Goal: Information Seeking & Learning: Learn about a topic

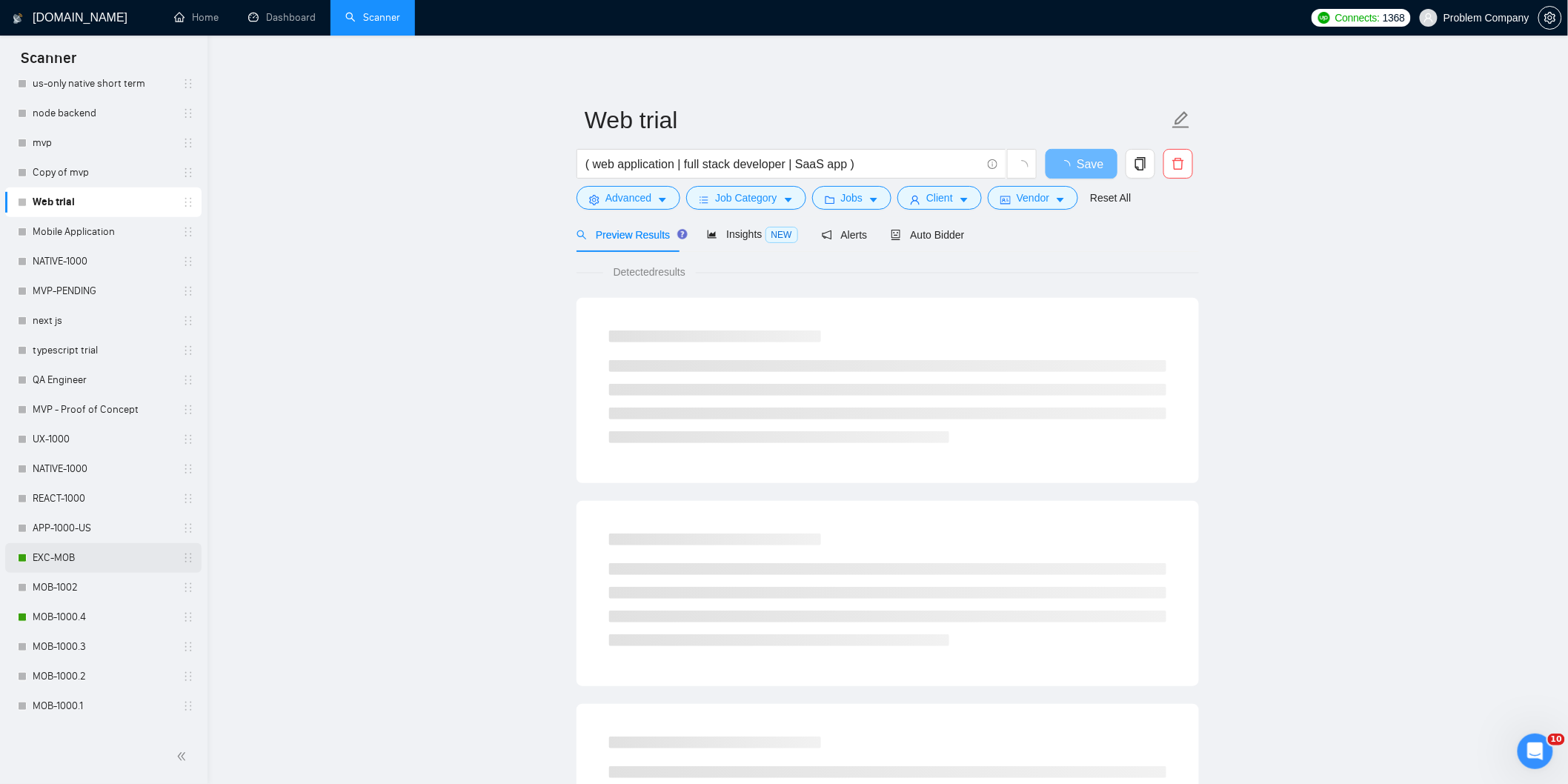
scroll to position [329, 0]
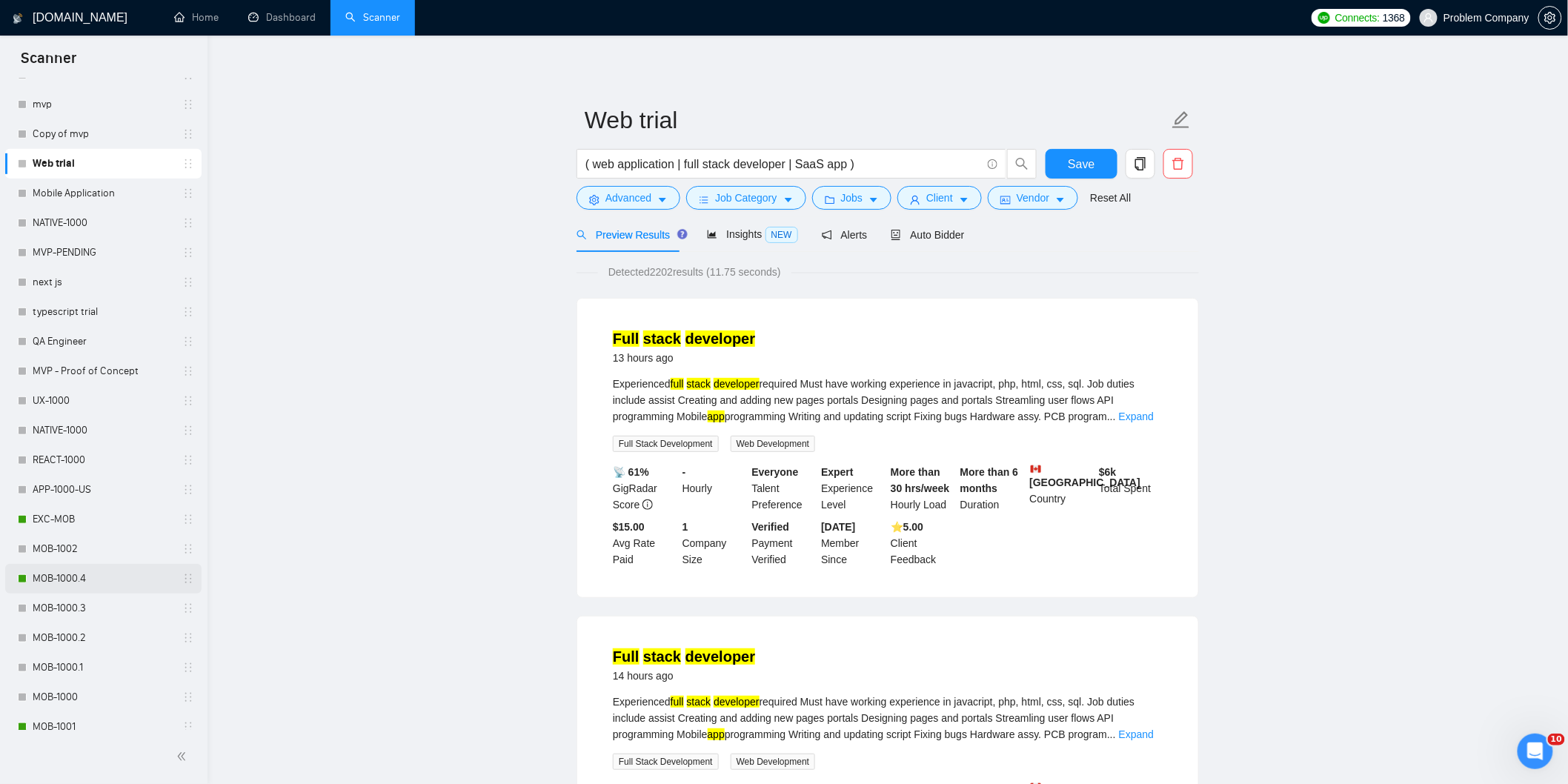
click at [97, 584] on link "MOB-1000.4" at bounding box center [103, 579] width 141 height 30
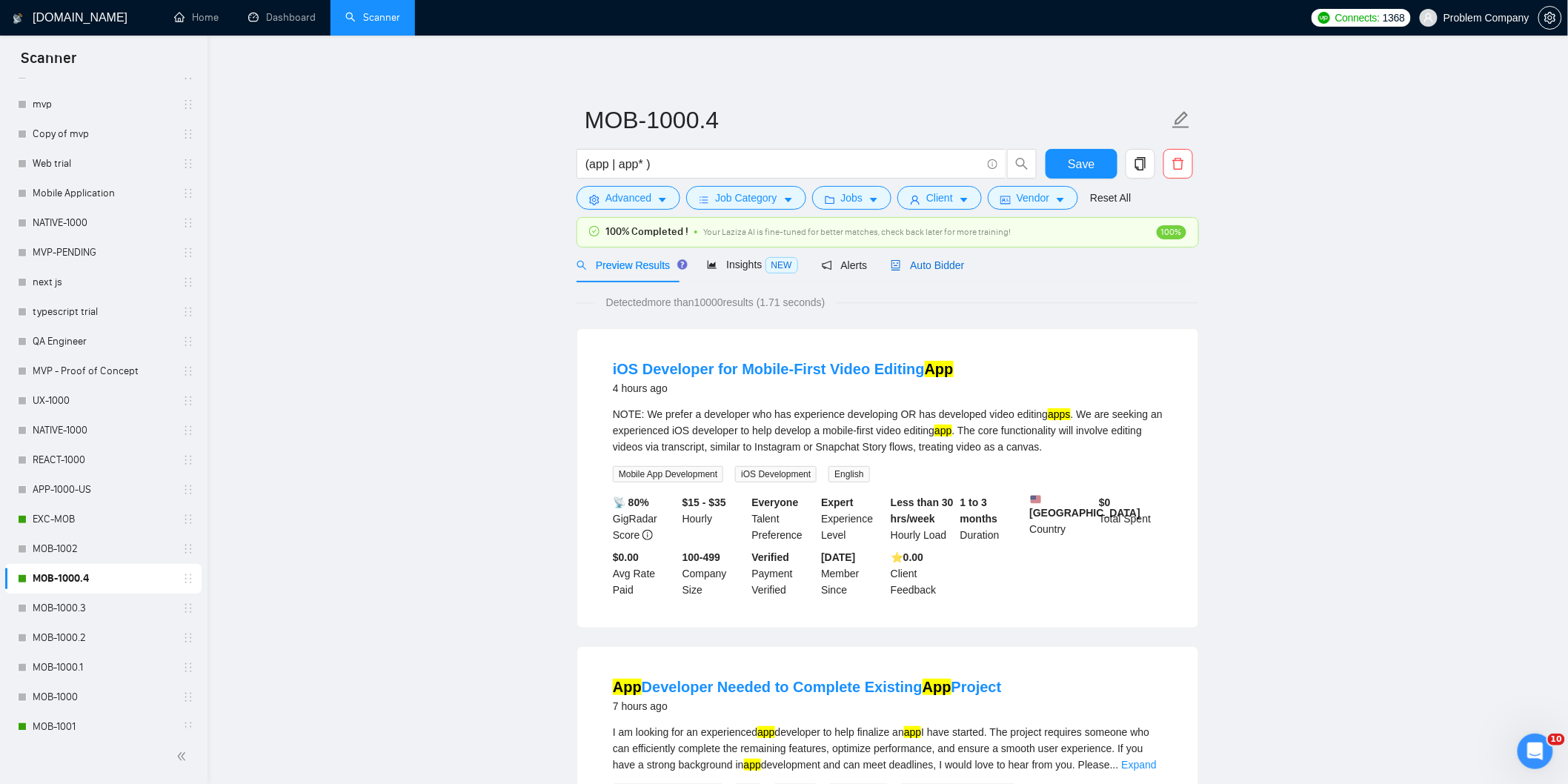
click at [938, 269] on span "Auto Bidder" at bounding box center [927, 265] width 73 height 12
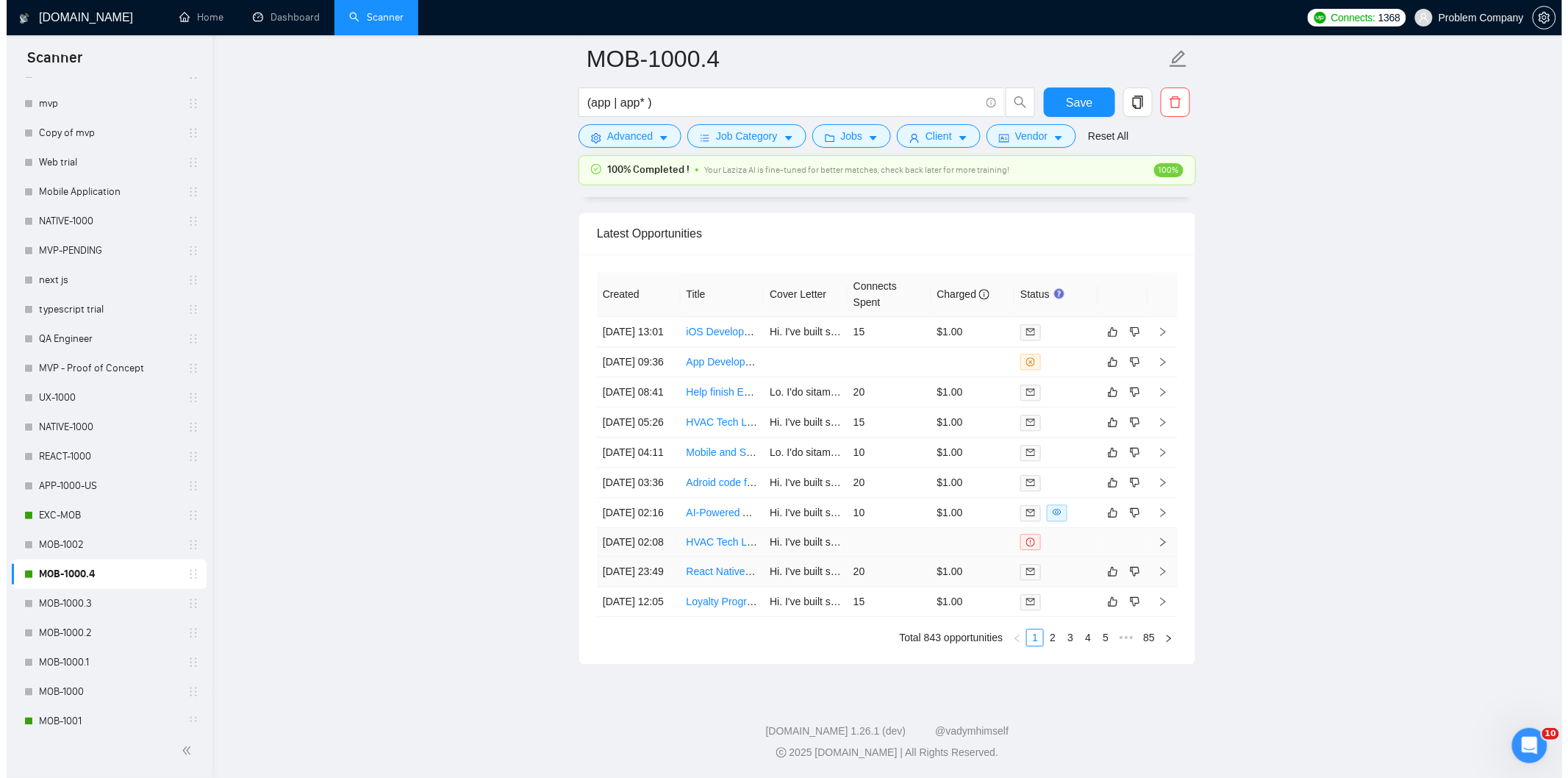
scroll to position [3740, 0]
click at [649, 556] on td "[DATE] 23:49" at bounding box center [632, 571] width 84 height 30
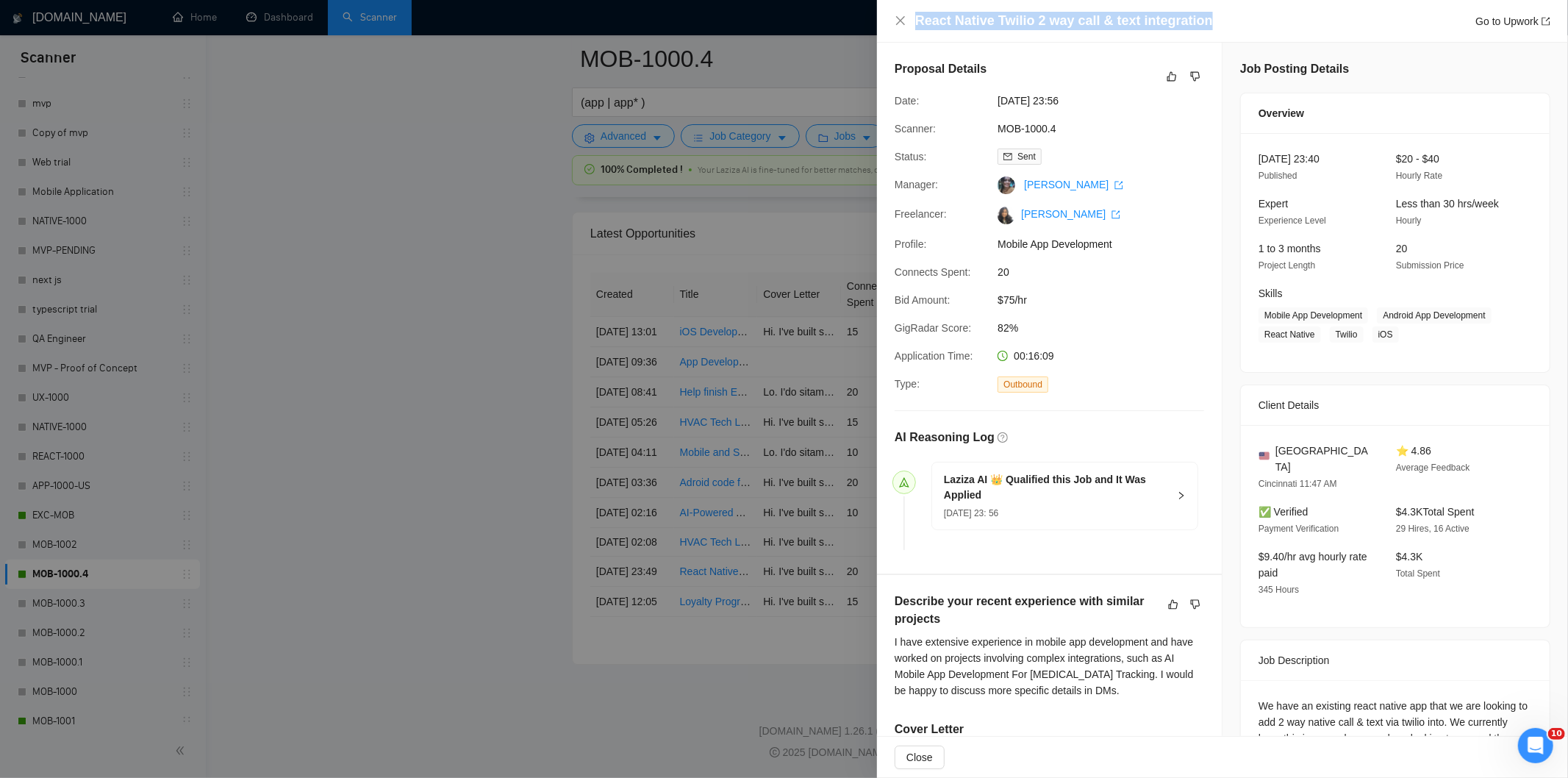
drag, startPoint x: 1224, startPoint y: 26, endPoint x: 914, endPoint y: 20, distance: 310.1
click at [915, 20] on div "React Native Twilio 2 way call & text integration Go to Upwork" at bounding box center [1233, 21] width 635 height 19
copy h4 "React Native Twilio 2 way call & text integration"
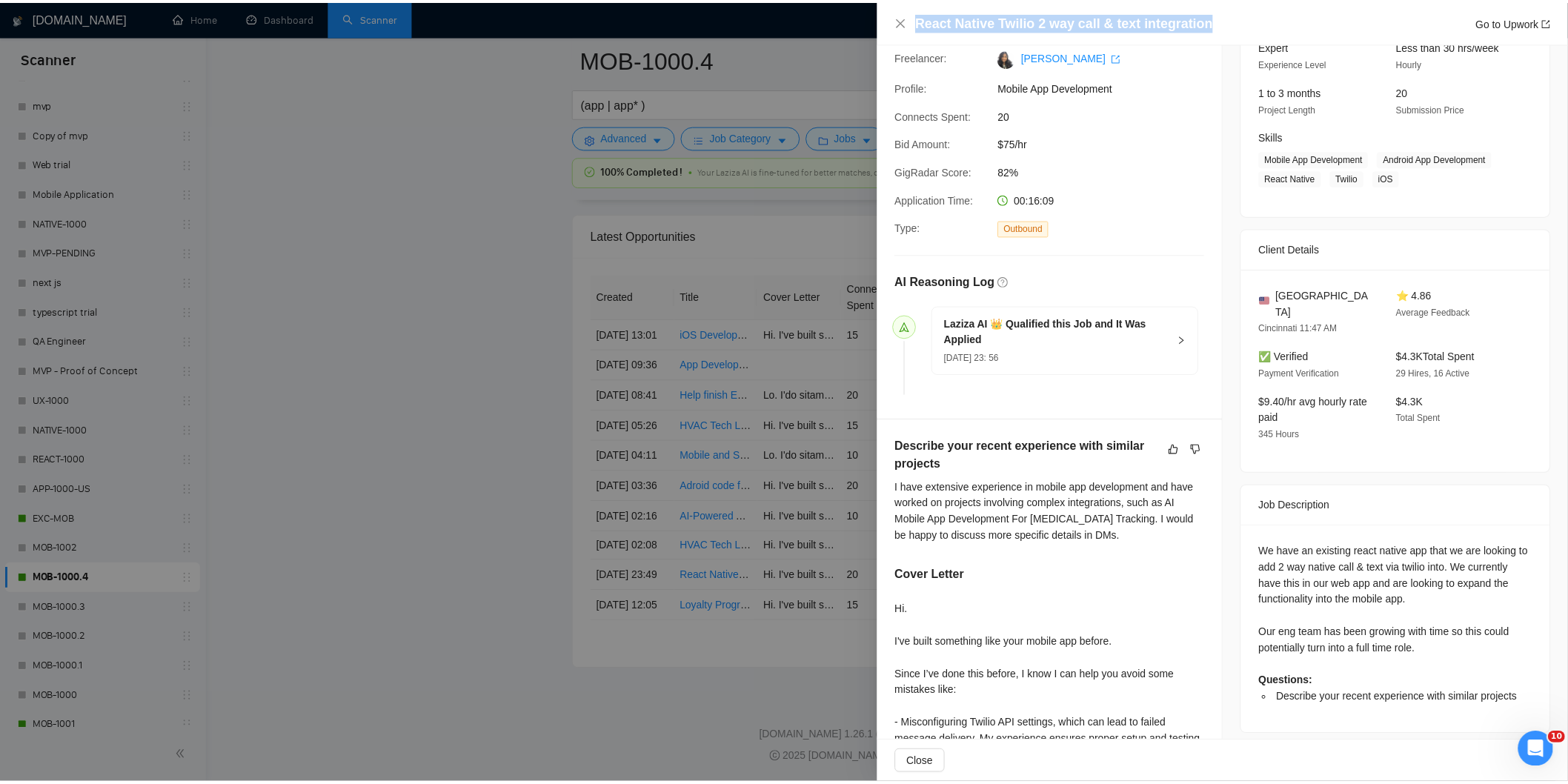
scroll to position [329, 0]
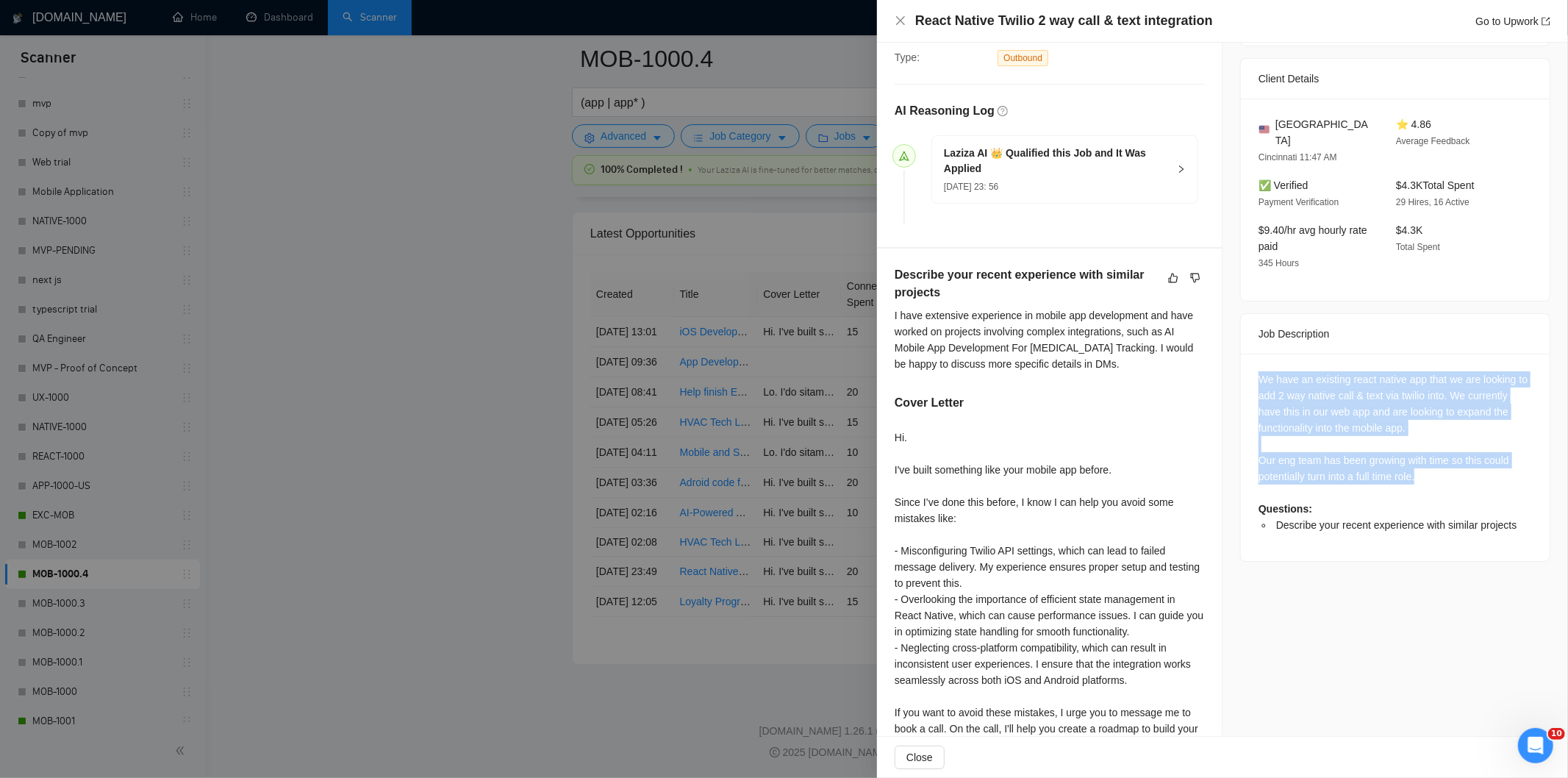
drag, startPoint x: 1254, startPoint y: 360, endPoint x: 1451, endPoint y: 464, distance: 222.8
click at [1451, 464] on div "We have an existing react native app that we are looking to add 2 way native ca…" at bounding box center [1395, 451] width 274 height 161
copy div "We have an existing react native app that we are looking to add 2 way native ca…"
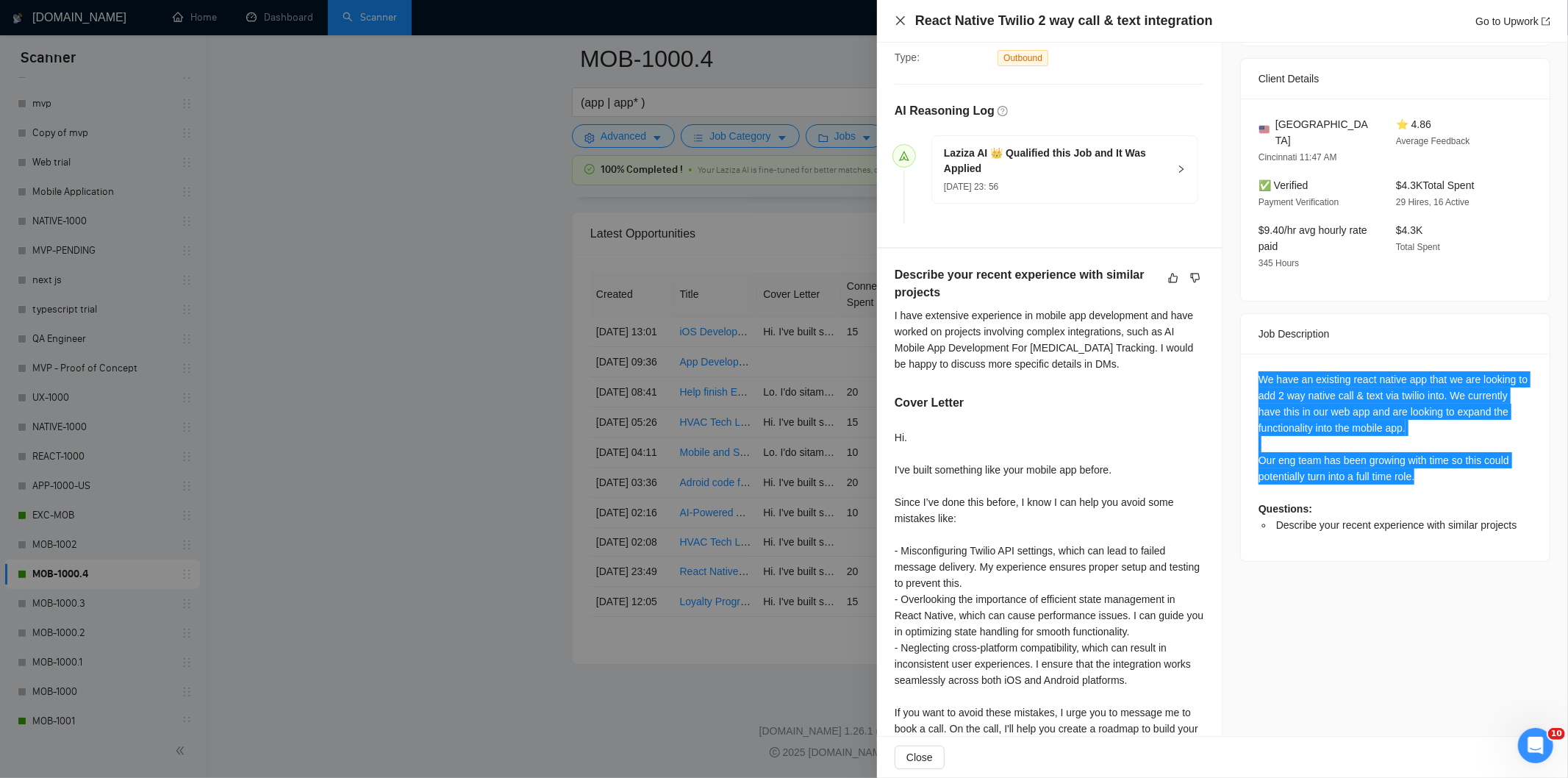
click at [900, 22] on icon "close" at bounding box center [900, 21] width 9 height 9
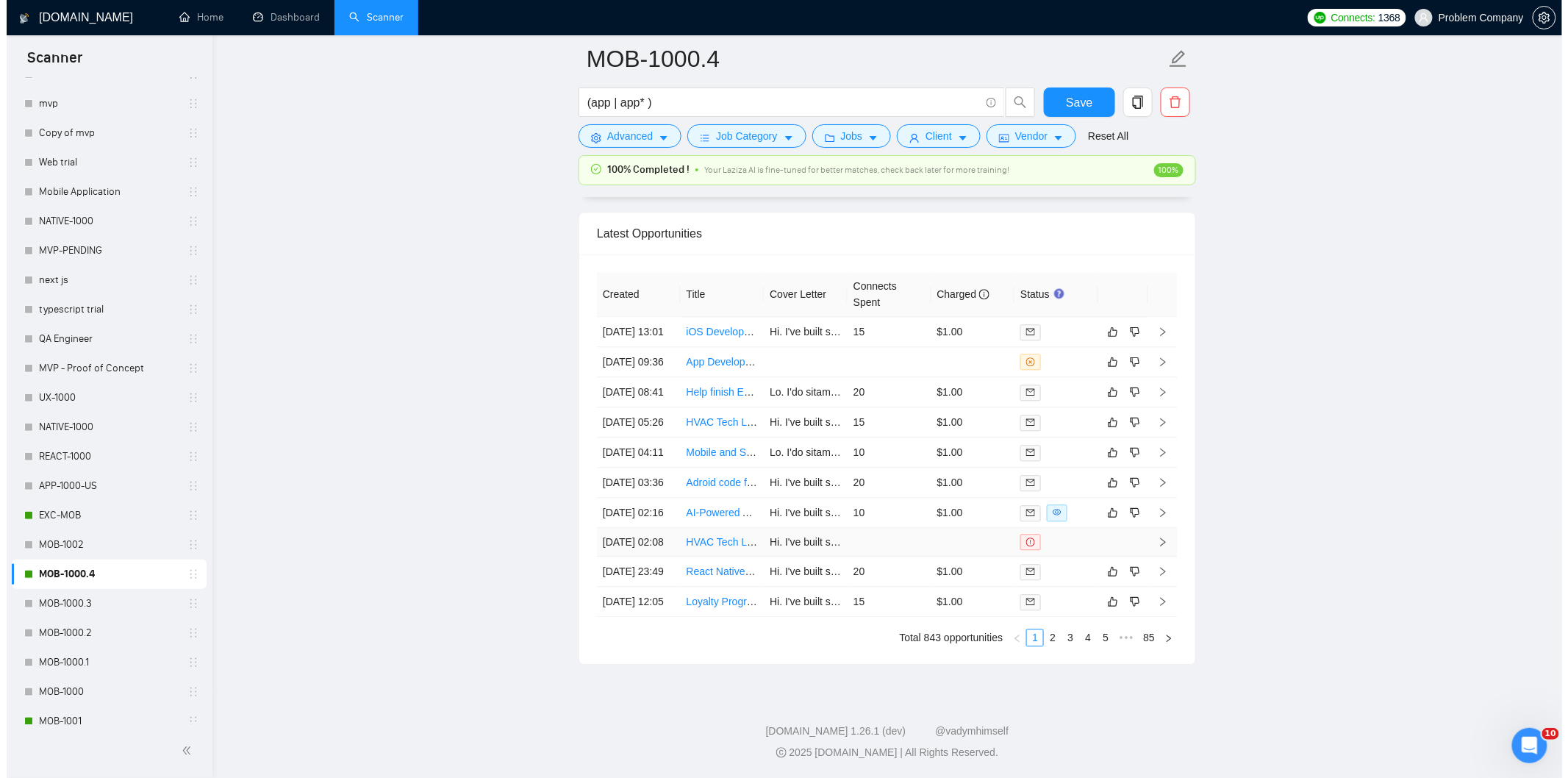
scroll to position [3658, 0]
click at [662, 528] on td "[DATE] 02:16" at bounding box center [632, 512] width 84 height 30
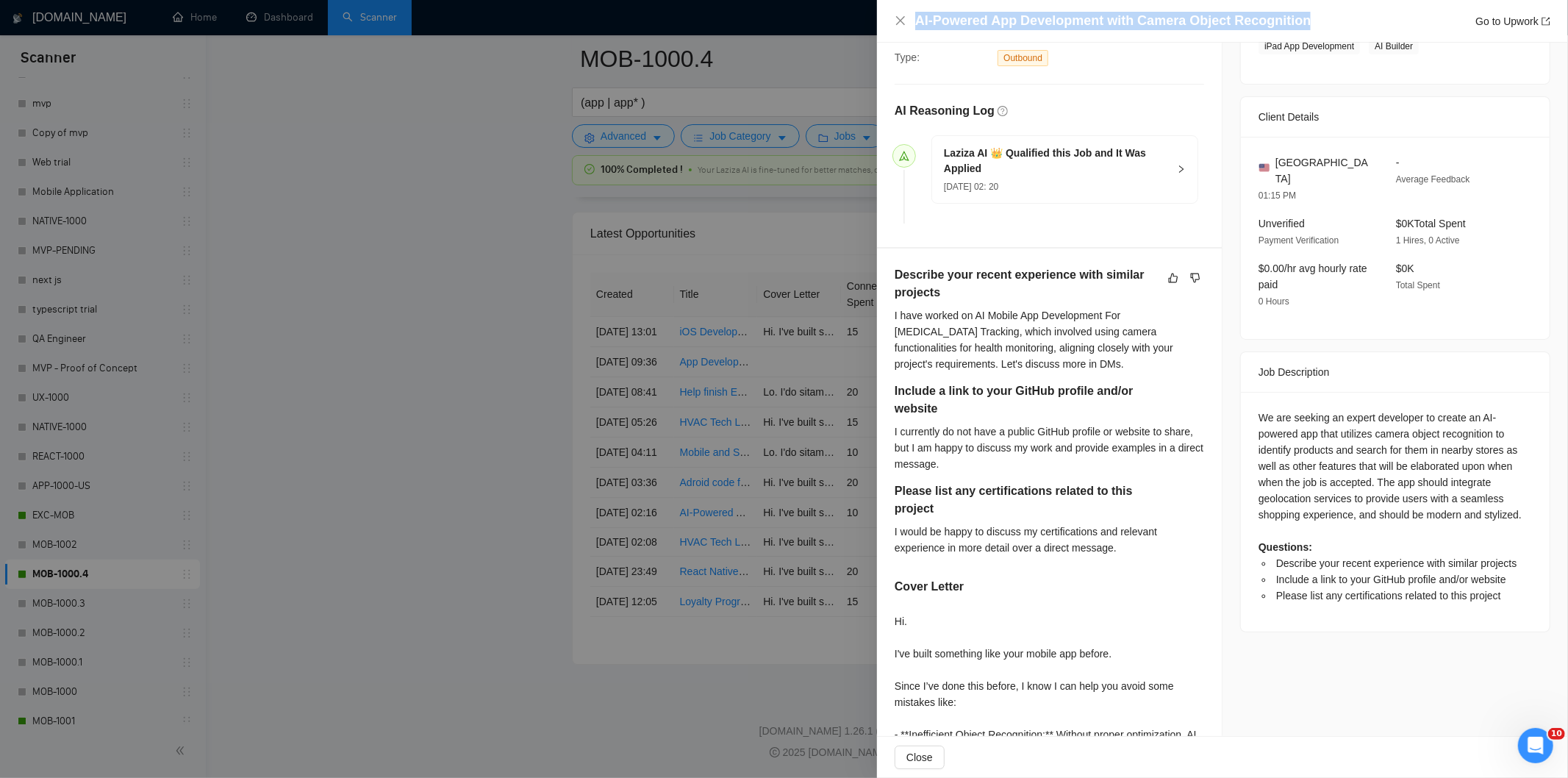
drag, startPoint x: 1303, startPoint y: 20, endPoint x: 908, endPoint y: 30, distance: 395.1
click at [909, 30] on div "AI-Powered App Development with Camera Object Recognition Go to Upwork" at bounding box center [1222, 21] width 656 height 19
copy h4 "AI-Powered App Development with Camera Object Recognition"
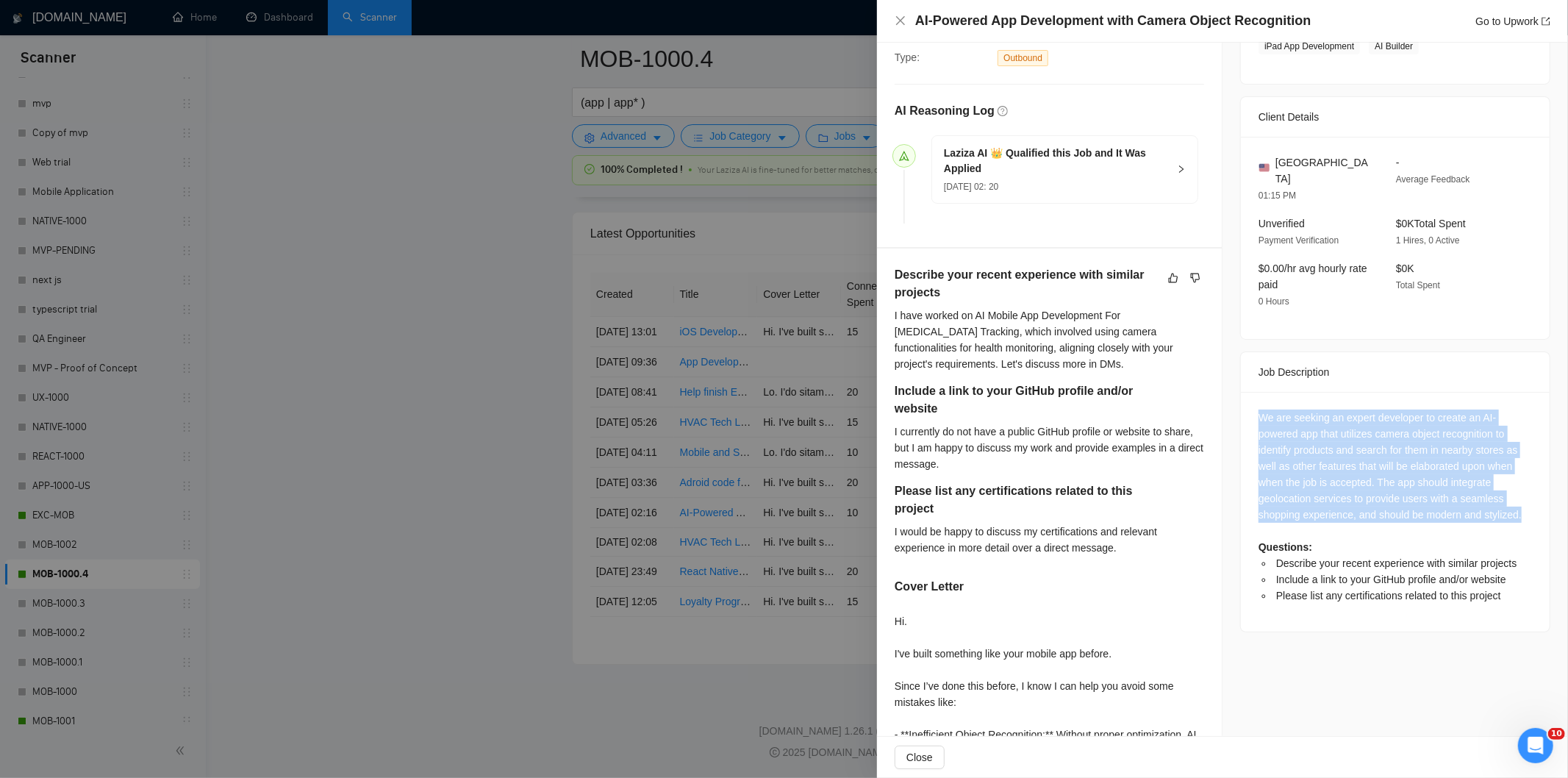
drag, startPoint x: 1246, startPoint y: 397, endPoint x: 1514, endPoint y: 506, distance: 289.3
click at [1514, 506] on div "We are seeking an expert developer to create an AI-powered app that utilizes ca…" at bounding box center [1395, 512] width 309 height 239
copy div "We are seeking an expert developer to create an AI-powered app that utilizes ca…"
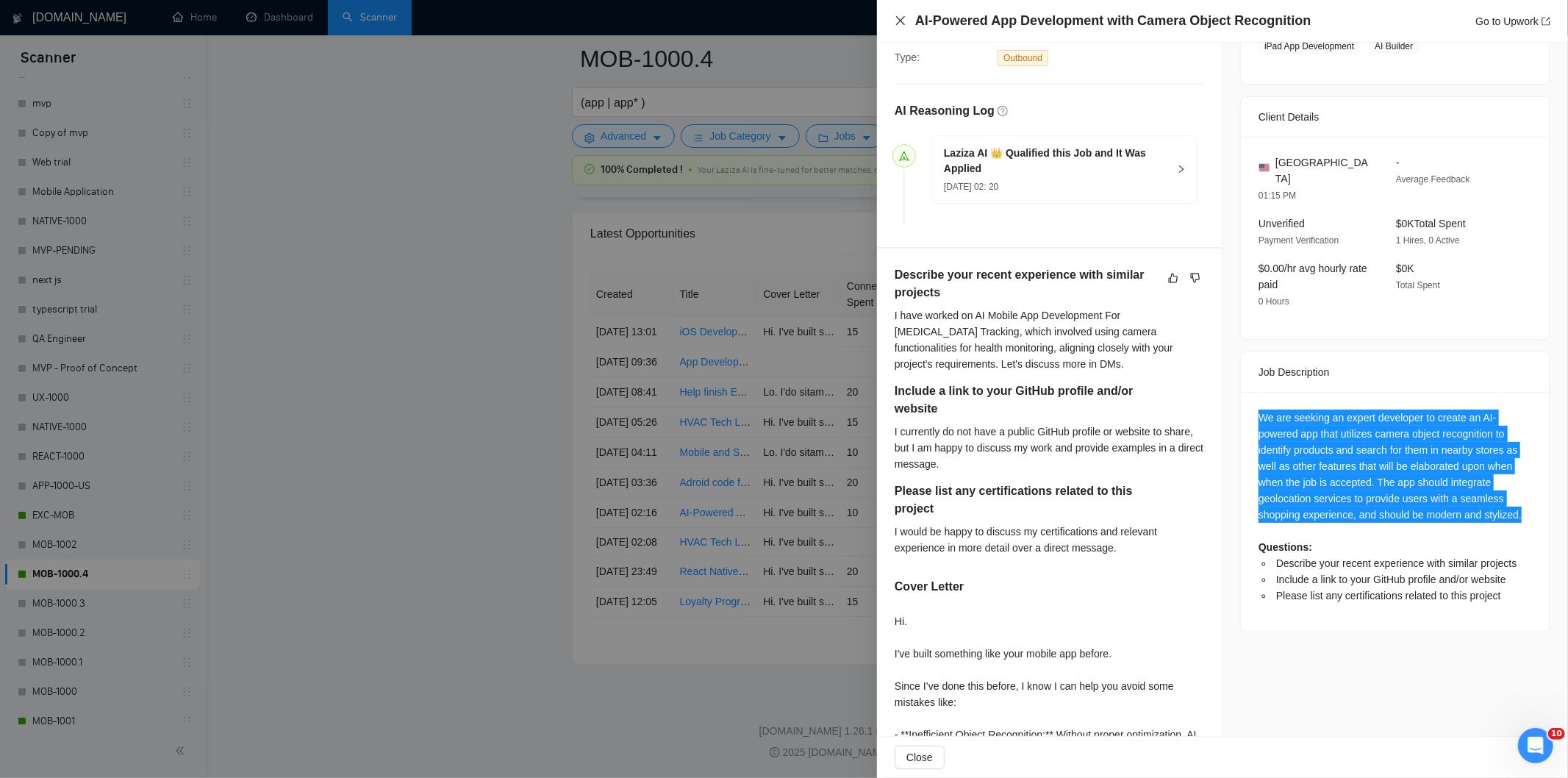
click at [901, 21] on icon "close" at bounding box center [900, 21] width 12 height 12
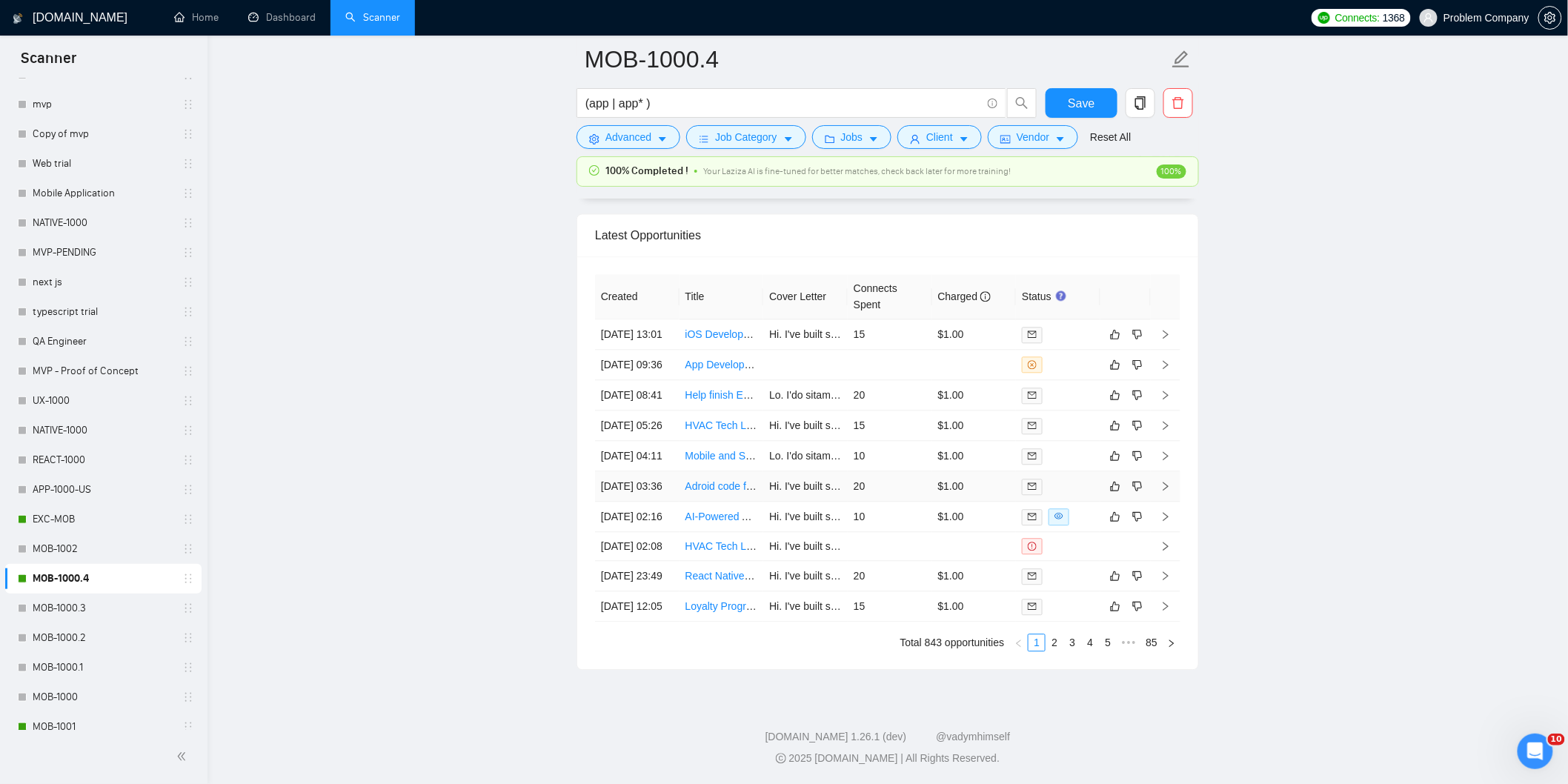
click at [664, 501] on td "[DATE] 03:36" at bounding box center [637, 486] width 85 height 31
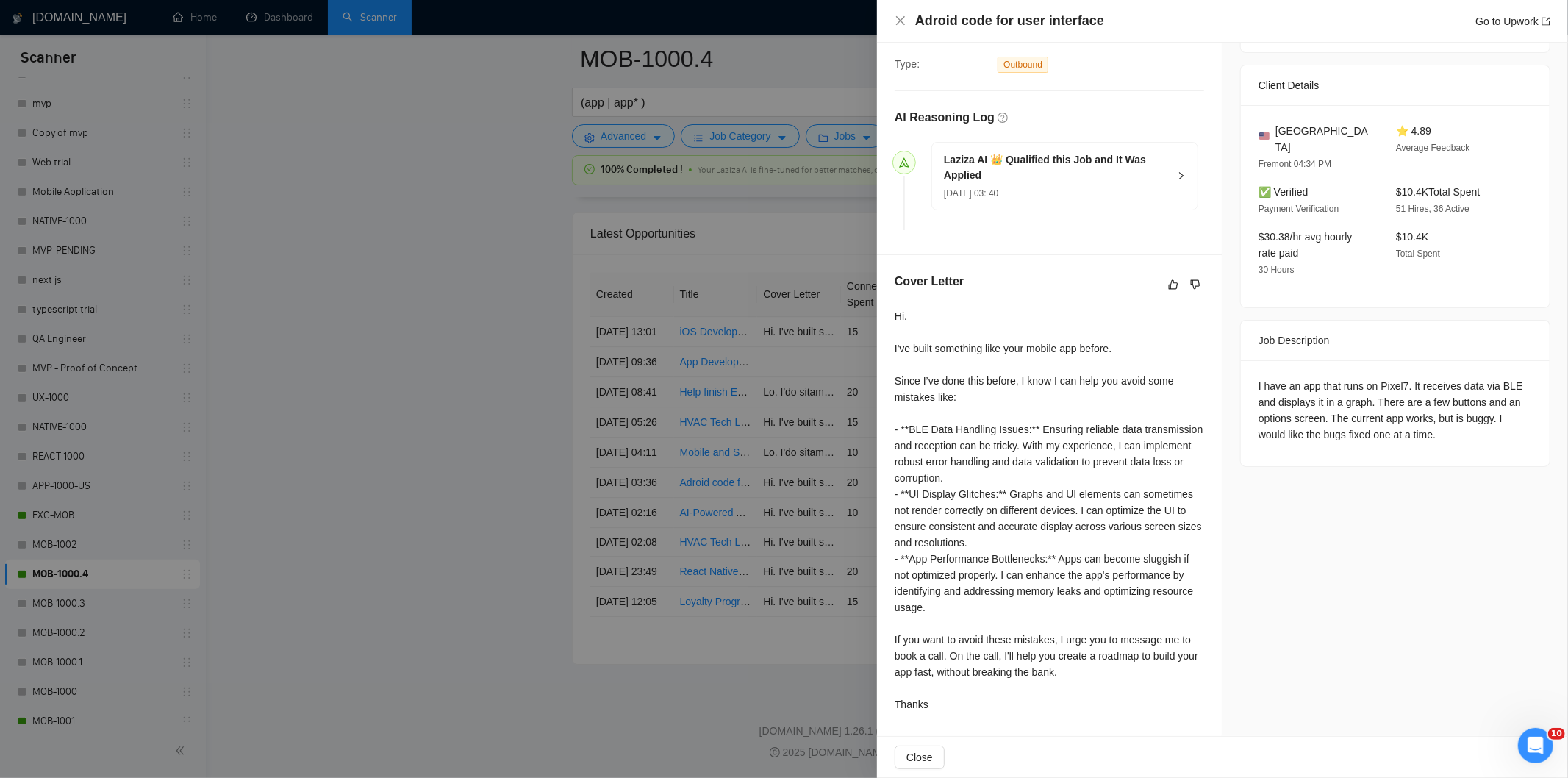
scroll to position [321, 0]
drag, startPoint x: 1112, startPoint y: 19, endPoint x: 909, endPoint y: 10, distance: 203.2
click at [909, 10] on div "Adroid code for user interface Go to Upwork" at bounding box center [1222, 21] width 691 height 42
copy h4 "Adroid code for user interface"
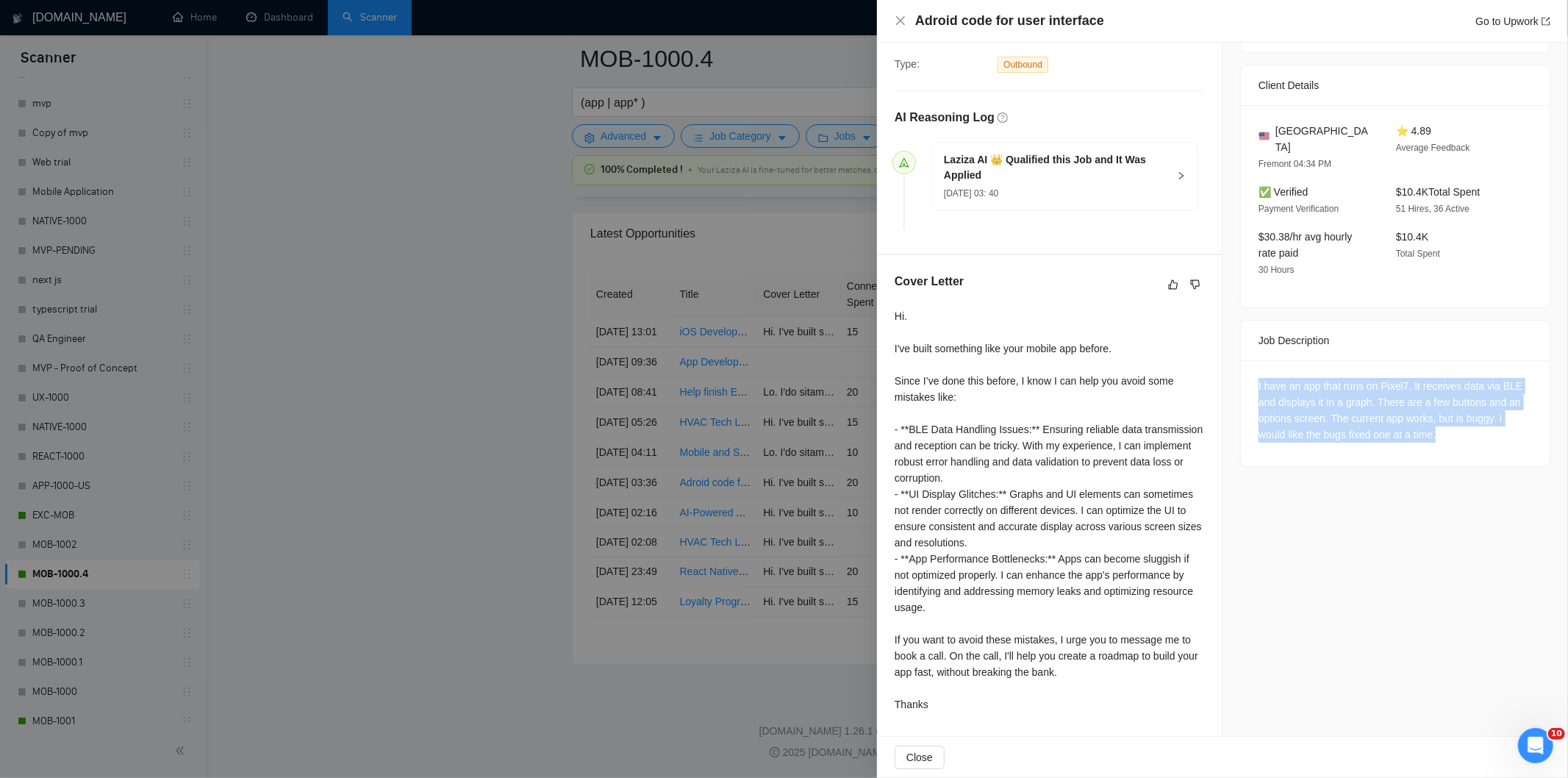
drag, startPoint x: 1248, startPoint y: 370, endPoint x: 1447, endPoint y: 417, distance: 204.5
click at [1447, 417] on div "I have an app that runs on Pixel7. It receives data via BLE and displays it in …" at bounding box center [1395, 413] width 309 height 106
copy div "I have an app that runs on Pixel7. It receives data via BLE and displays it in …"
click at [897, 25] on icon "close" at bounding box center [900, 21] width 9 height 9
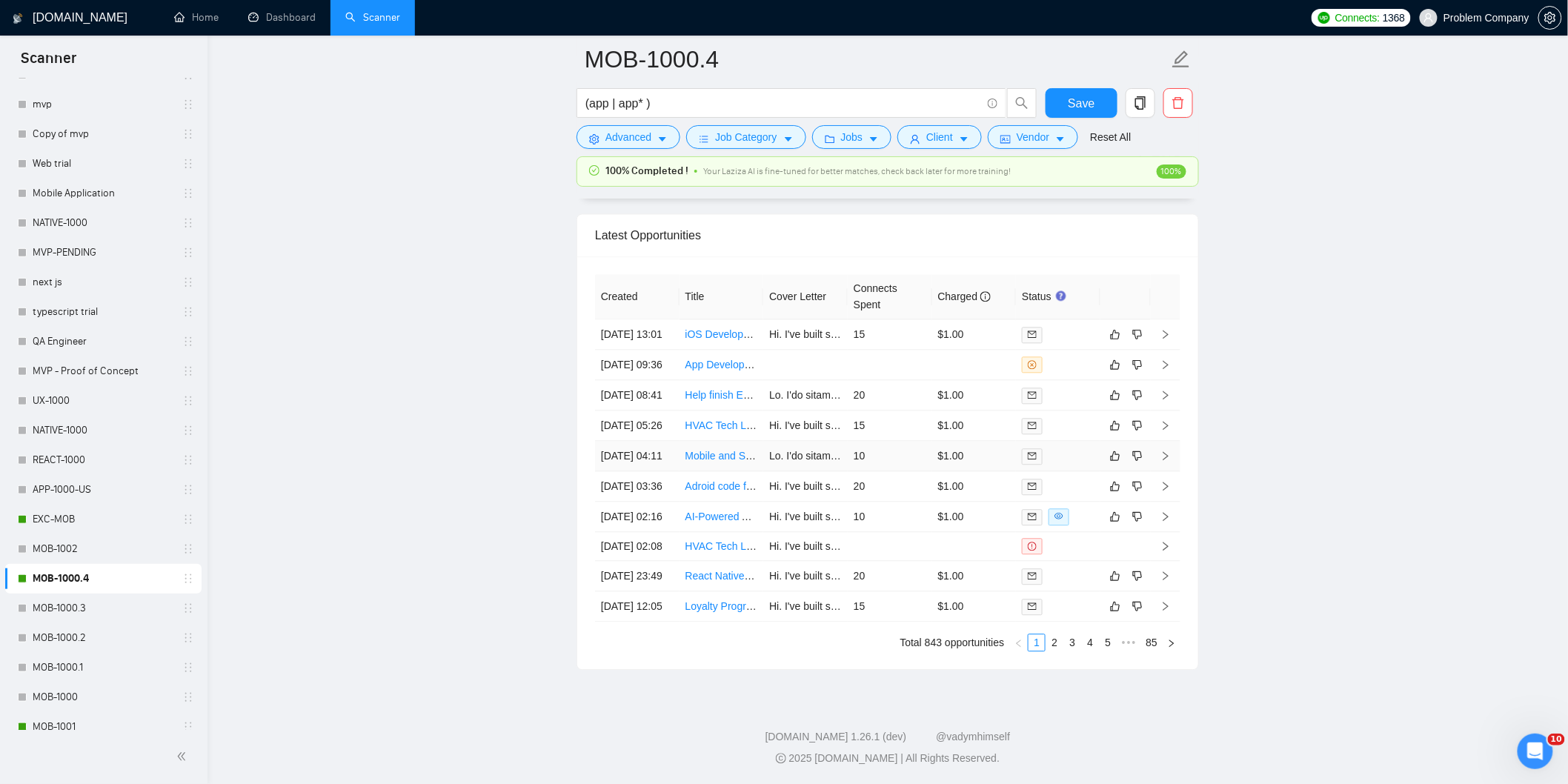
click at [672, 447] on td "[DATE] 04:11" at bounding box center [637, 456] width 85 height 31
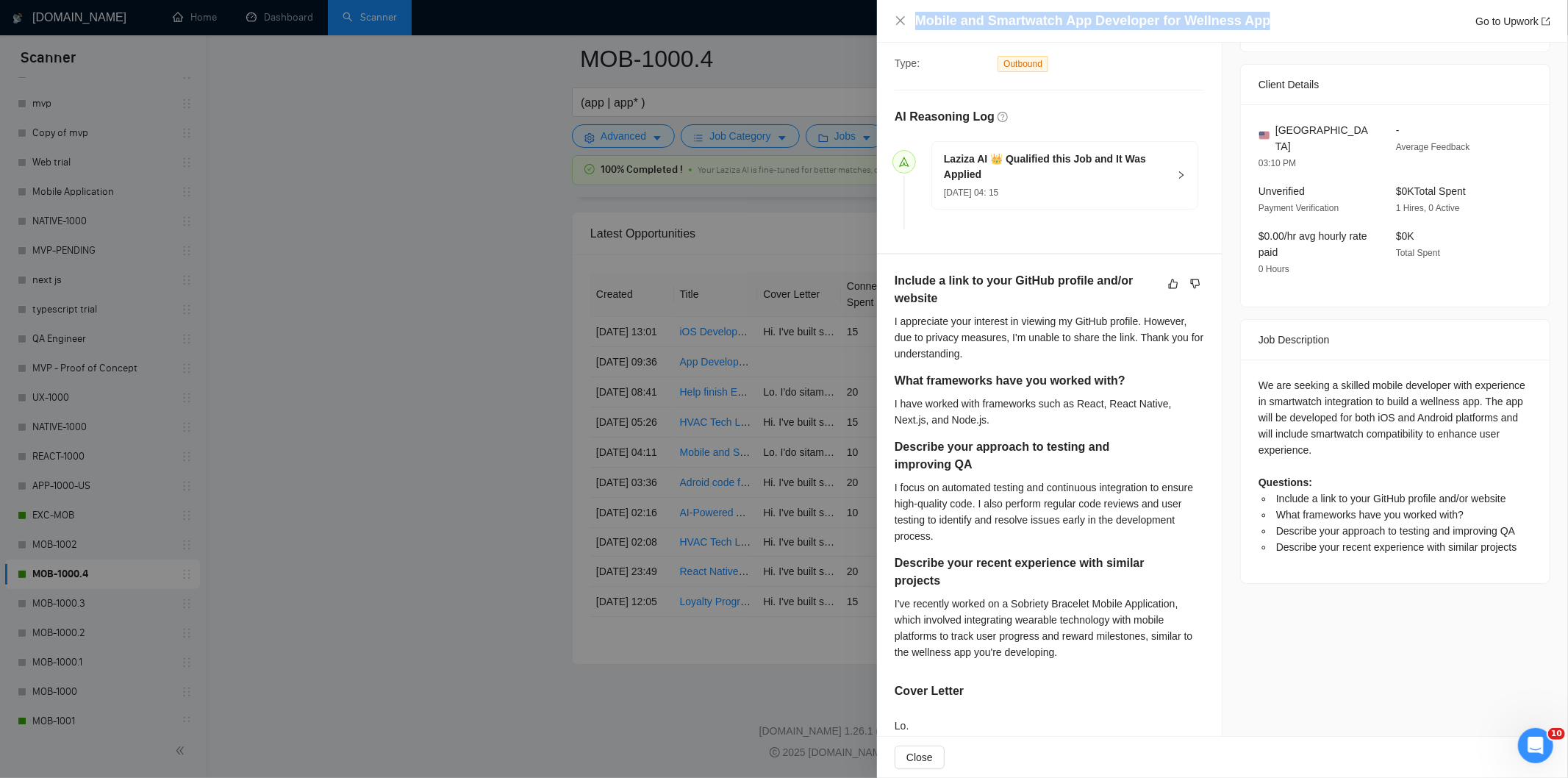
drag, startPoint x: 1266, startPoint y: 24, endPoint x: 898, endPoint y: 5, distance: 368.5
click at [898, 5] on div "Mobile and Smartwatch App Developer for Wellness App Go to Upwork" at bounding box center [1222, 21] width 691 height 42
copy h4 "Mobile and Smartwatch App Developer for Wellness App"
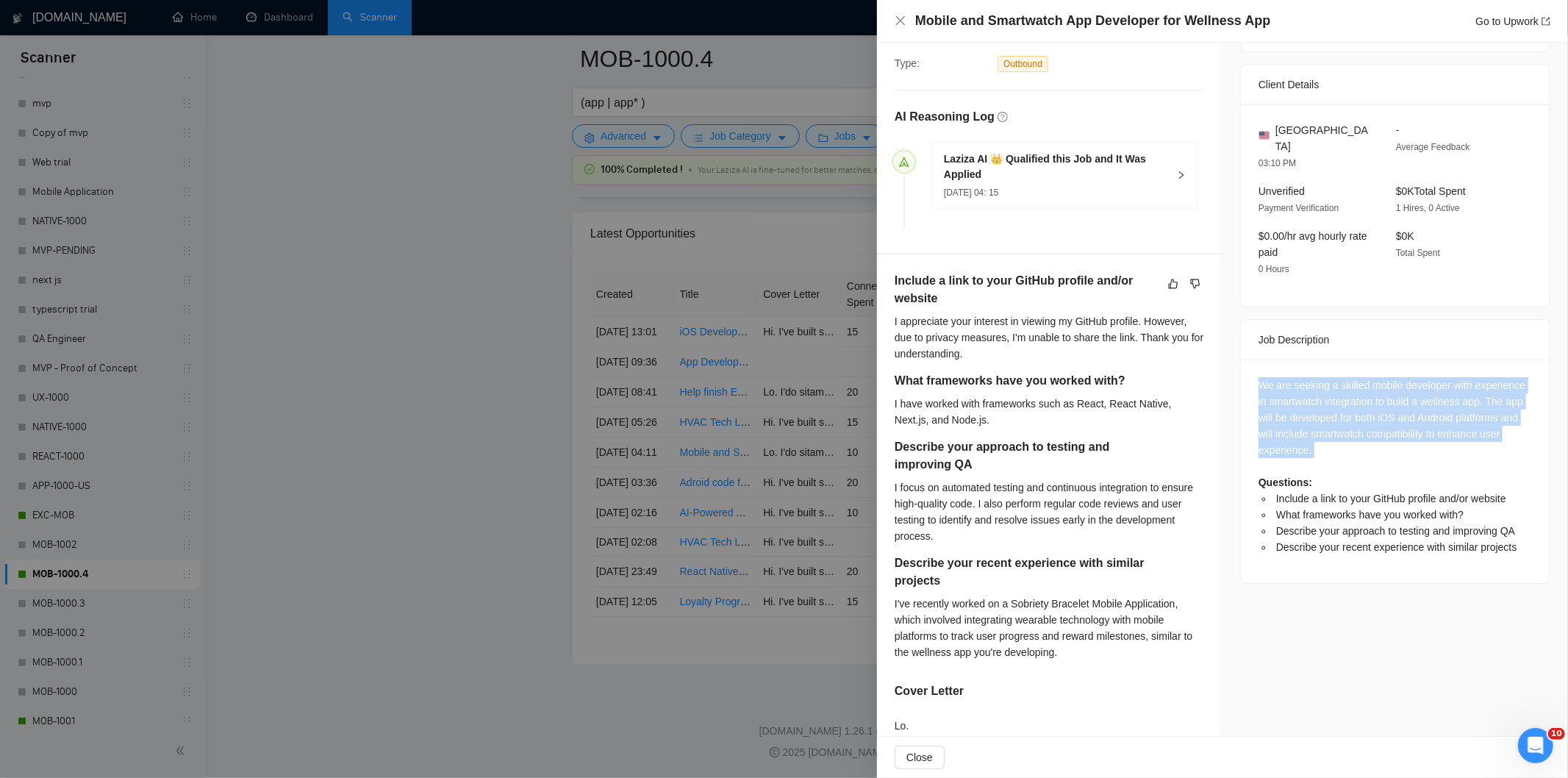
drag, startPoint x: 1262, startPoint y: 376, endPoint x: 1355, endPoint y: 449, distance: 118.2
click at [1355, 449] on div "We are seeking a skilled mobile developer with experience in smartwatch integra…" at bounding box center [1395, 471] width 309 height 224
copy div "We are seeking a skilled mobile developer with experience in smartwatch integra…"
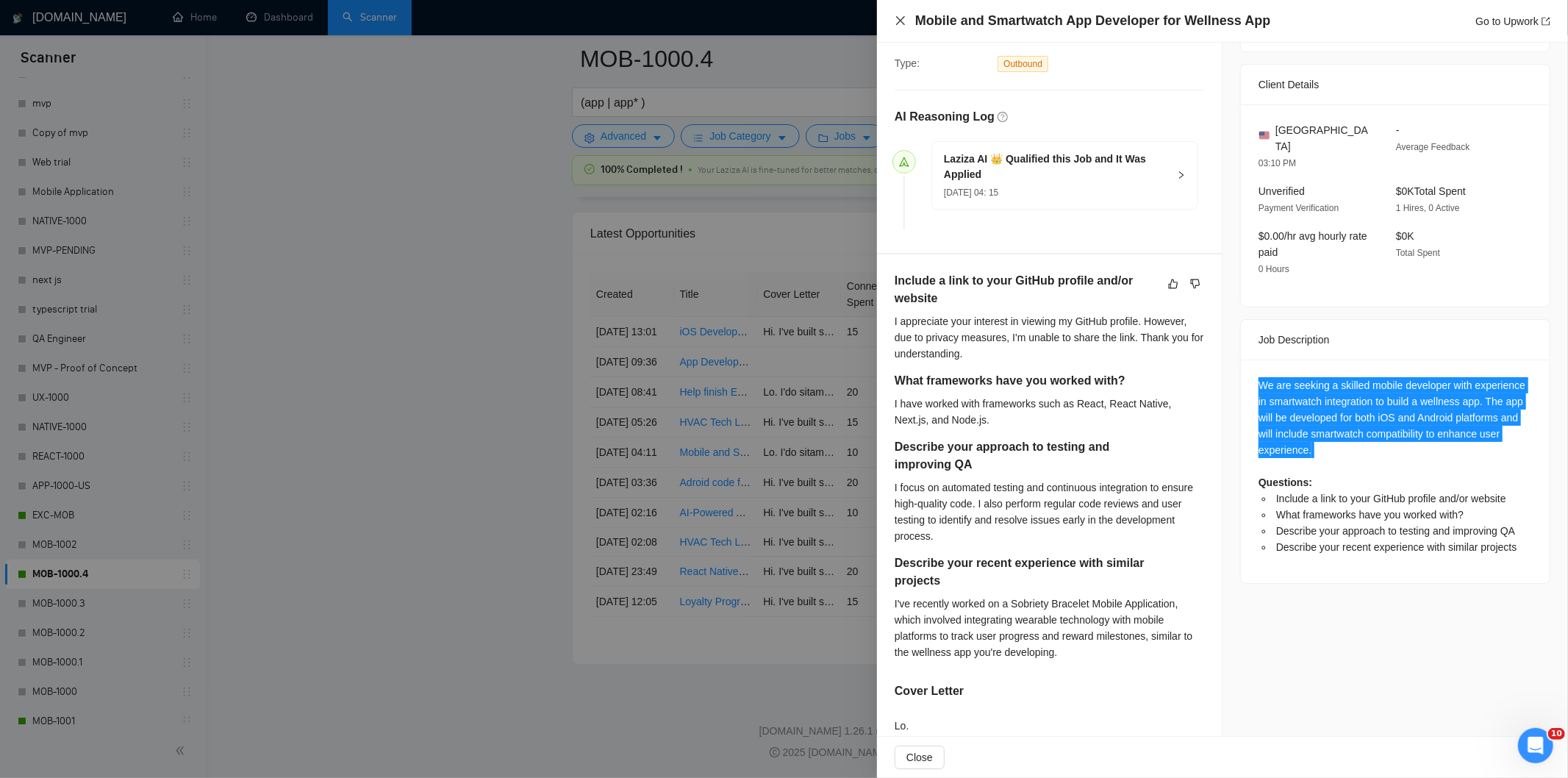
click at [895, 23] on icon "close" at bounding box center [900, 21] width 12 height 12
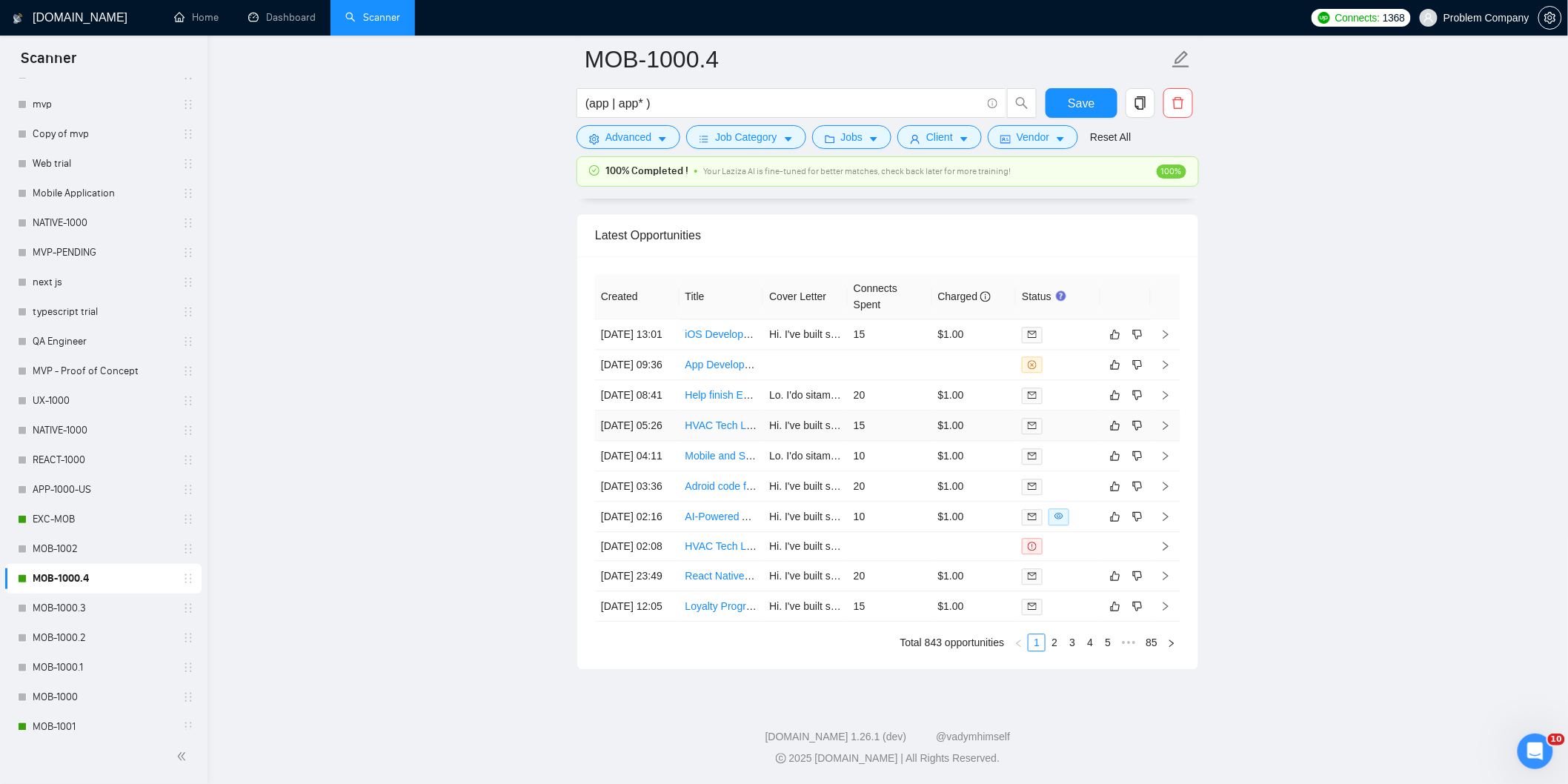
click at [657, 412] on td "[DATE] 05:26" at bounding box center [637, 426] width 85 height 31
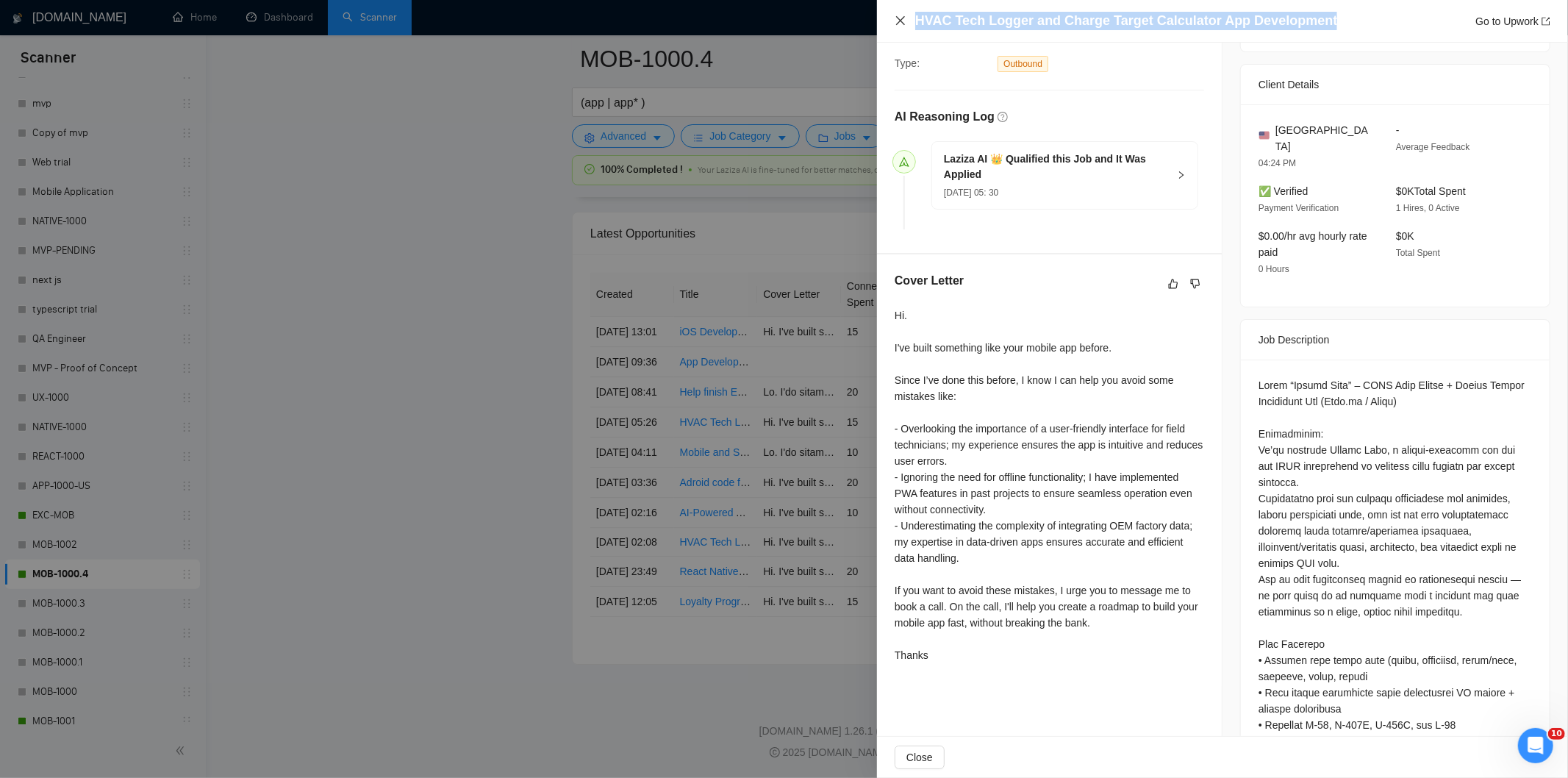
drag, startPoint x: 1317, startPoint y: 19, endPoint x: 903, endPoint y: 21, distance: 414.0
click at [903, 21] on div "HVAC Tech Logger and Charge Target Calculator App Development Go to Upwork" at bounding box center [1222, 21] width 656 height 19
copy h4 "HVAC Tech Logger and Charge Target Calculator App Development"
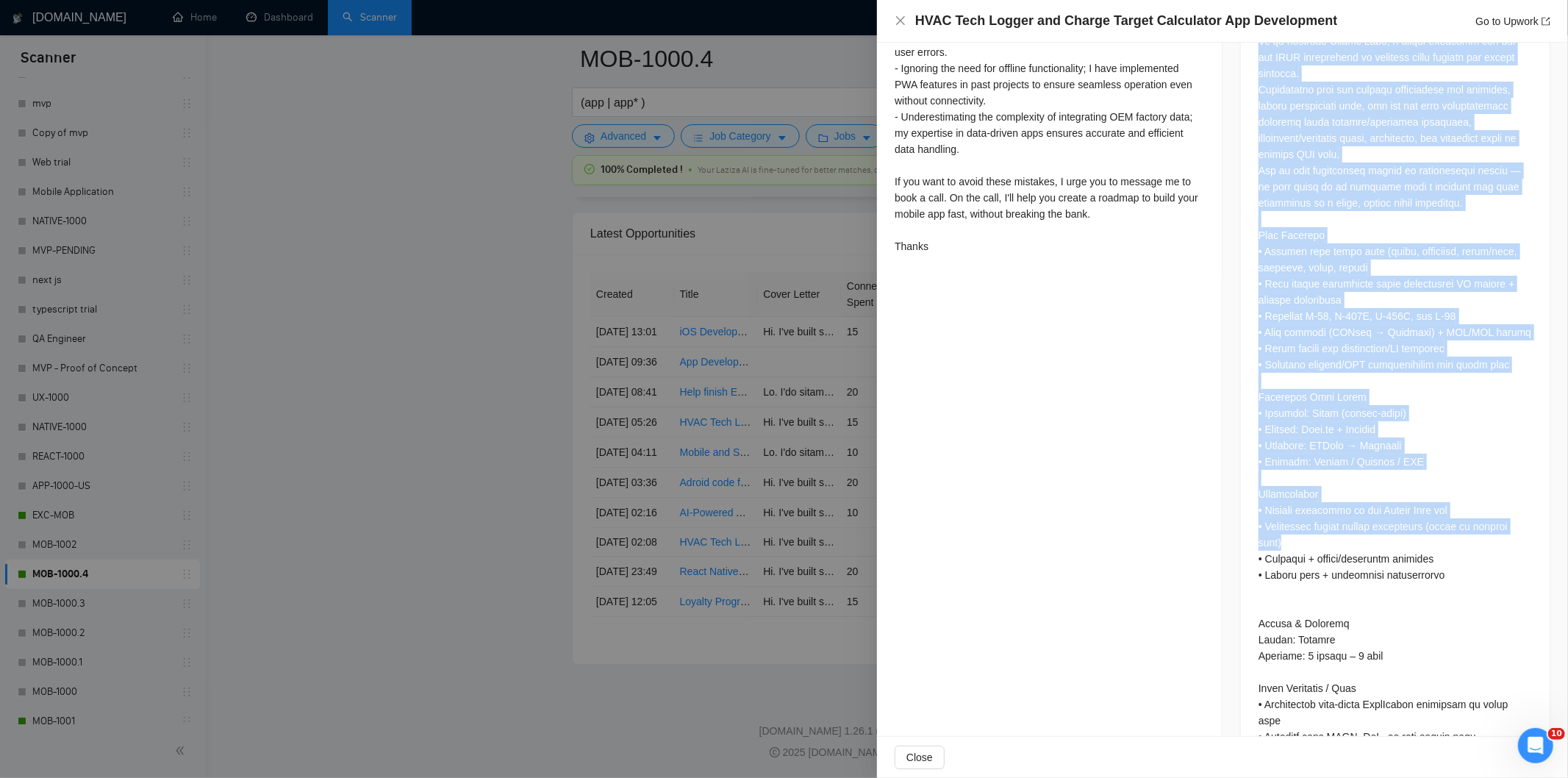
scroll to position [861, 0]
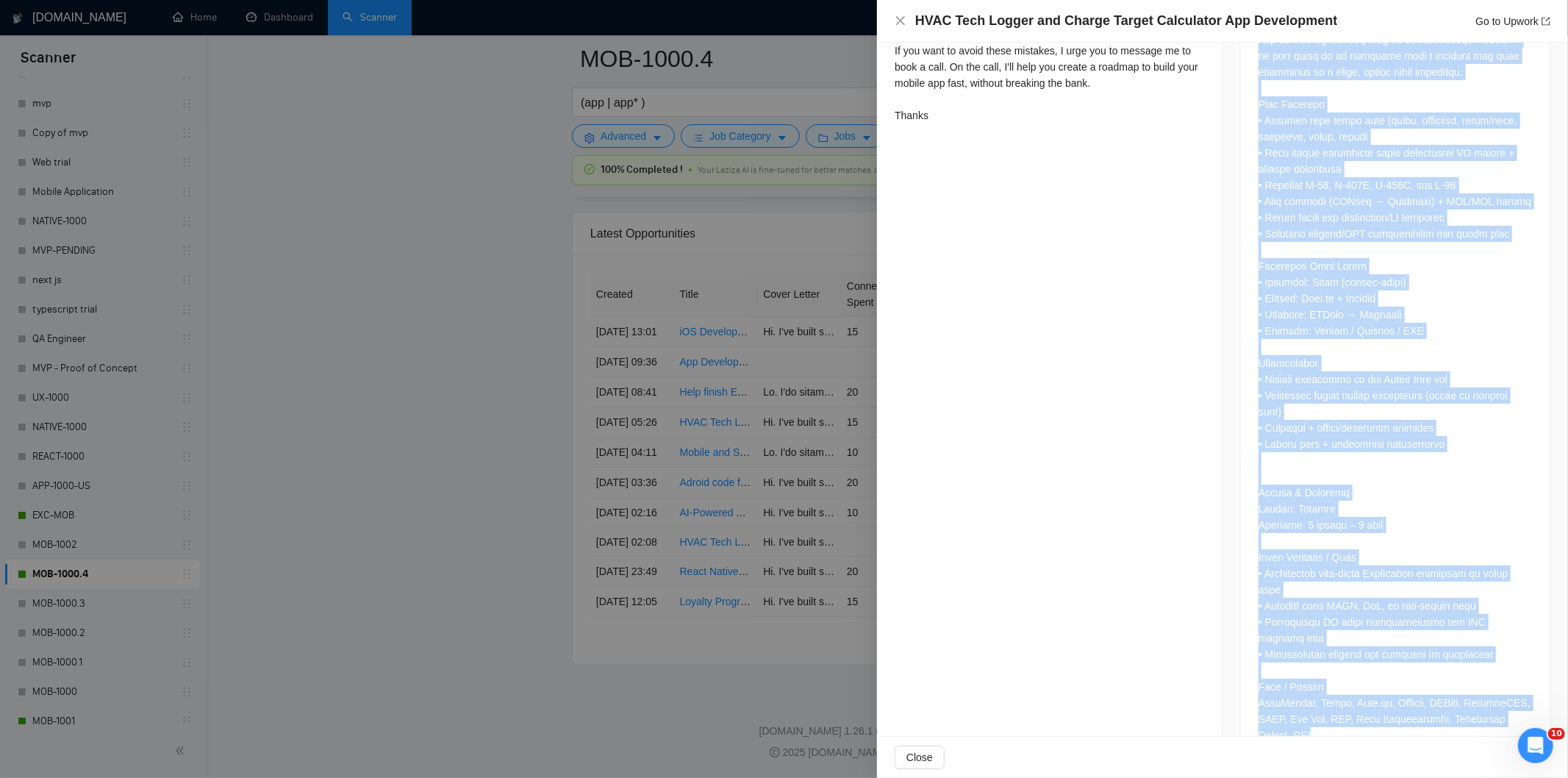
drag, startPoint x: 1251, startPoint y: 287, endPoint x: 1495, endPoint y: 695, distance: 475.4
click at [1495, 695] on div at bounding box center [1395, 293] width 309 height 947
copy div "Lorem “Ipsumd Sita” – CONS Adip Elitse + Doeius Tempor Incididunt Utl (Etdo.ma …"
click at [897, 17] on icon "close" at bounding box center [900, 21] width 12 height 12
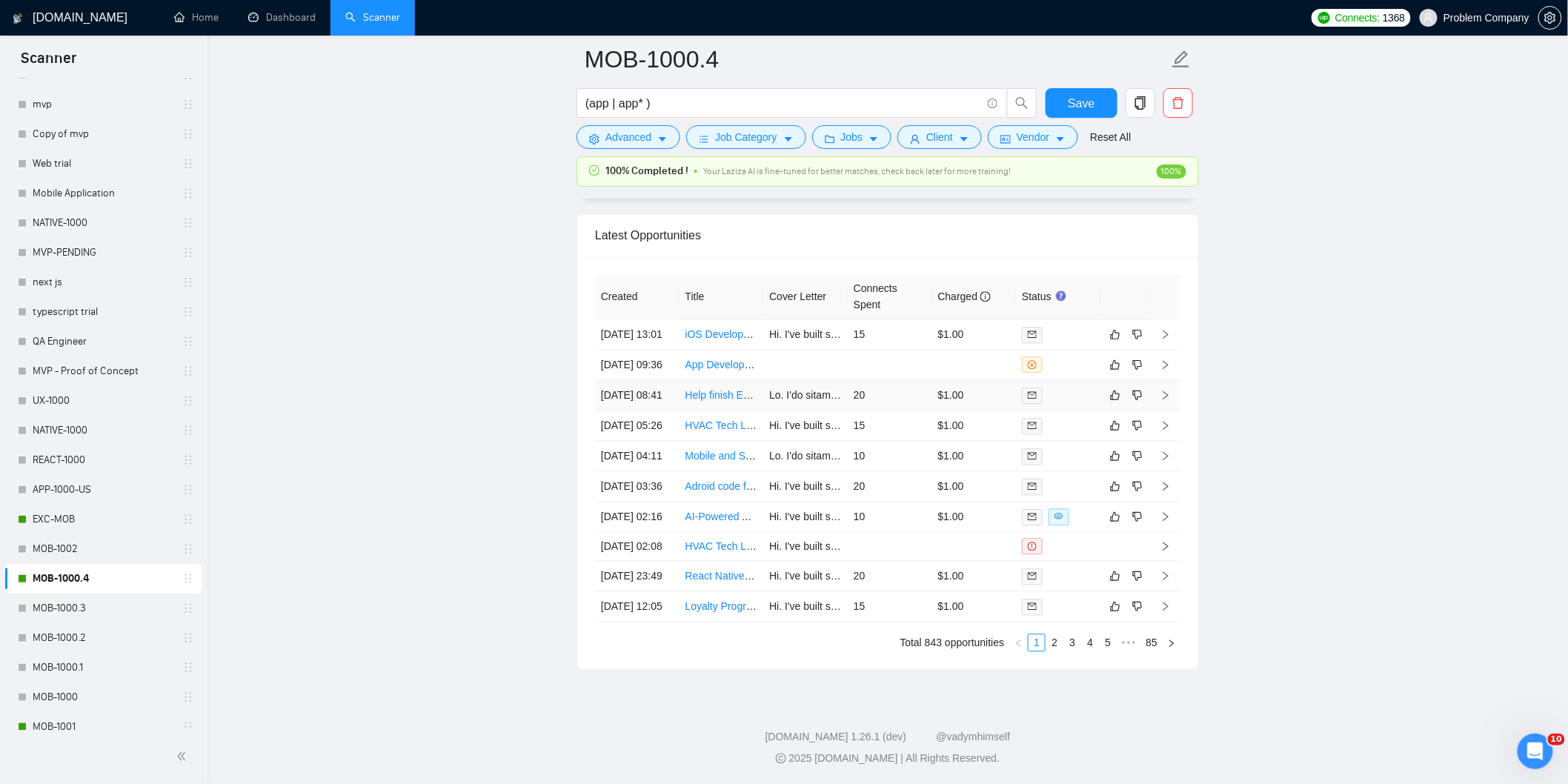
click at [654, 380] on td "[DATE] 08:41" at bounding box center [637, 395] width 85 height 31
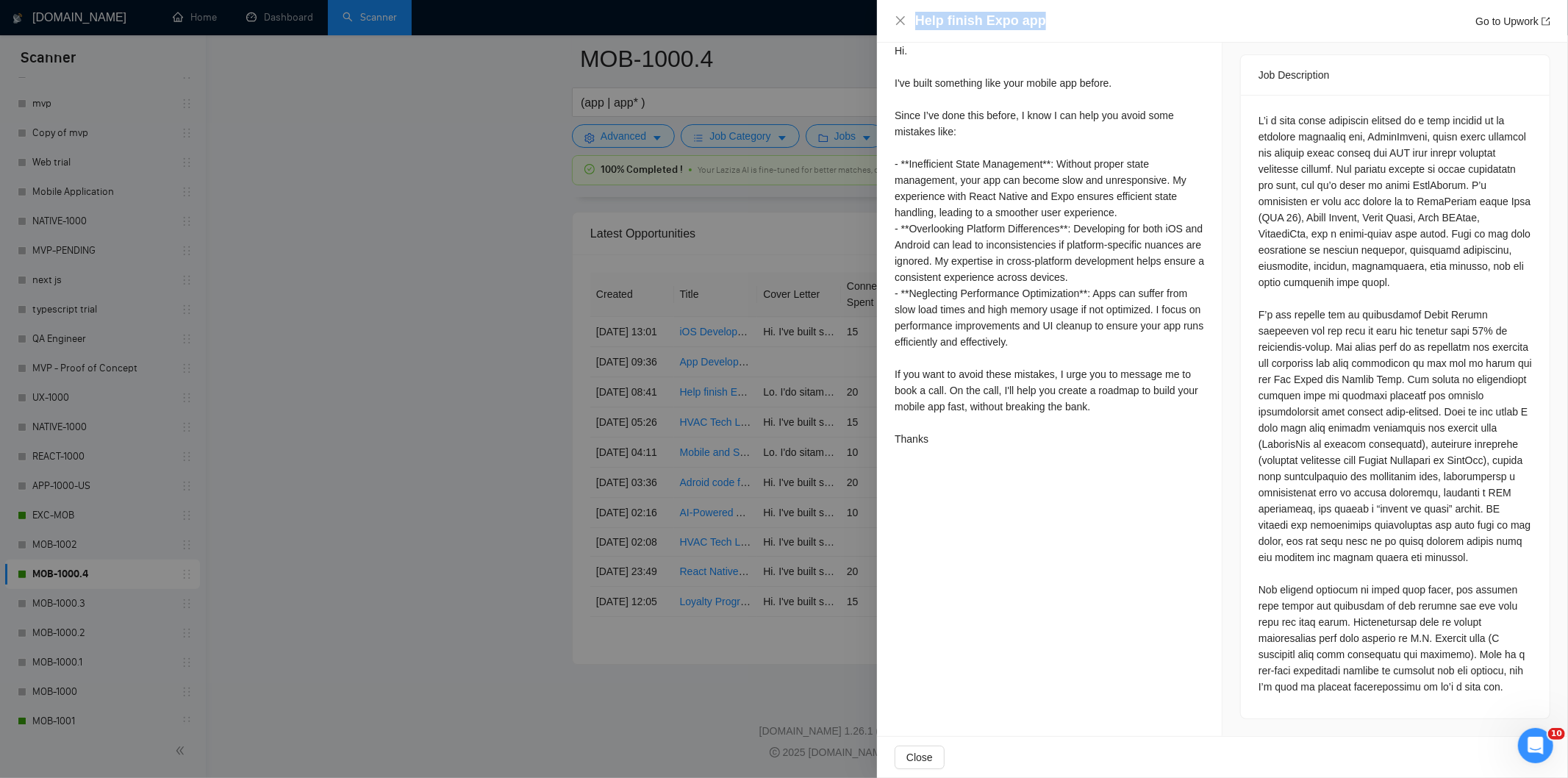
drag, startPoint x: 1068, startPoint y: 21, endPoint x: 887, endPoint y: 13, distance: 181.2
click at [887, 13] on div "Help finish Expo app Go to Upwork" at bounding box center [1222, 21] width 691 height 42
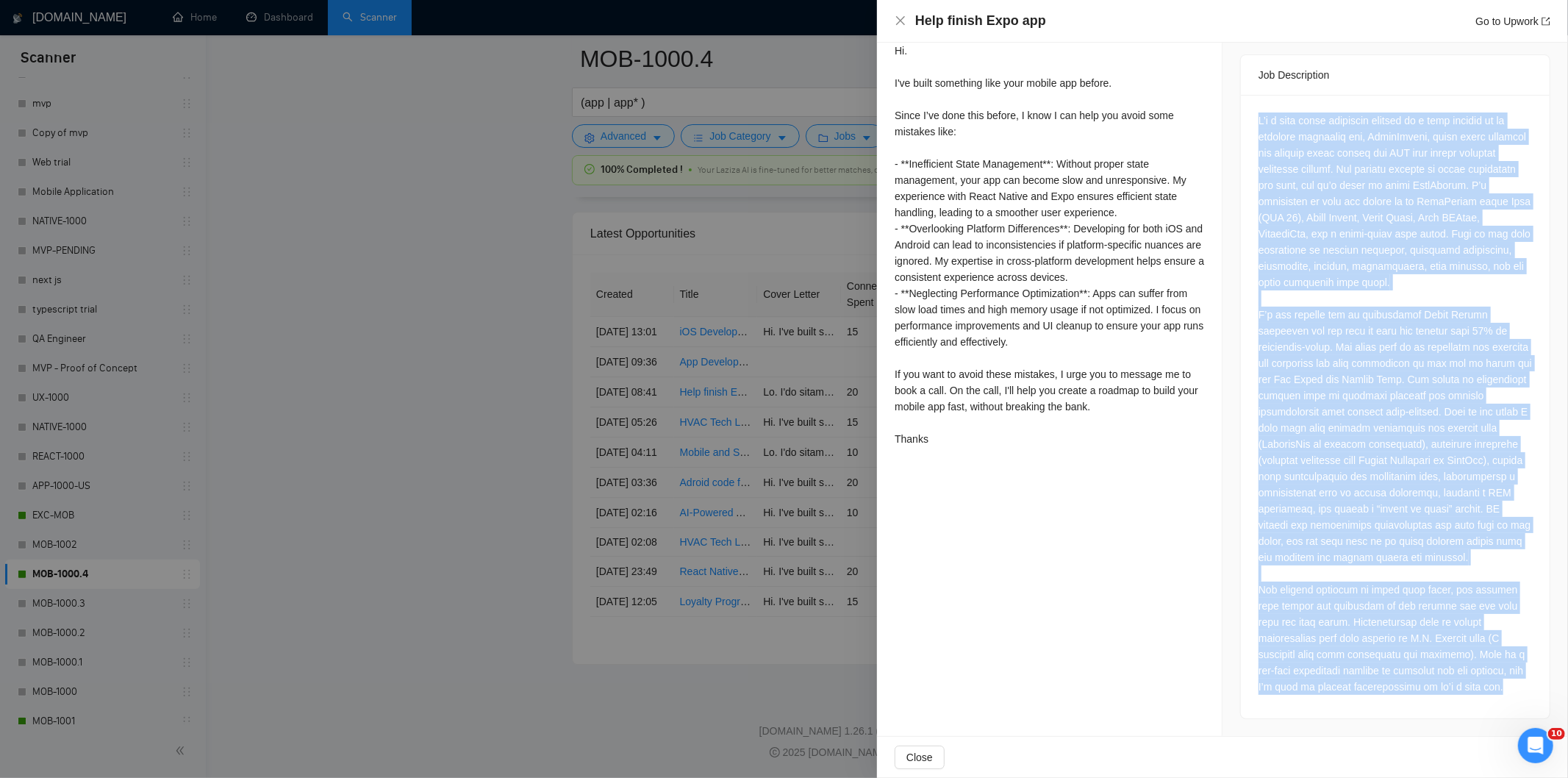
drag, startPoint x: 1254, startPoint y: 272, endPoint x: 1453, endPoint y: 689, distance: 462.0
click at [1453, 689] on div at bounding box center [1395, 403] width 274 height 582
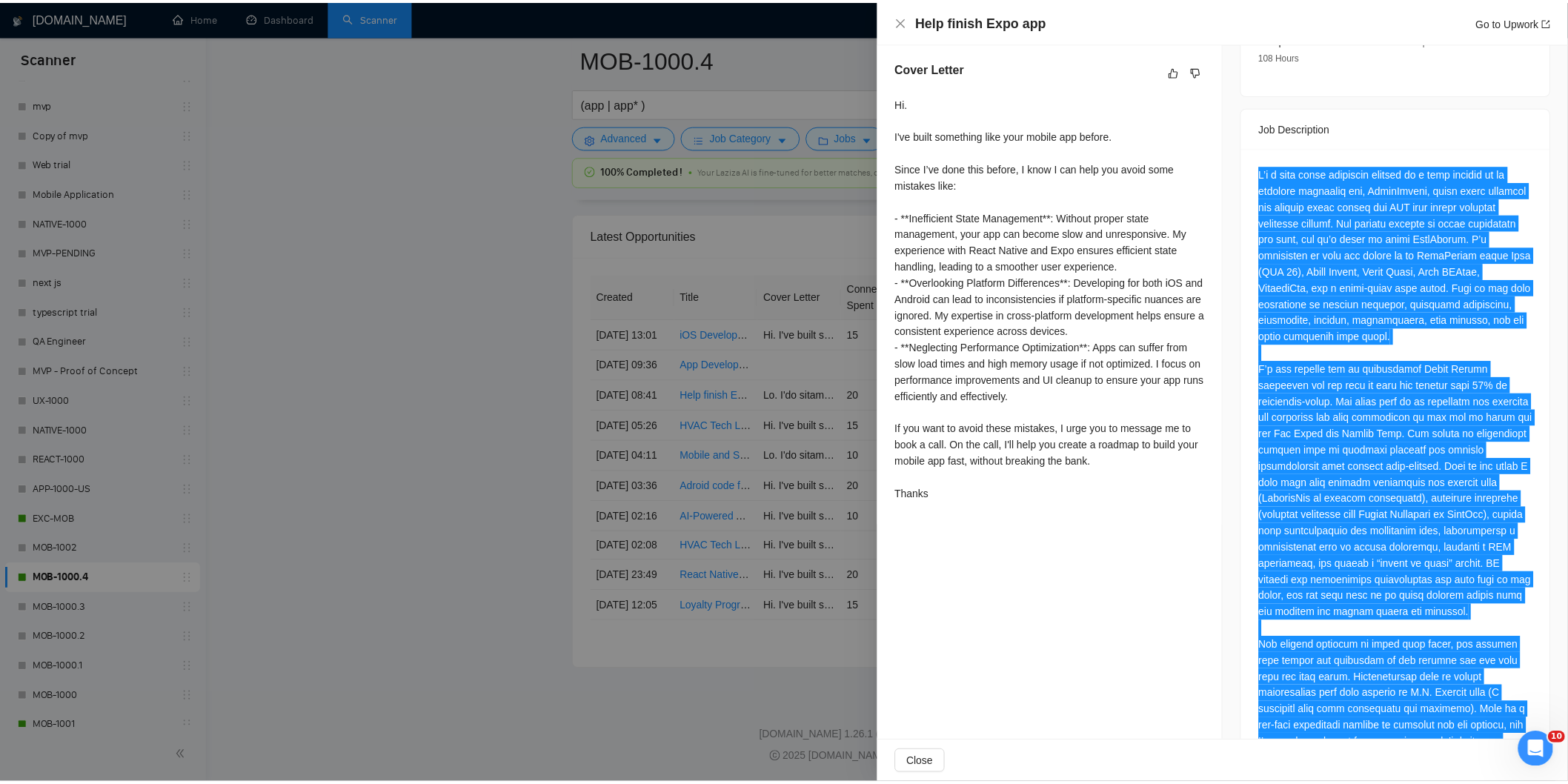
scroll to position [507, 0]
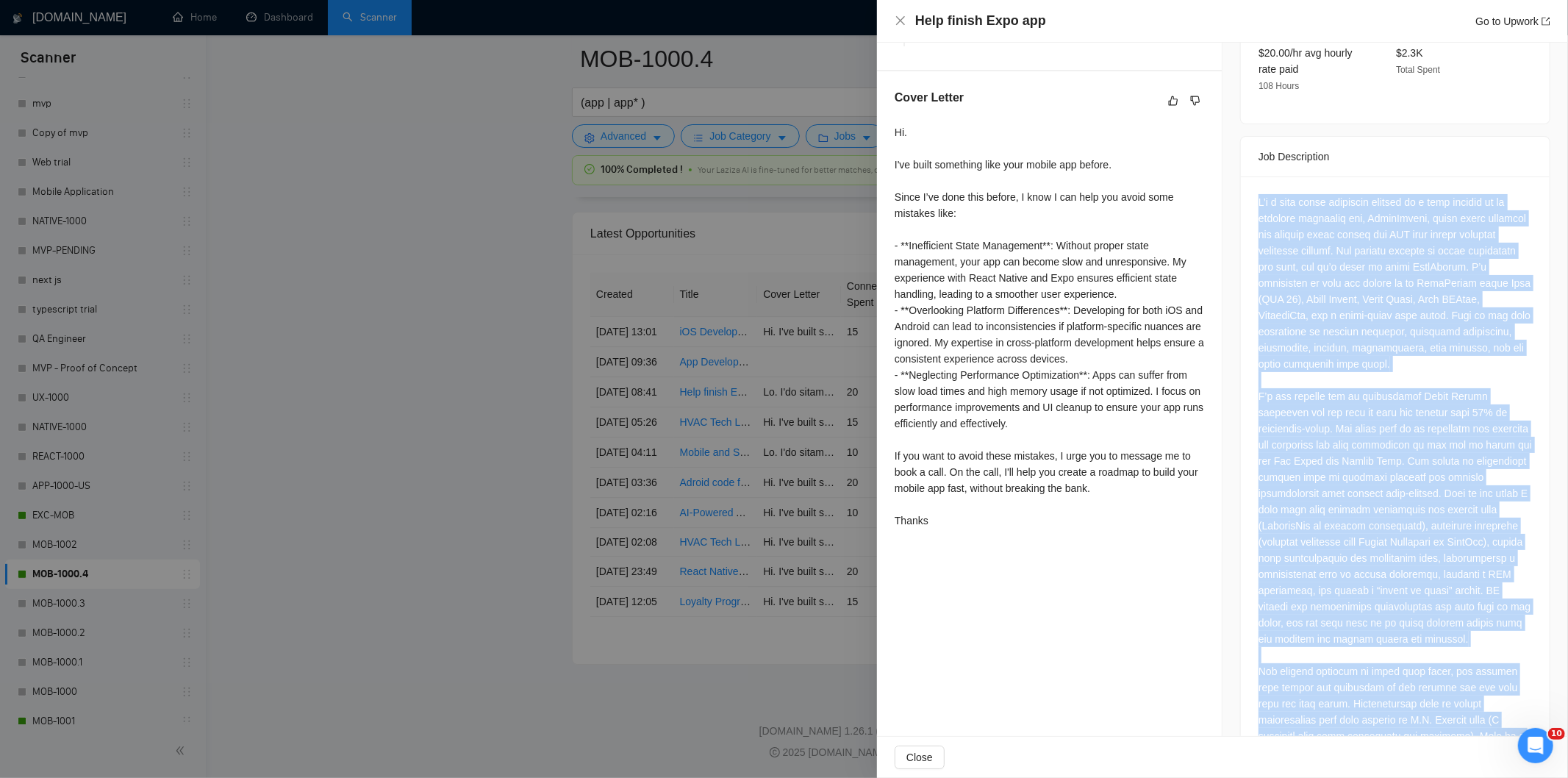
click at [1361, 436] on div at bounding box center [1395, 485] width 274 height 582
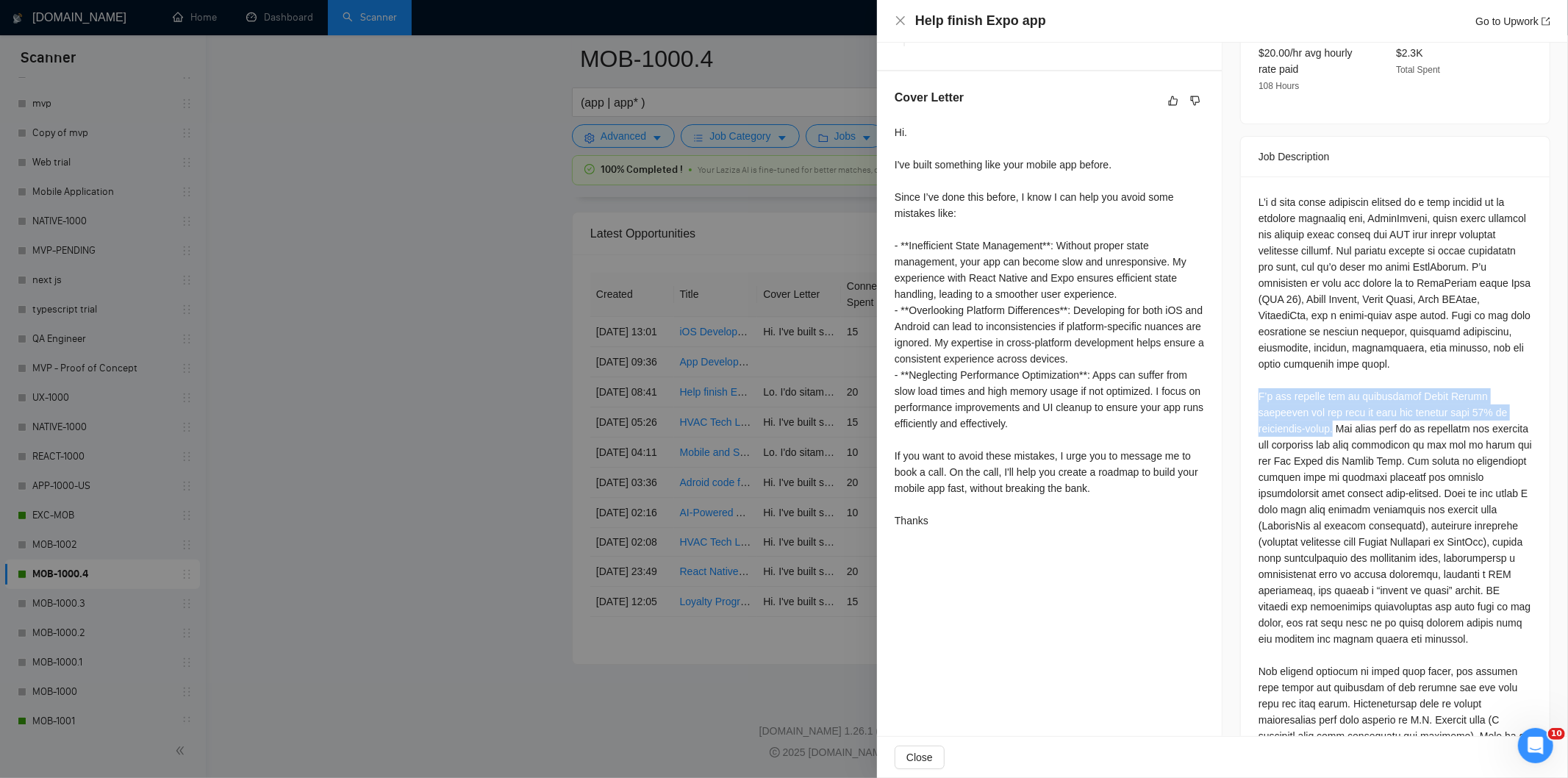
drag, startPoint x: 1333, startPoint y: 413, endPoint x: 1252, endPoint y: 377, distance: 88.6
click at [1258, 377] on div at bounding box center [1395, 485] width 274 height 582
click at [898, 25] on icon "close" at bounding box center [900, 21] width 12 height 12
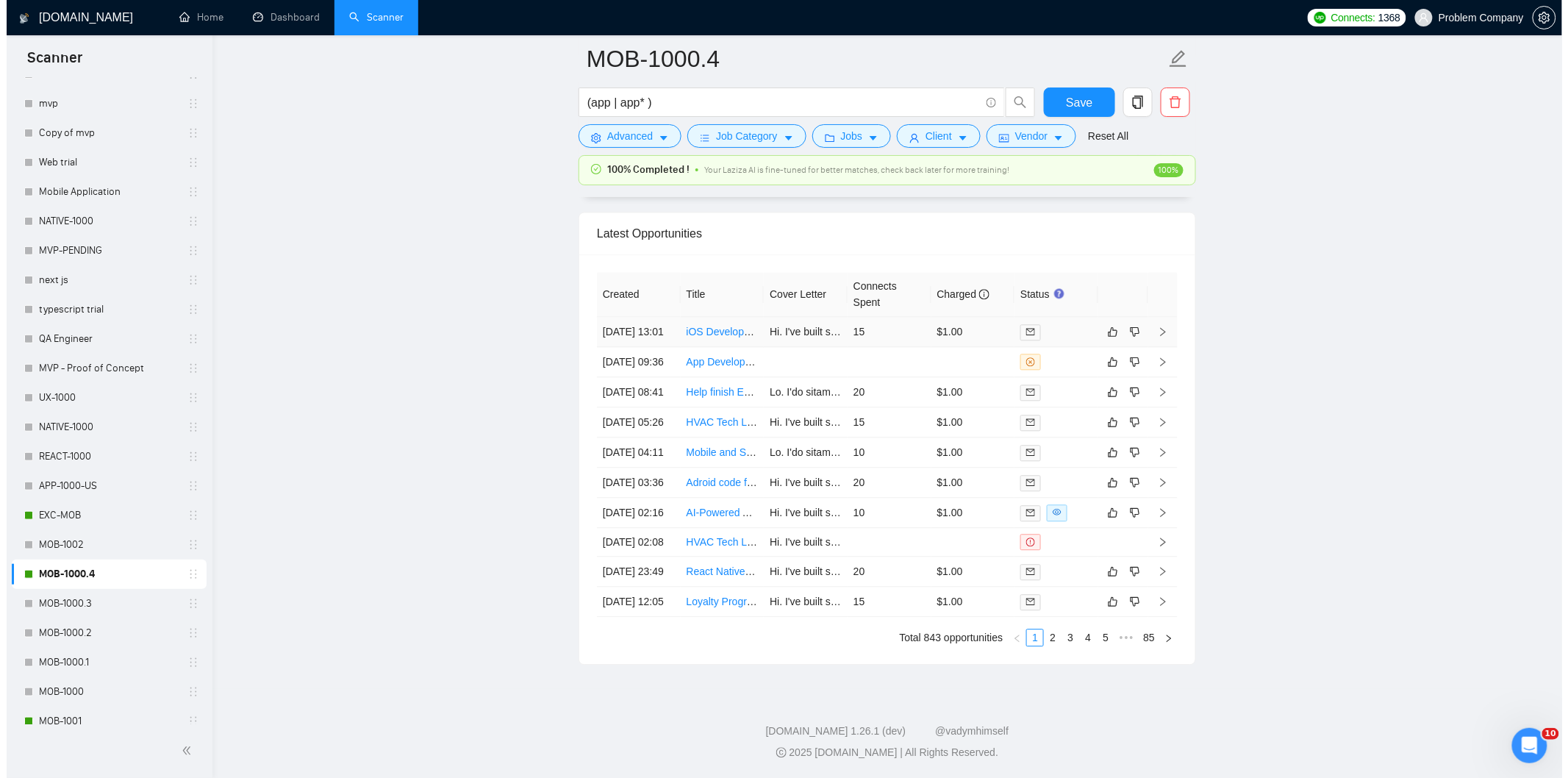
scroll to position [3495, 0]
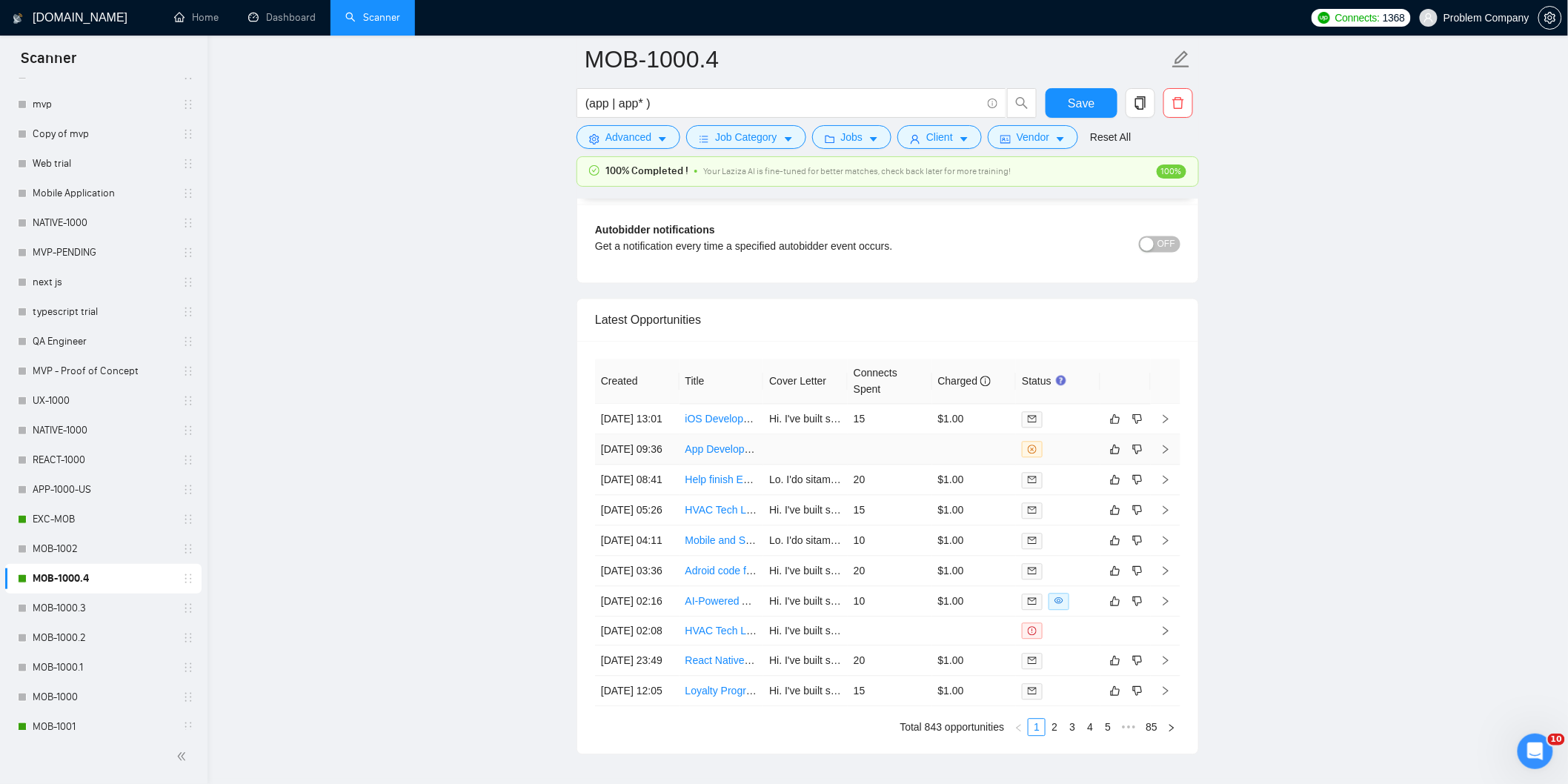
click at [654, 465] on td "[DATE] 09:36" at bounding box center [637, 450] width 85 height 31
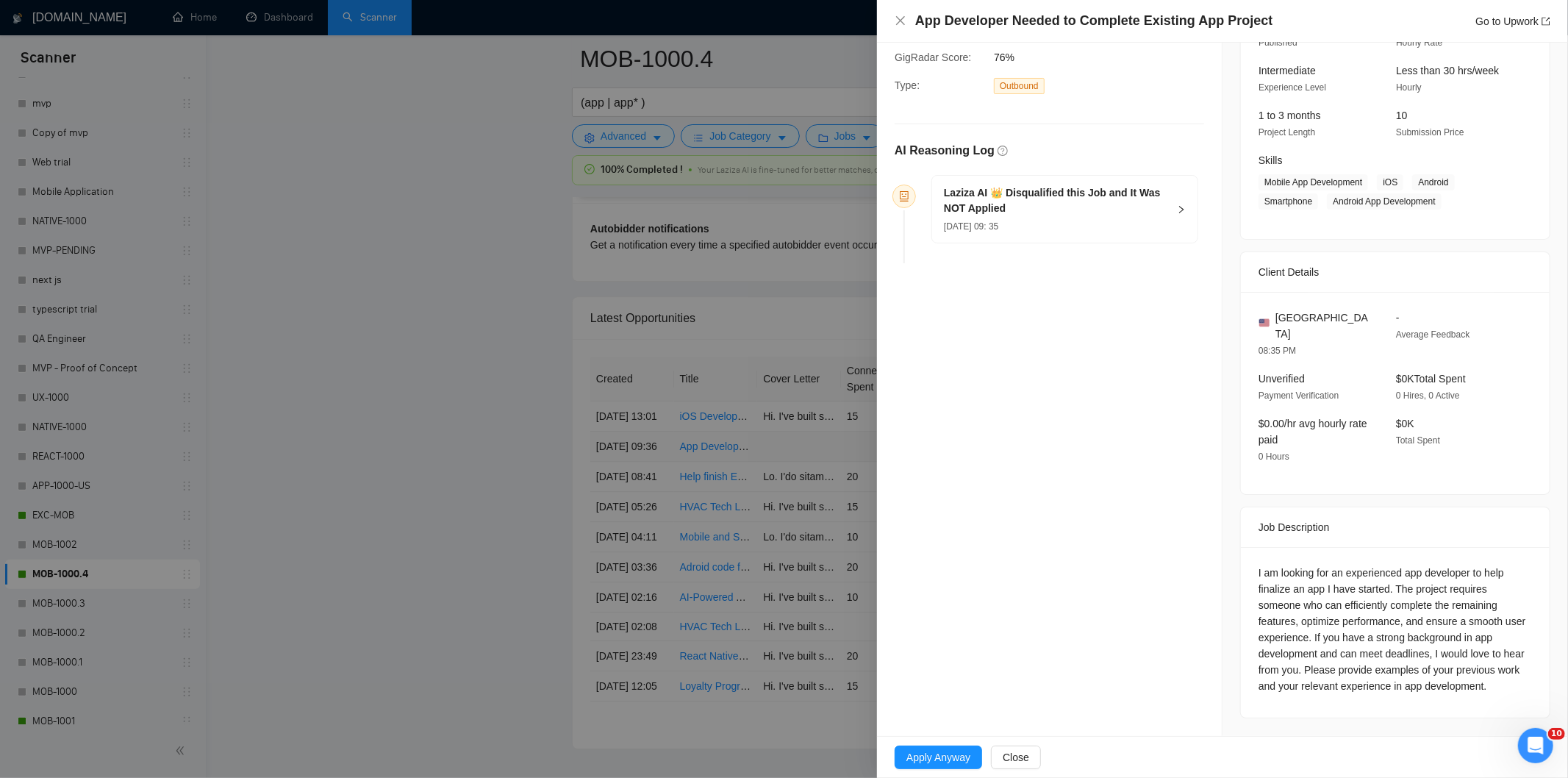
scroll to position [118, 0]
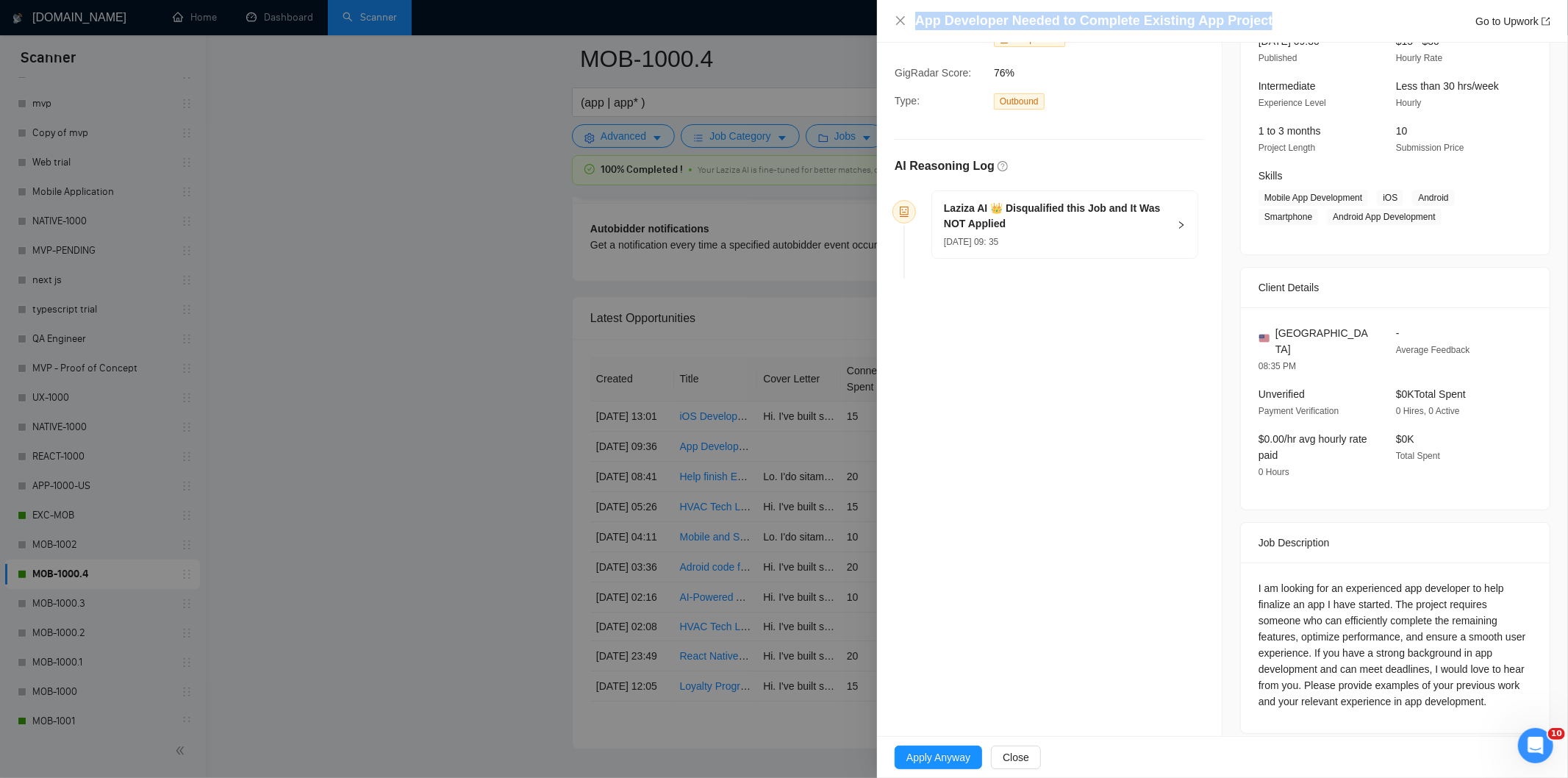
drag, startPoint x: 1269, startPoint y: 19, endPoint x: 885, endPoint y: 15, distance: 384.0
click at [885, 15] on div "App Developer Needed to Complete Existing App Project Go to Upwork" at bounding box center [1222, 21] width 691 height 42
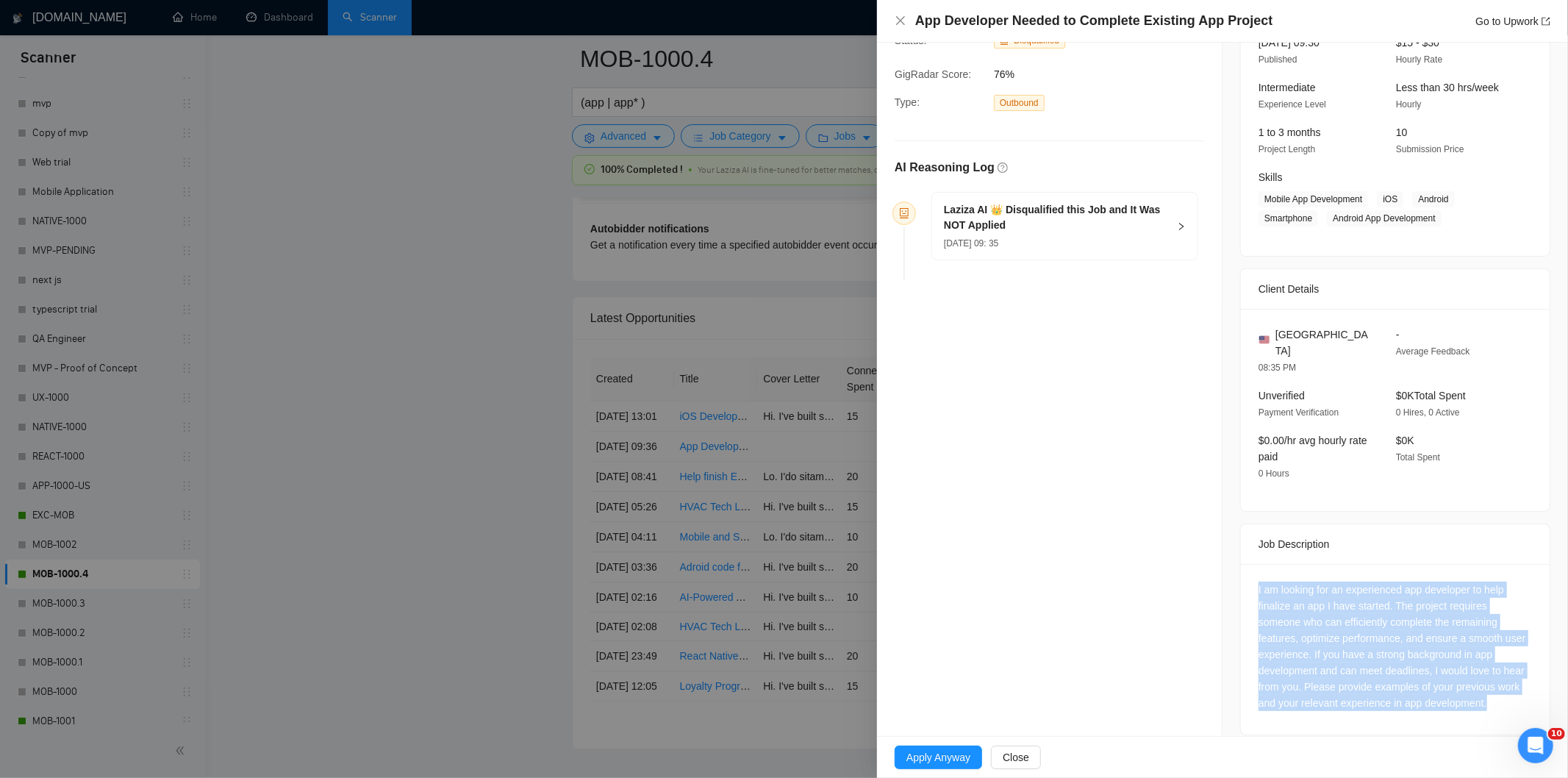
drag, startPoint x: 1497, startPoint y: 701, endPoint x: 1245, endPoint y: 577, distance: 280.9
click at [1245, 577] on div "I am looking for an experienced app developer to help finalize an app I have st…" at bounding box center [1395, 649] width 309 height 170
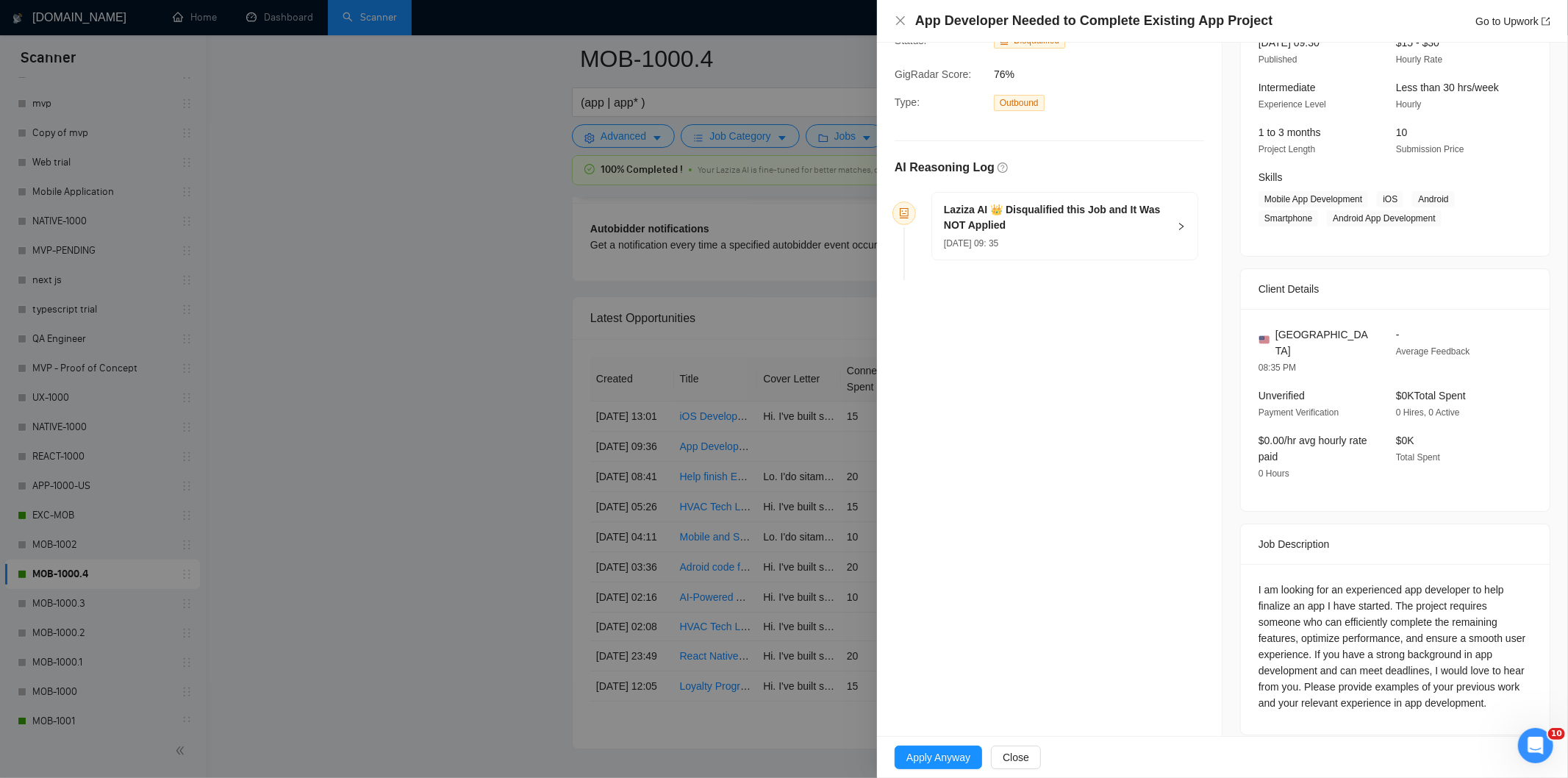
click at [1095, 238] on div "[DATE] 09: 35" at bounding box center [1056, 242] width 225 height 16
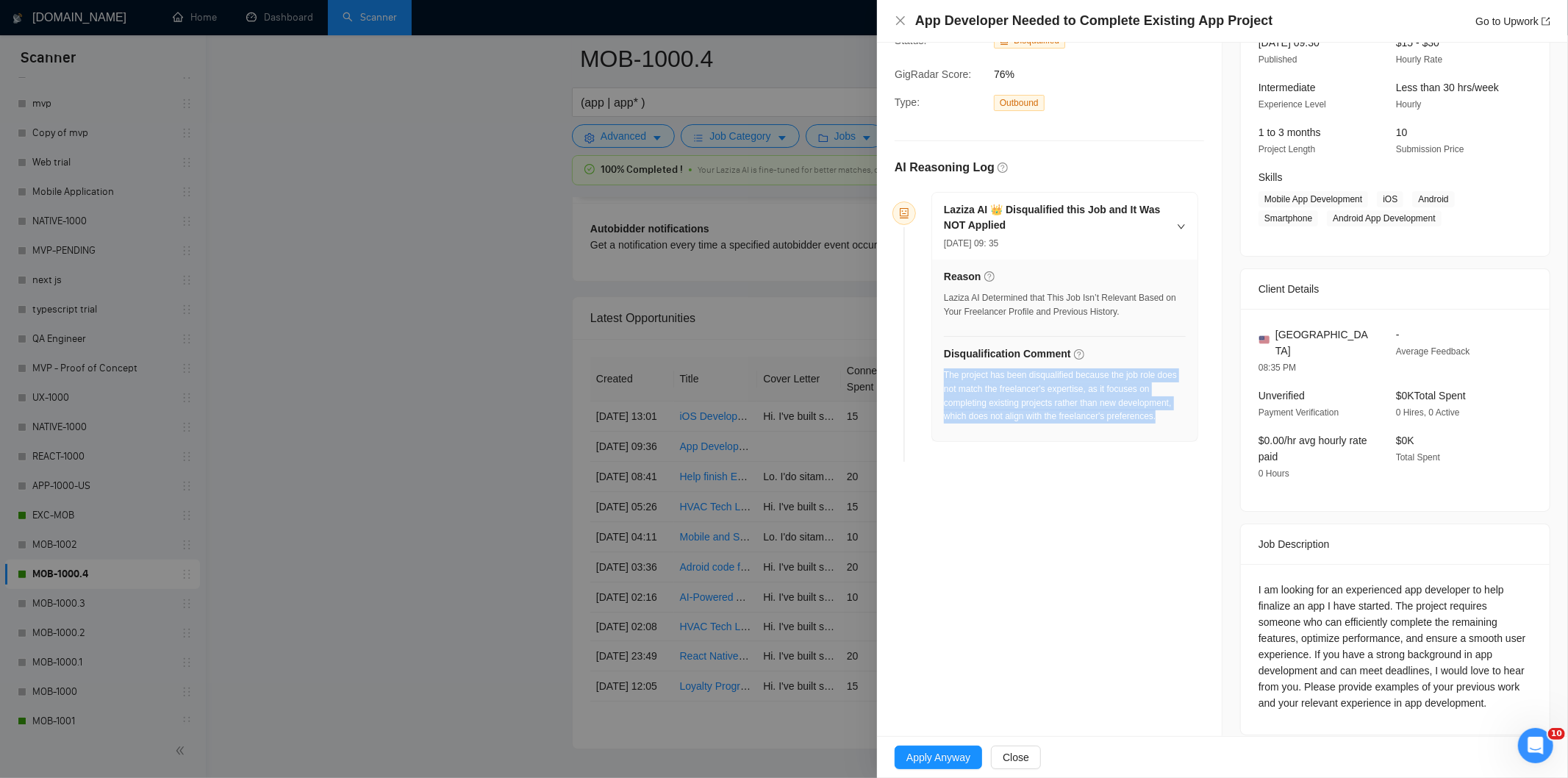
drag, startPoint x: 1166, startPoint y: 421, endPoint x: 943, endPoint y: 377, distance: 227.3
click at [943, 377] on div "The project has been disqualified because the job role does not match the freel…" at bounding box center [1064, 396] width 242 height 55
drag, startPoint x: 893, startPoint y: 18, endPoint x: 898, endPoint y: 12, distance: 7.8
click at [892, 17] on div "App Developer Needed to Complete Existing App Project Go to Upwork" at bounding box center [1222, 21] width 691 height 42
drag, startPoint x: 901, startPoint y: 23, endPoint x: 924, endPoint y: 170, distance: 148.8
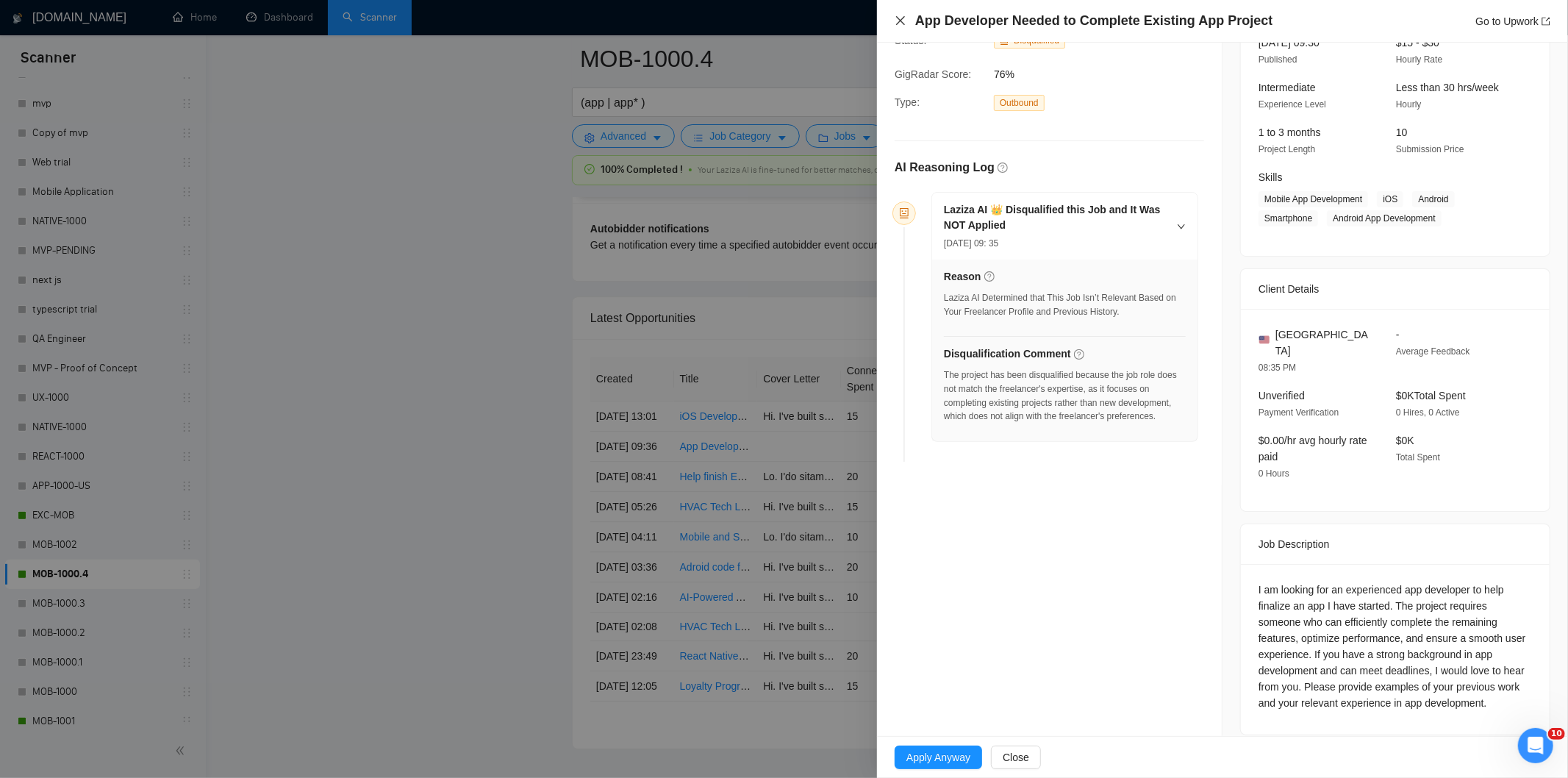
click at [902, 24] on icon "close" at bounding box center [900, 21] width 9 height 9
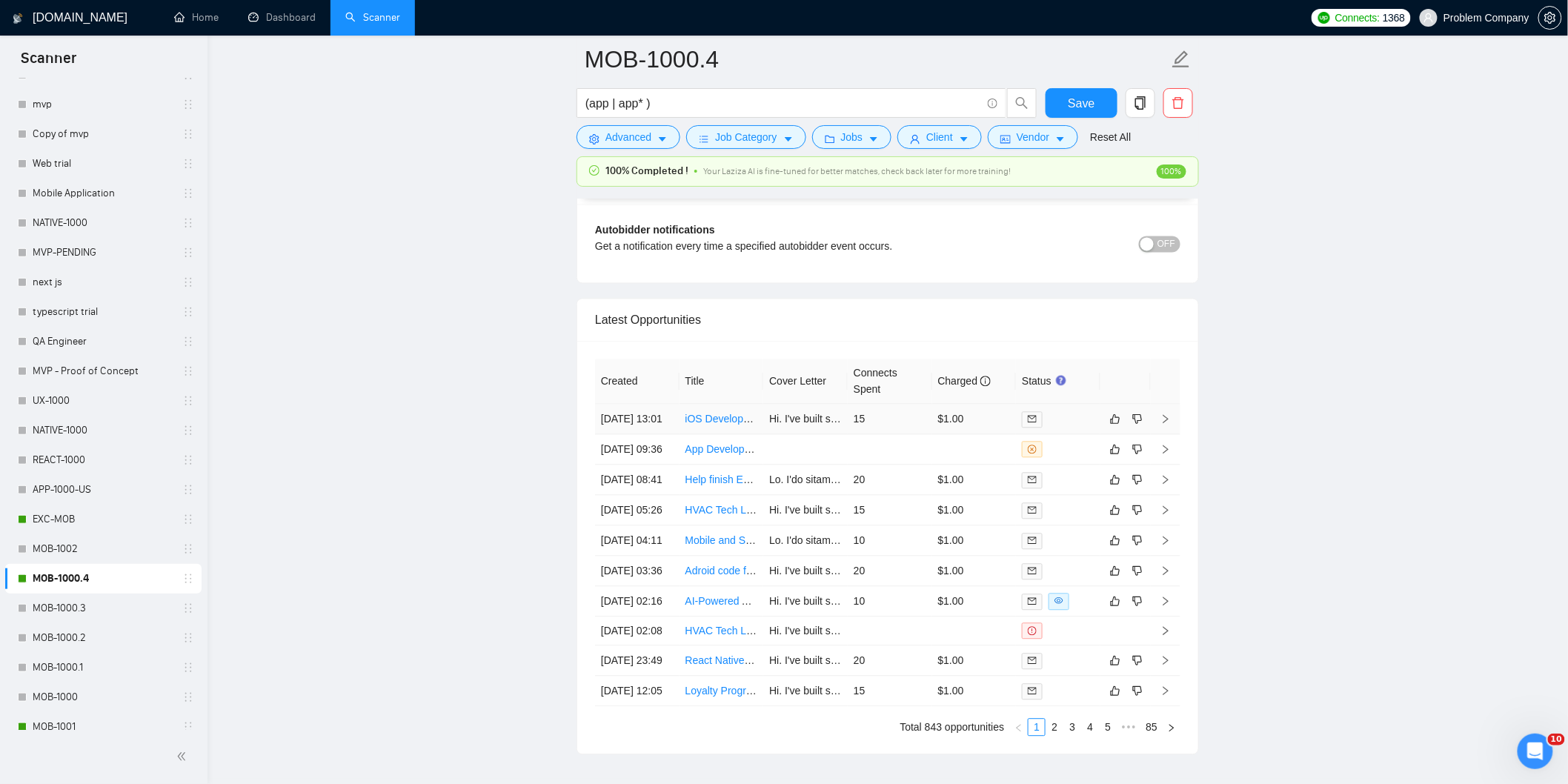
click at [654, 435] on td "[DATE] 13:01" at bounding box center [637, 420] width 85 height 31
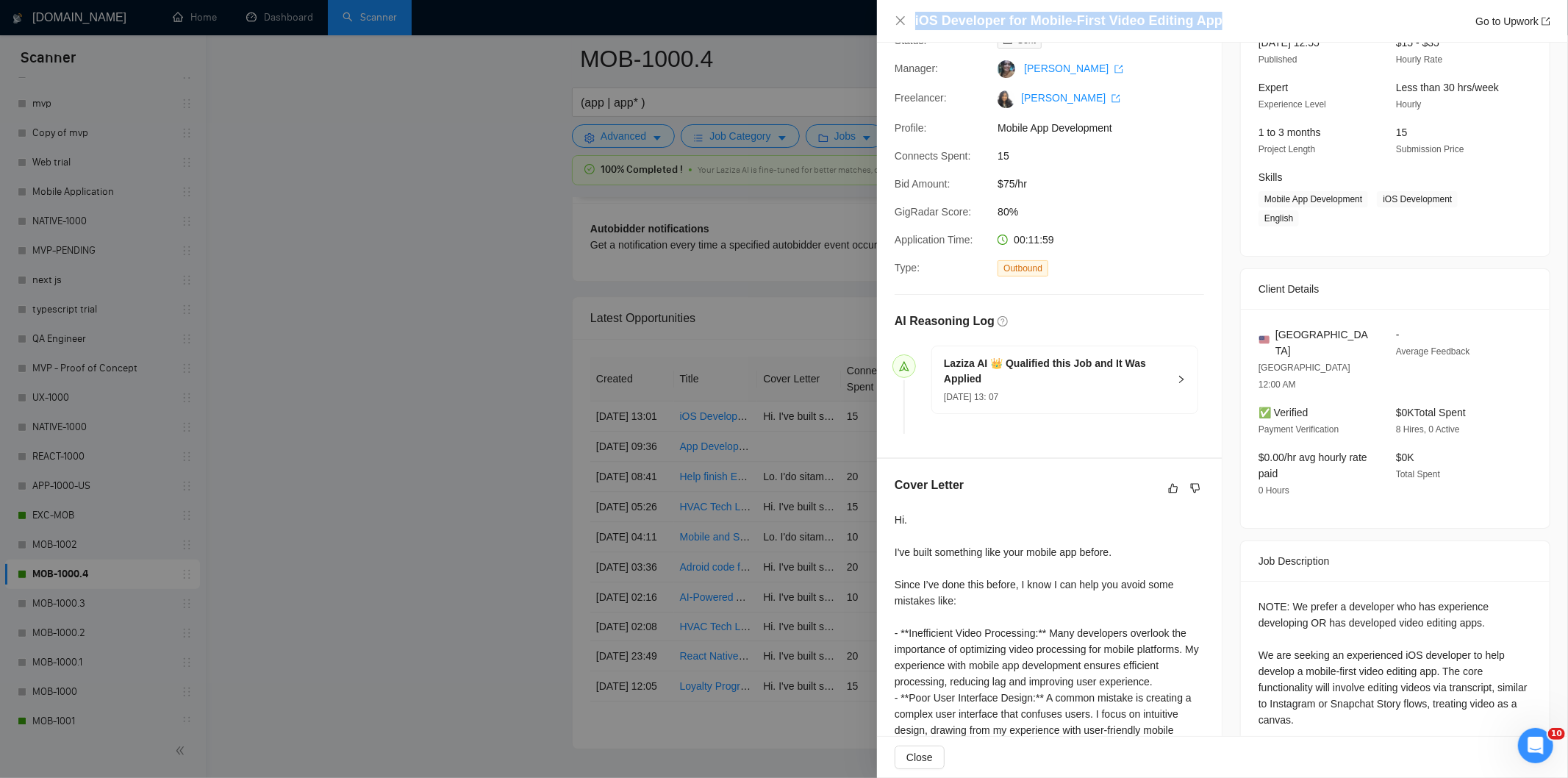
drag, startPoint x: 1226, startPoint y: 18, endPoint x: 912, endPoint y: 12, distance: 314.1
click at [912, 12] on div "iOS Developer for Mobile-First Video Editing App Go to Upwork" at bounding box center [1222, 21] width 656 height 19
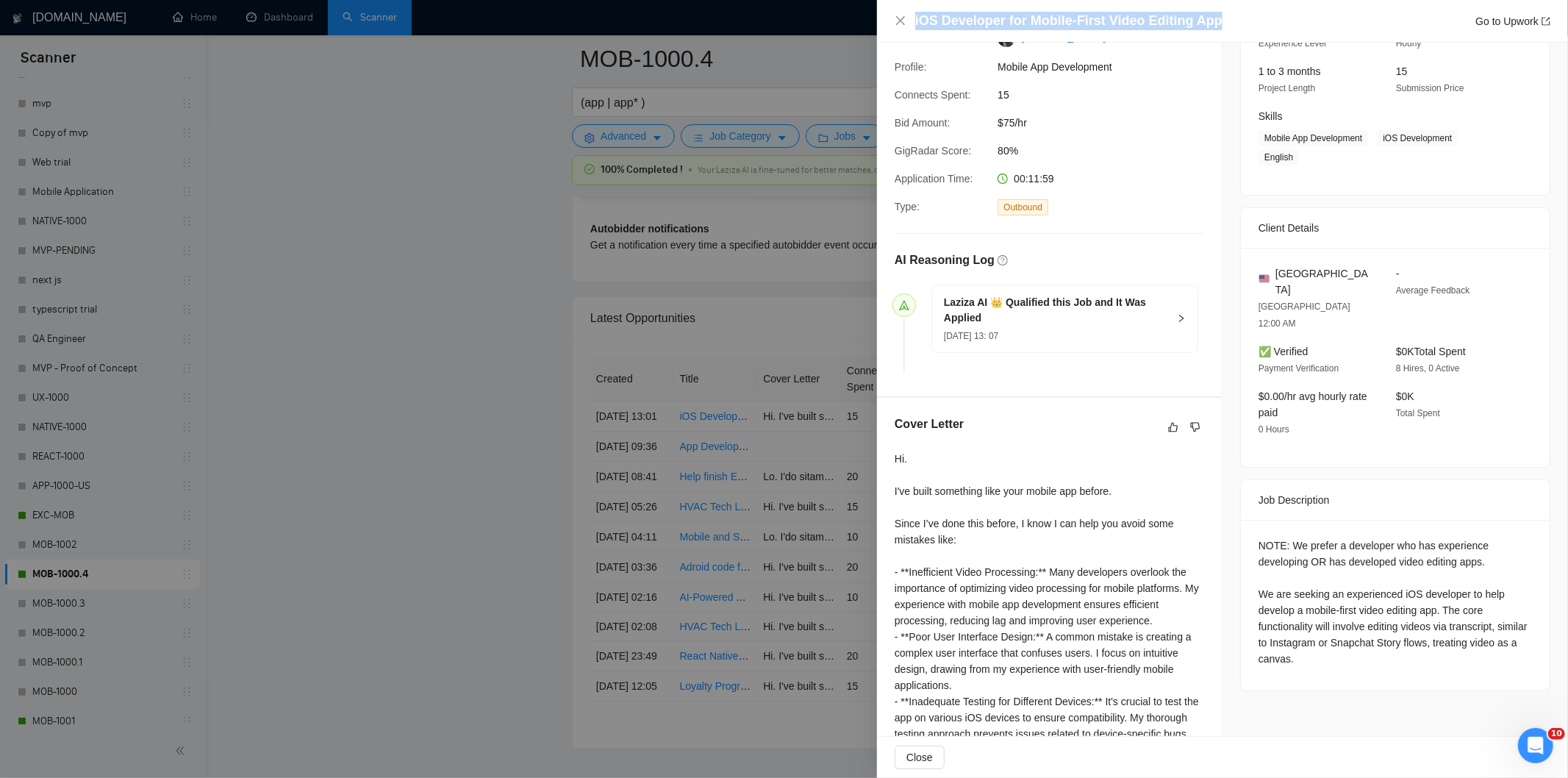
scroll to position [320, 0]
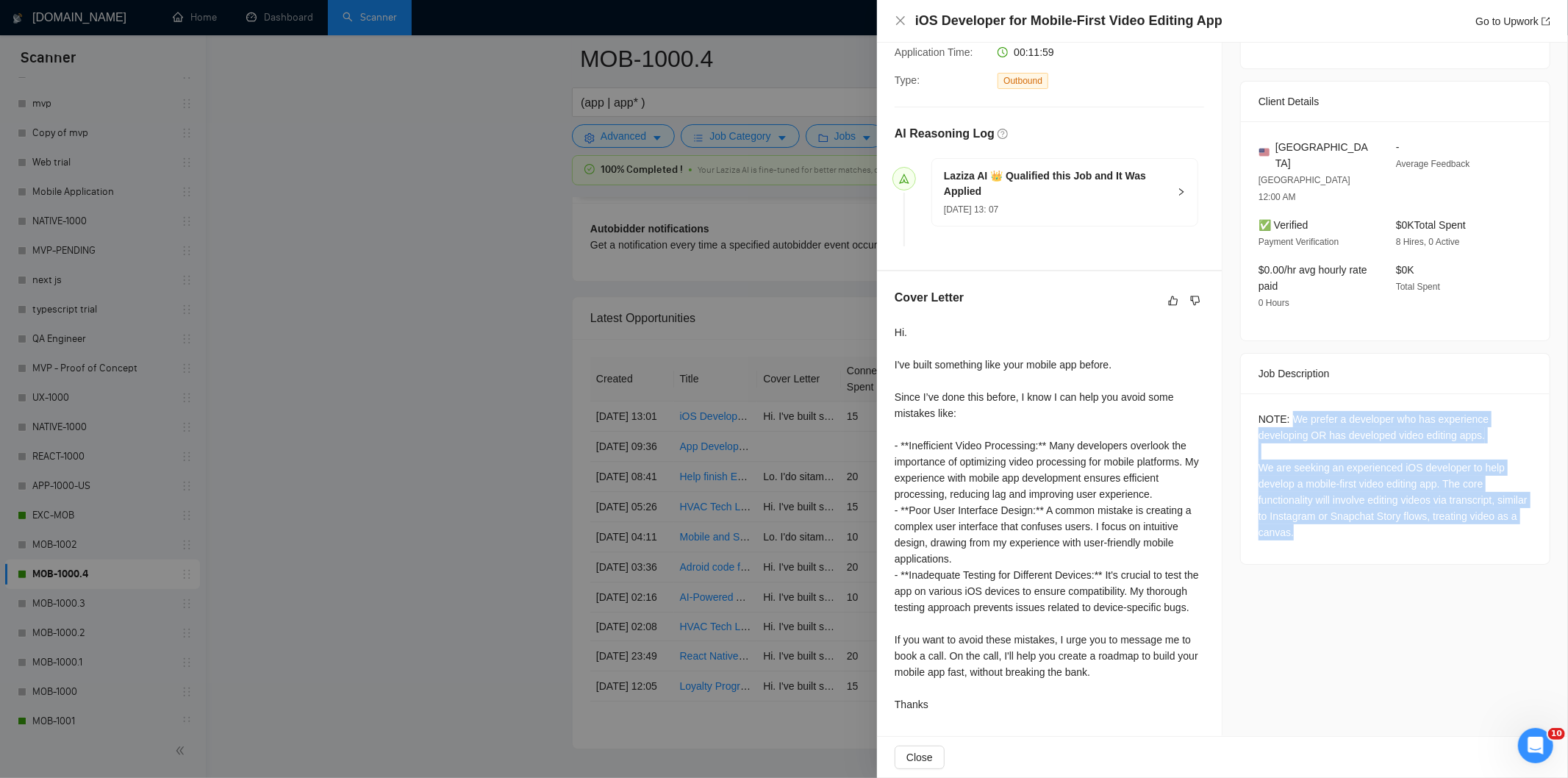
drag, startPoint x: 1286, startPoint y: 371, endPoint x: 1439, endPoint y: 505, distance: 203.4
click at [1439, 505] on div "NOTE: We prefer a developer who has experience developing OR has developed vide…" at bounding box center [1395, 478] width 309 height 170
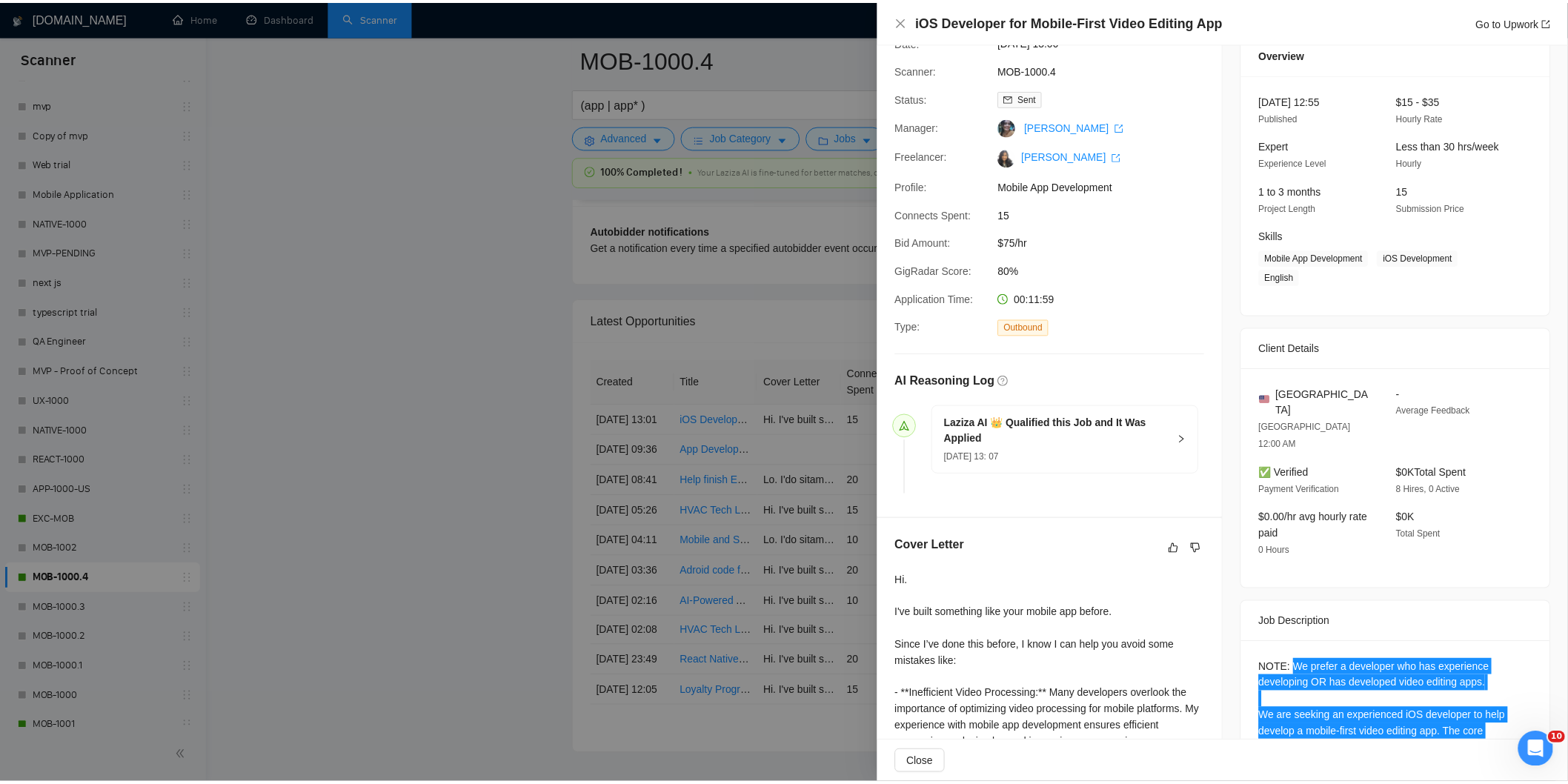
scroll to position [0, 0]
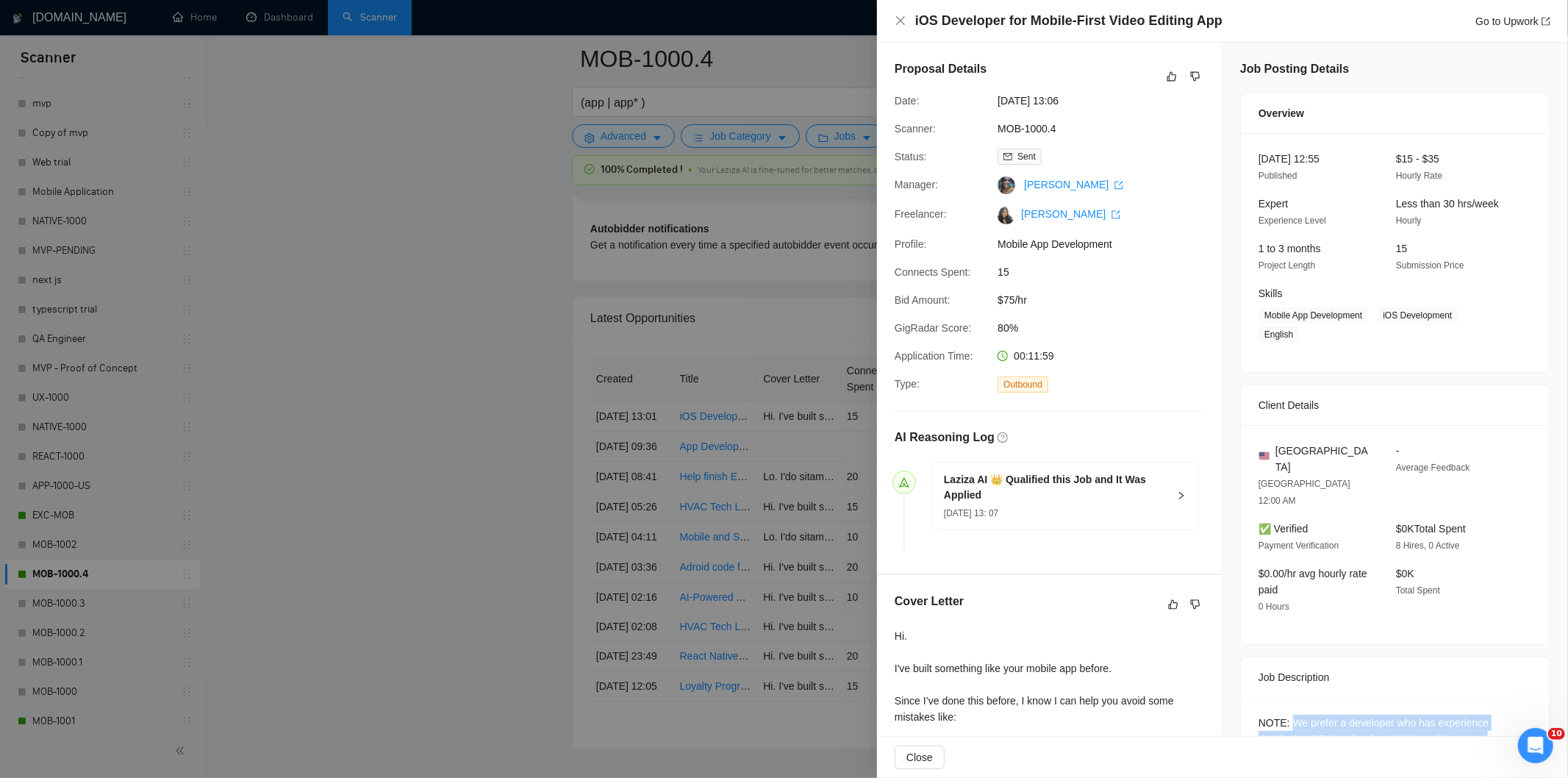
drag, startPoint x: 1097, startPoint y: 101, endPoint x: 996, endPoint y: 101, distance: 101.0
click at [998, 101] on span "[DATE] 13:06" at bounding box center [1108, 101] width 221 height 16
click at [897, 20] on icon "close" at bounding box center [900, 21] width 12 height 12
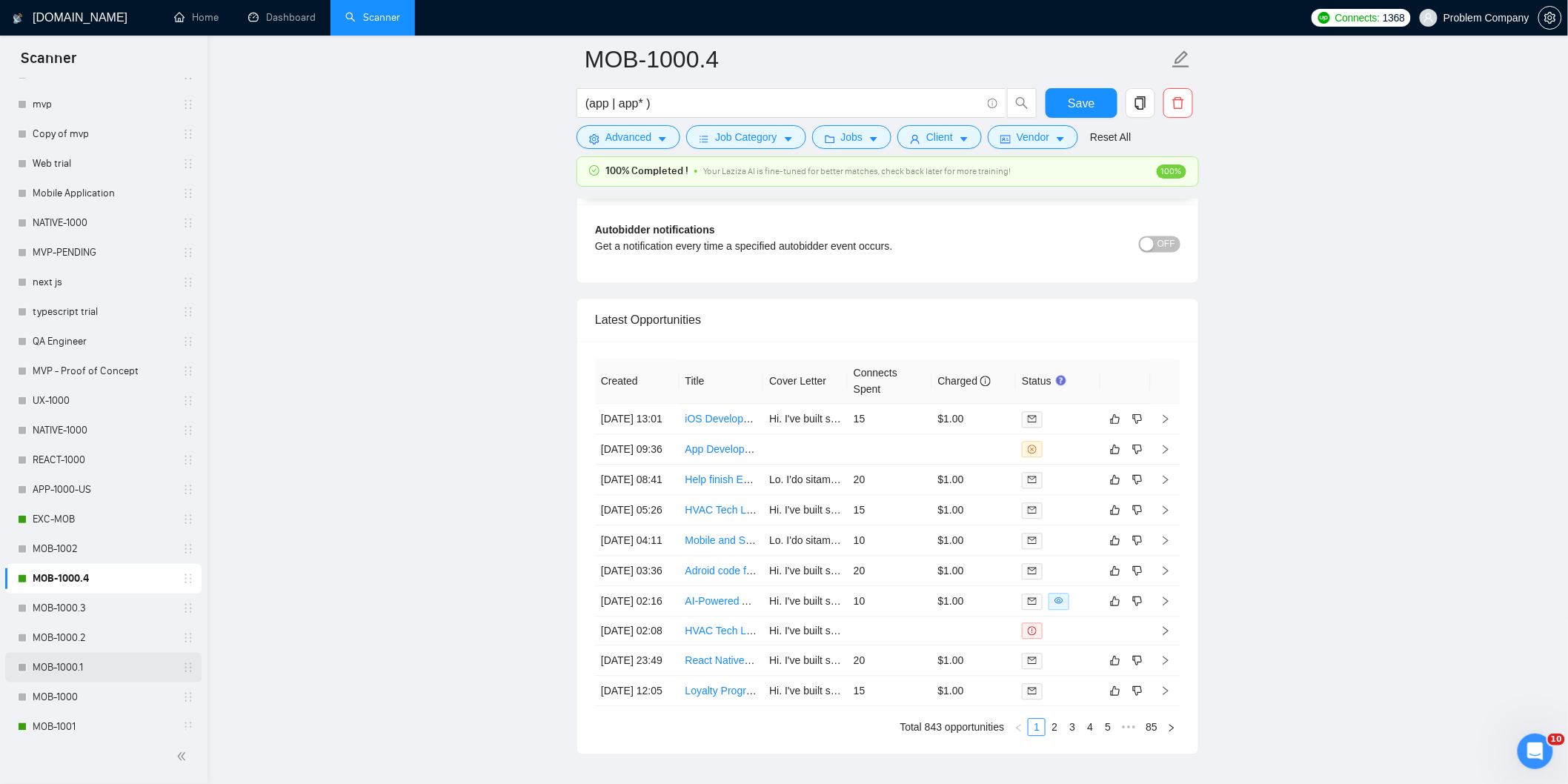
scroll to position [576, 0]
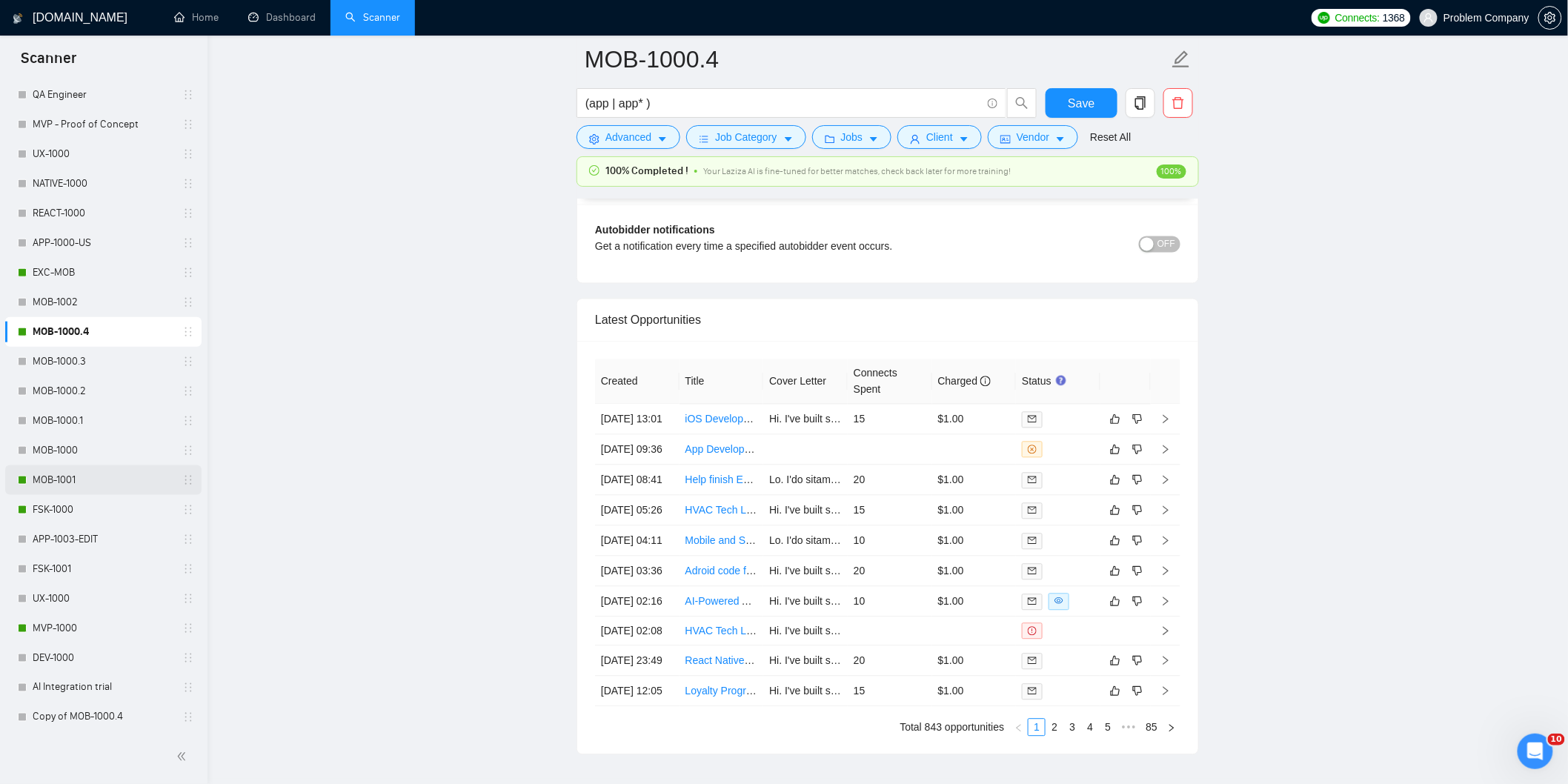
click at [93, 473] on link "MOB-1001" at bounding box center [103, 480] width 141 height 30
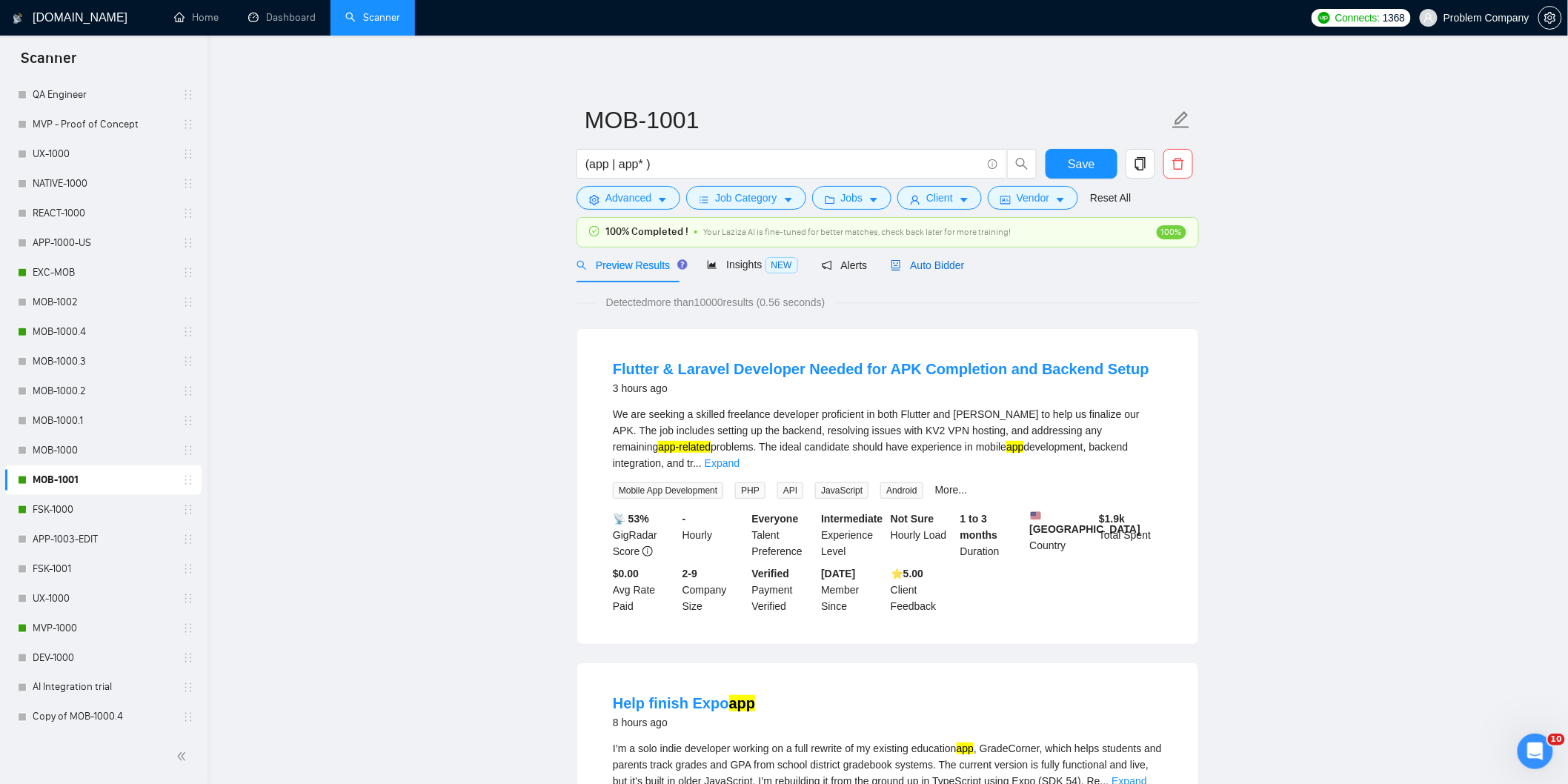
click at [938, 268] on span "Auto Bidder" at bounding box center [927, 265] width 73 height 12
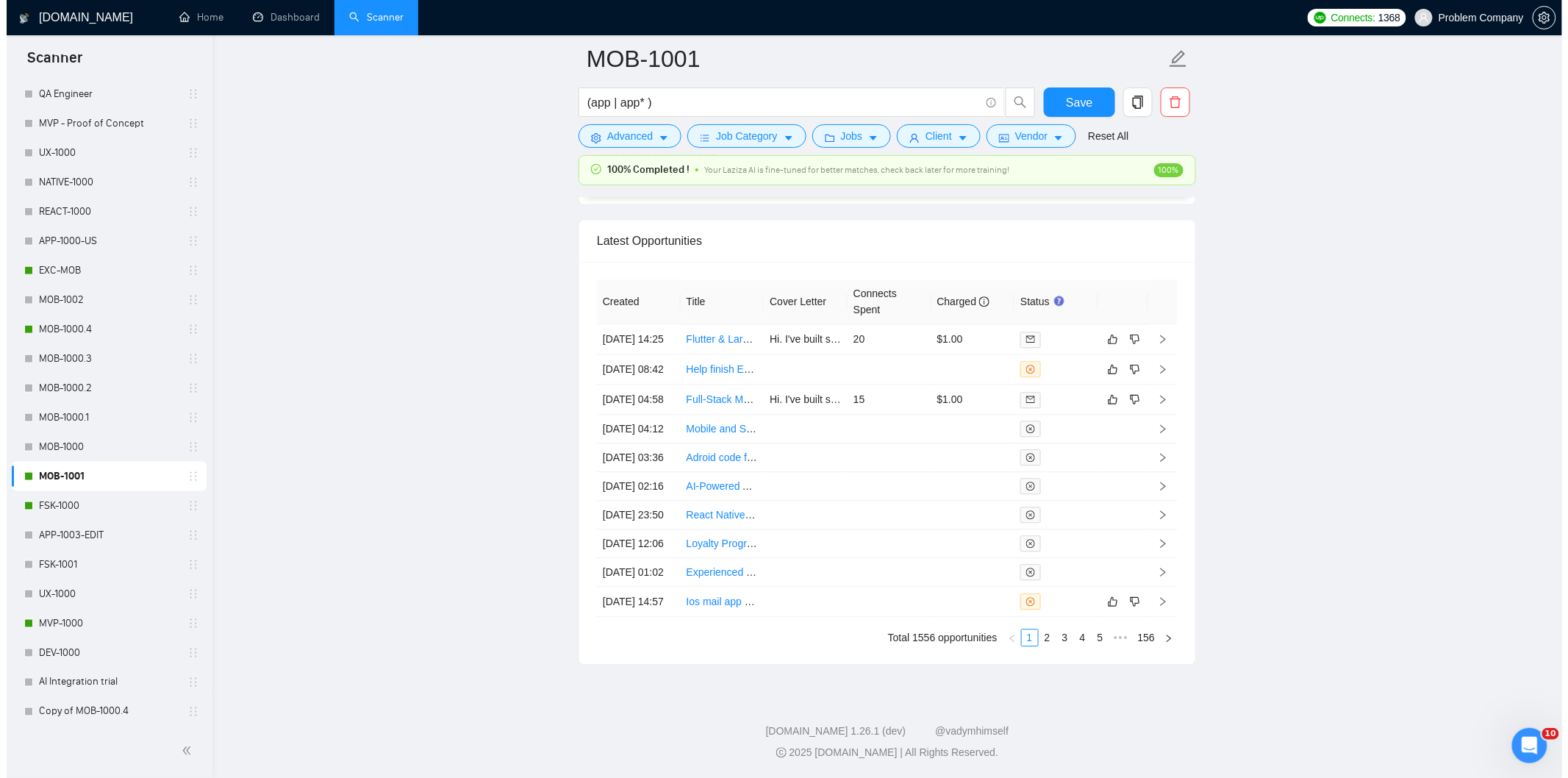
scroll to position [3658, 0]
click at [1039, 646] on link "2" at bounding box center [1041, 637] width 16 height 16
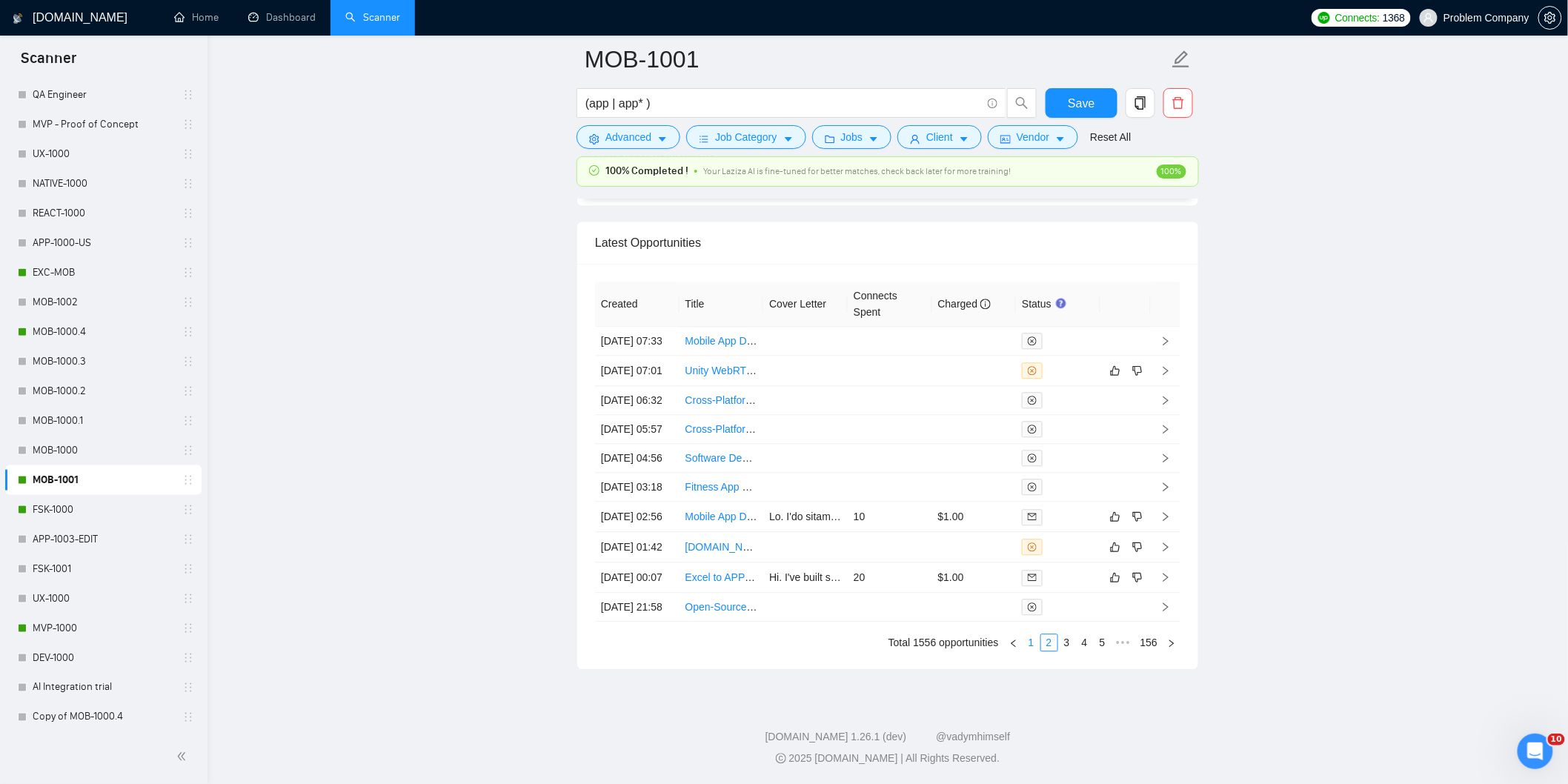
click at [1031, 651] on link "1" at bounding box center [1031, 642] width 16 height 16
click at [666, 388] on td "[DATE] 04:58" at bounding box center [637, 402] width 85 height 31
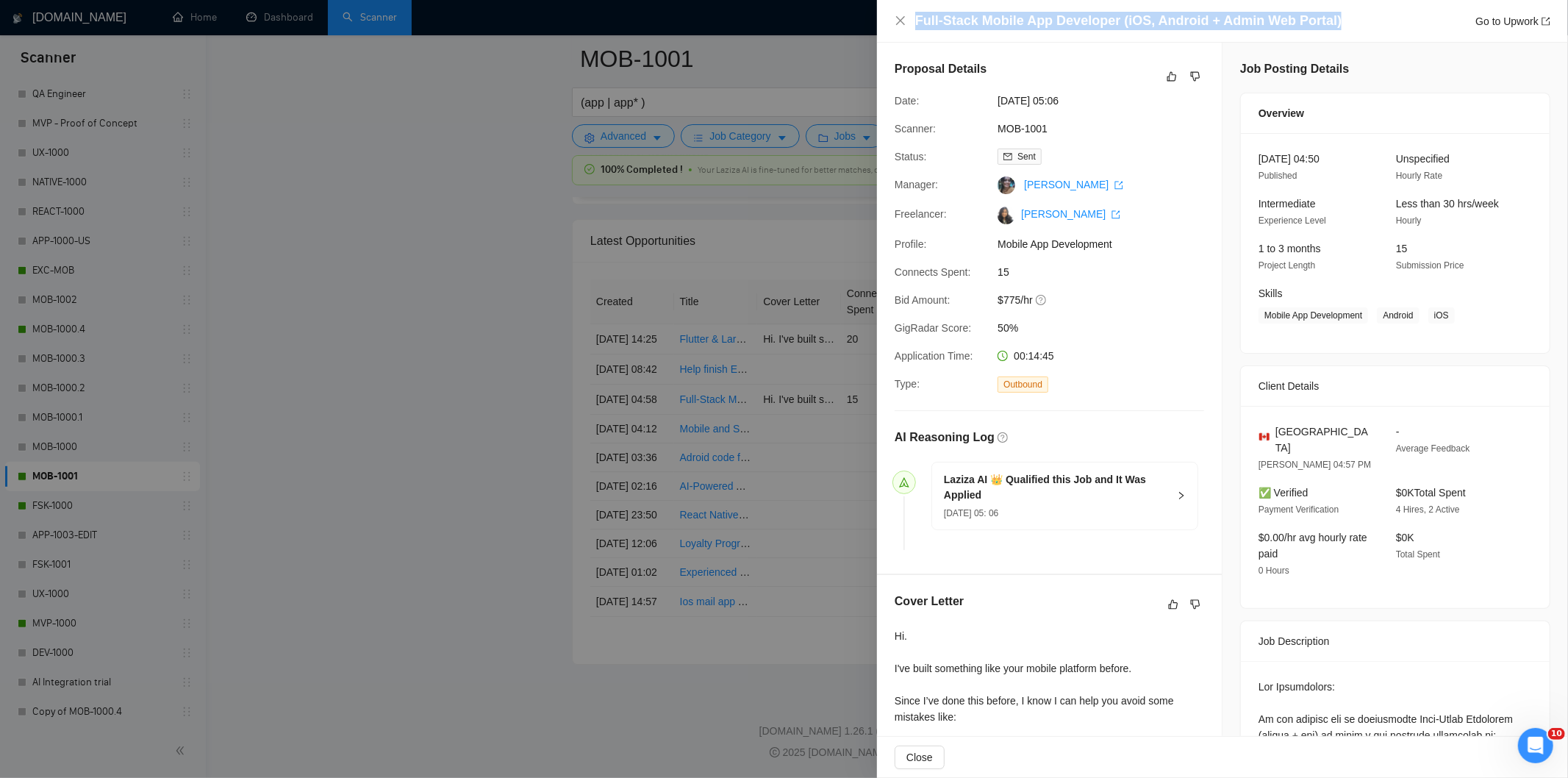
drag, startPoint x: 1349, startPoint y: 23, endPoint x: 935, endPoint y: 5, distance: 414.4
click at [935, 5] on div "Full-Stack Mobile App Developer (iOS, Android + Admin Web Portal) Go to Upwork" at bounding box center [1222, 21] width 691 height 42
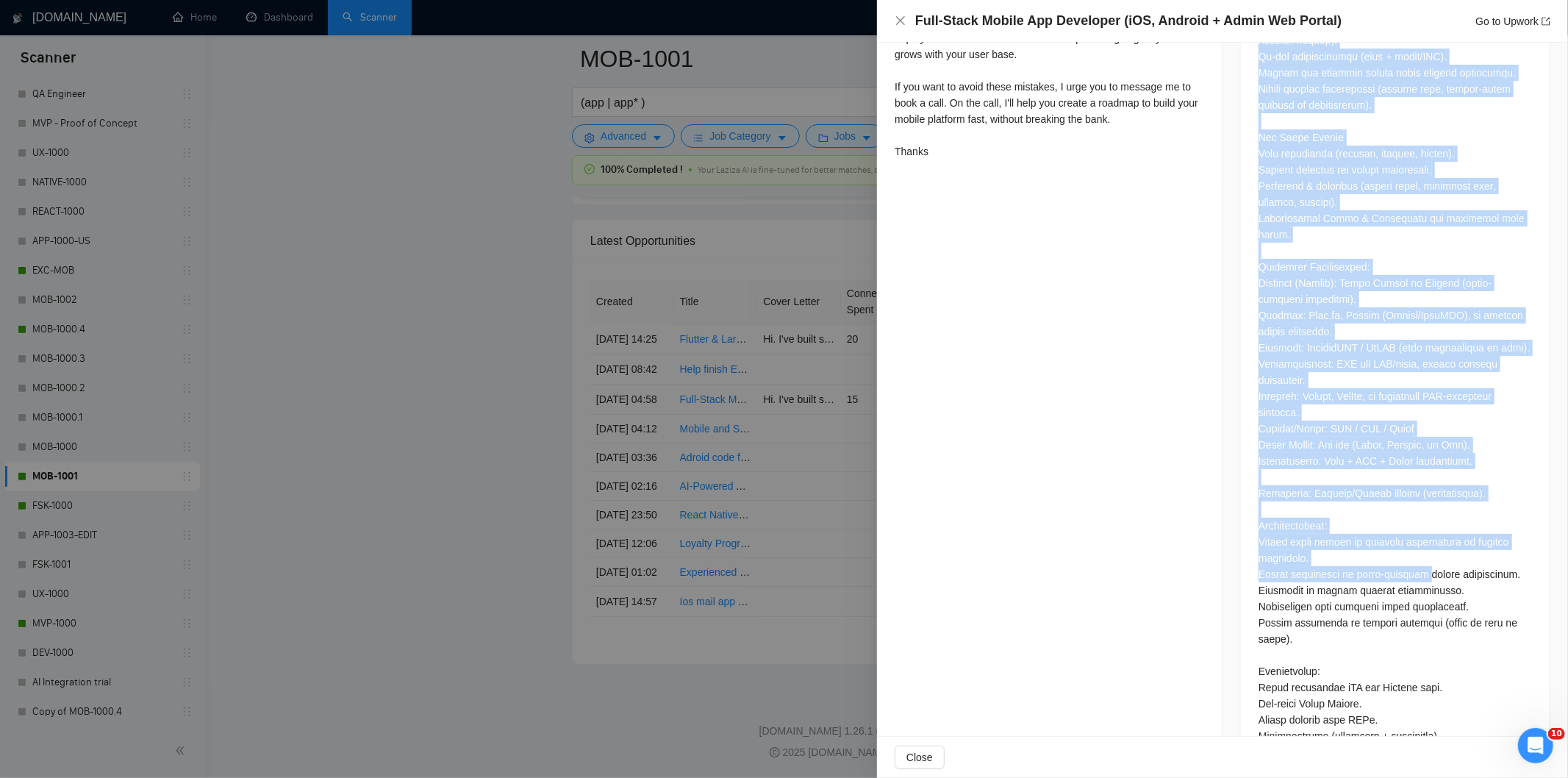
scroll to position [971, 0]
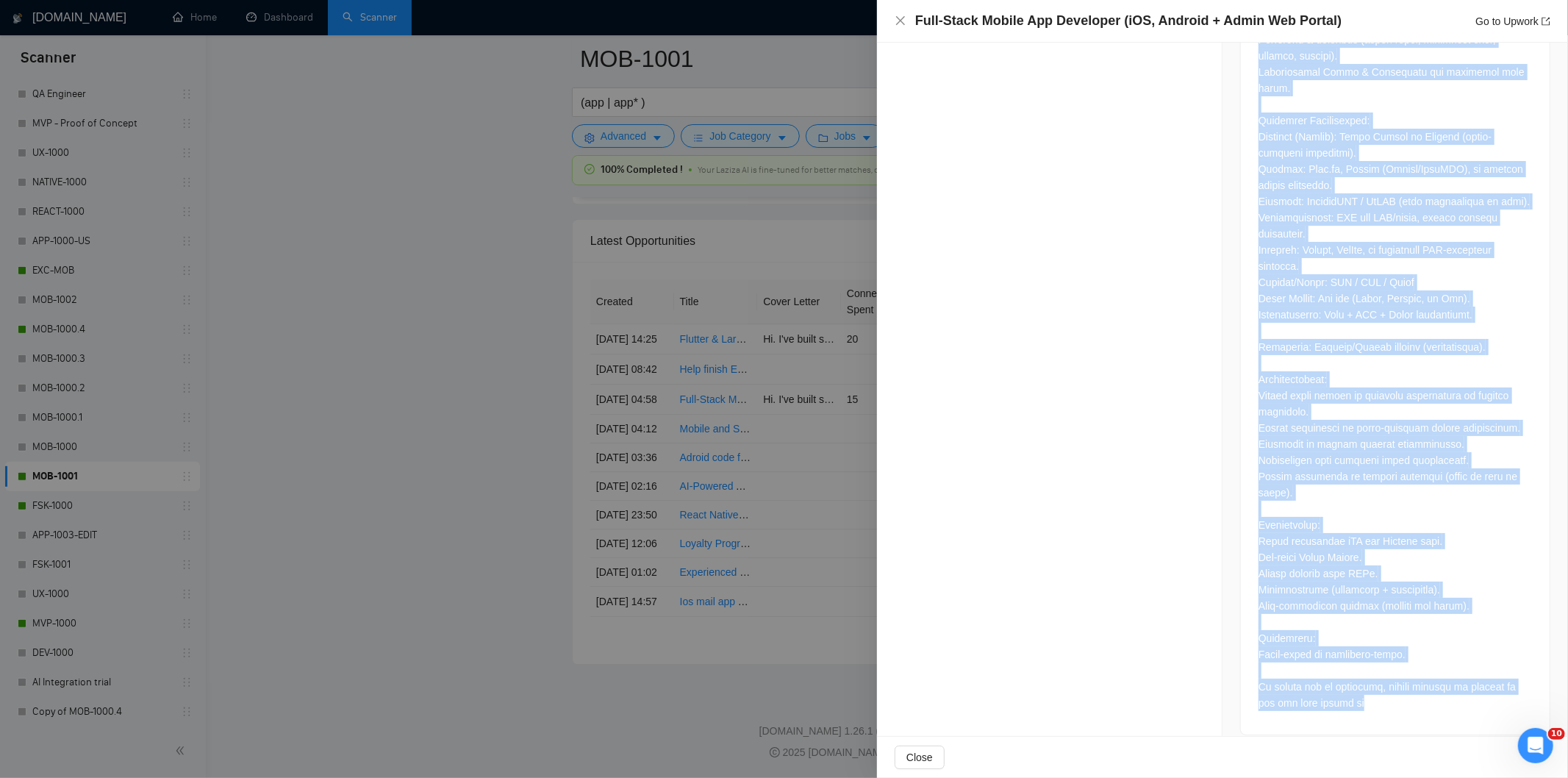
drag, startPoint x: 1246, startPoint y: 269, endPoint x: 1422, endPoint y: 682, distance: 448.9
click at [1422, 682] on div at bounding box center [1395, 213] width 309 height 1044
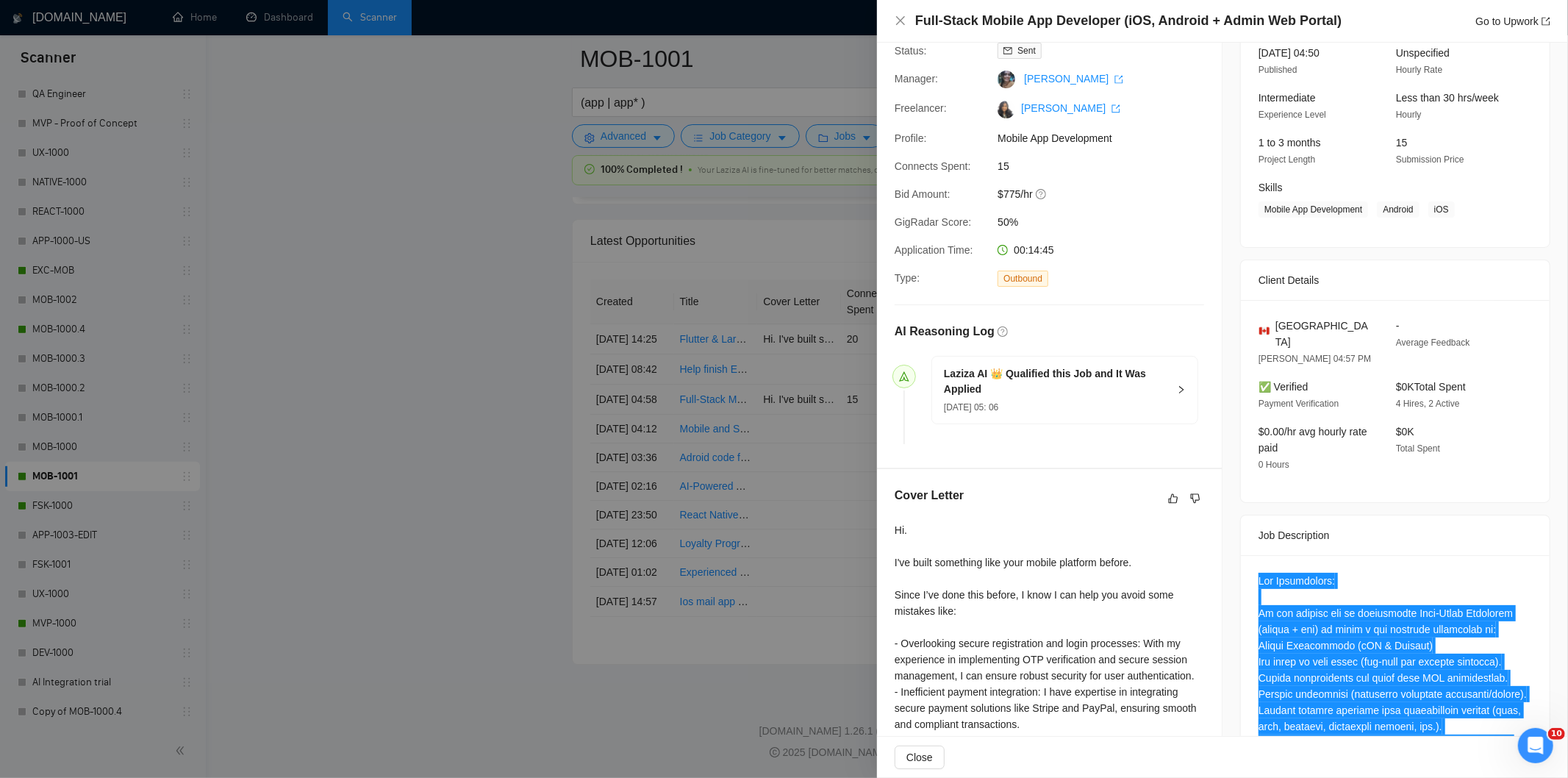
scroll to position [0, 0]
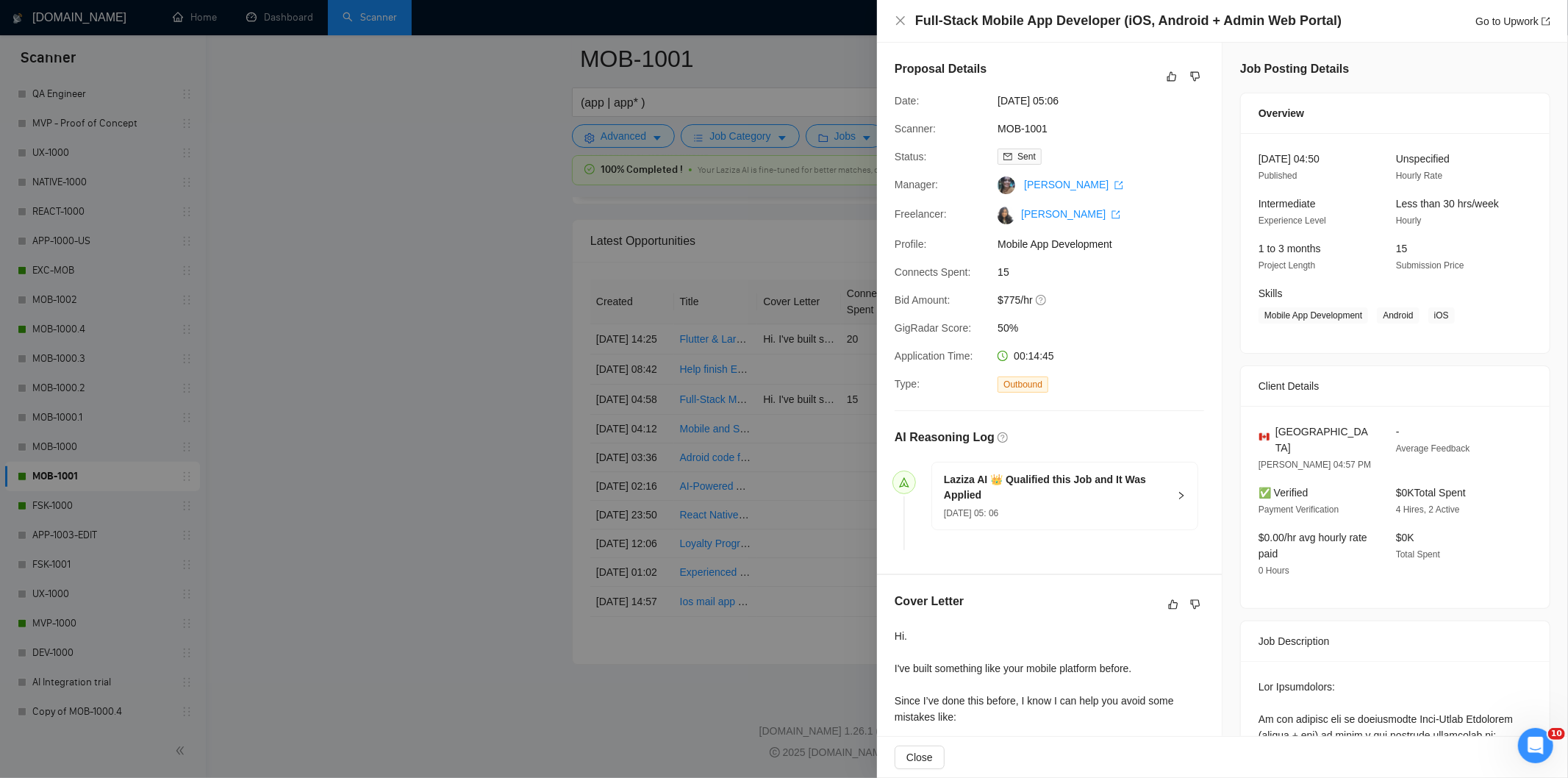
click at [900, 13] on div "Full-Stack Mobile App Developer (iOS, Android + Admin Web Portal) Go to Upwork" at bounding box center [1222, 21] width 656 height 19
click at [899, 21] on icon "close" at bounding box center [900, 21] width 12 height 12
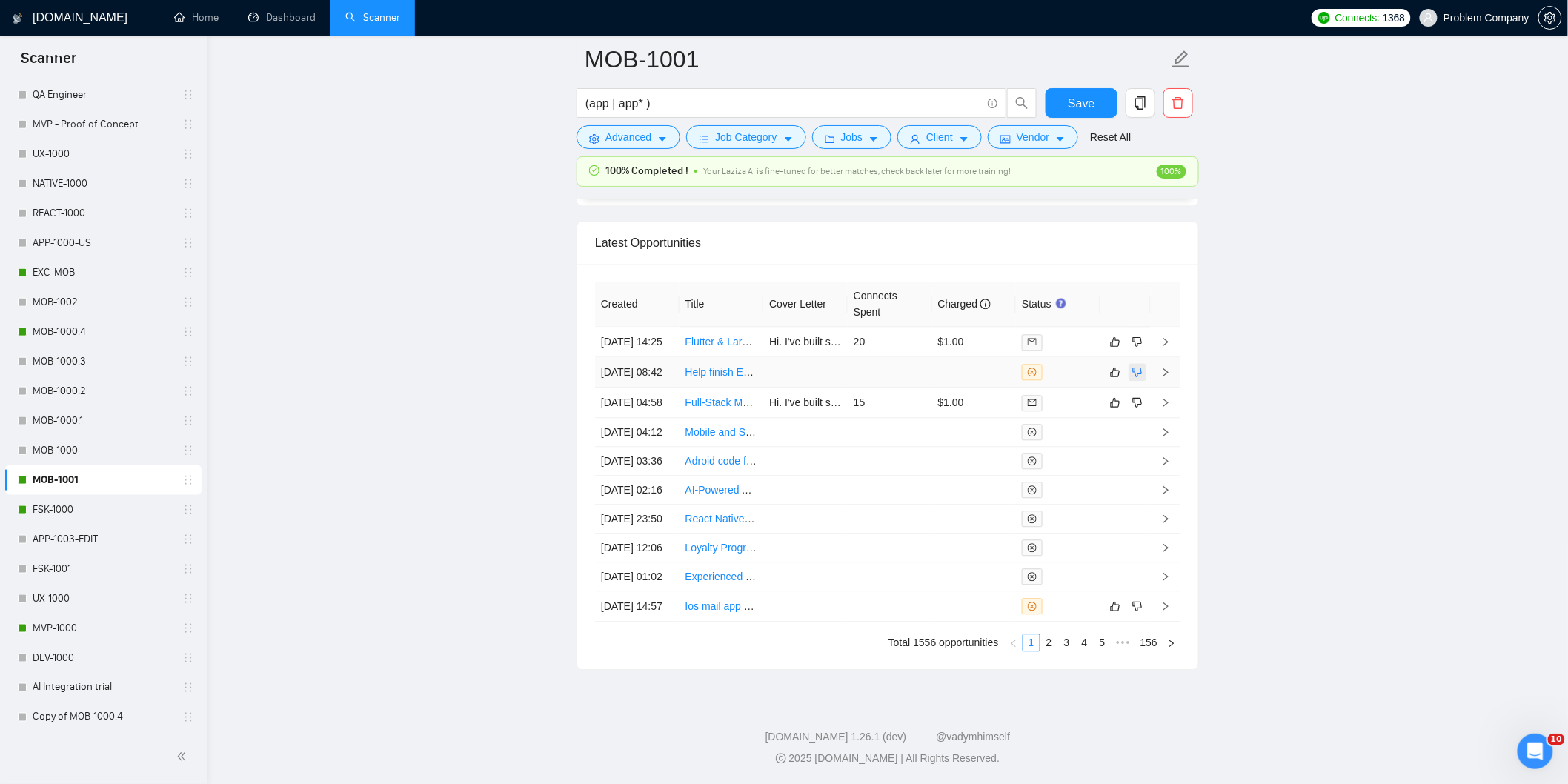
click at [1134, 367] on icon "dislike" at bounding box center [1138, 372] width 10 height 10
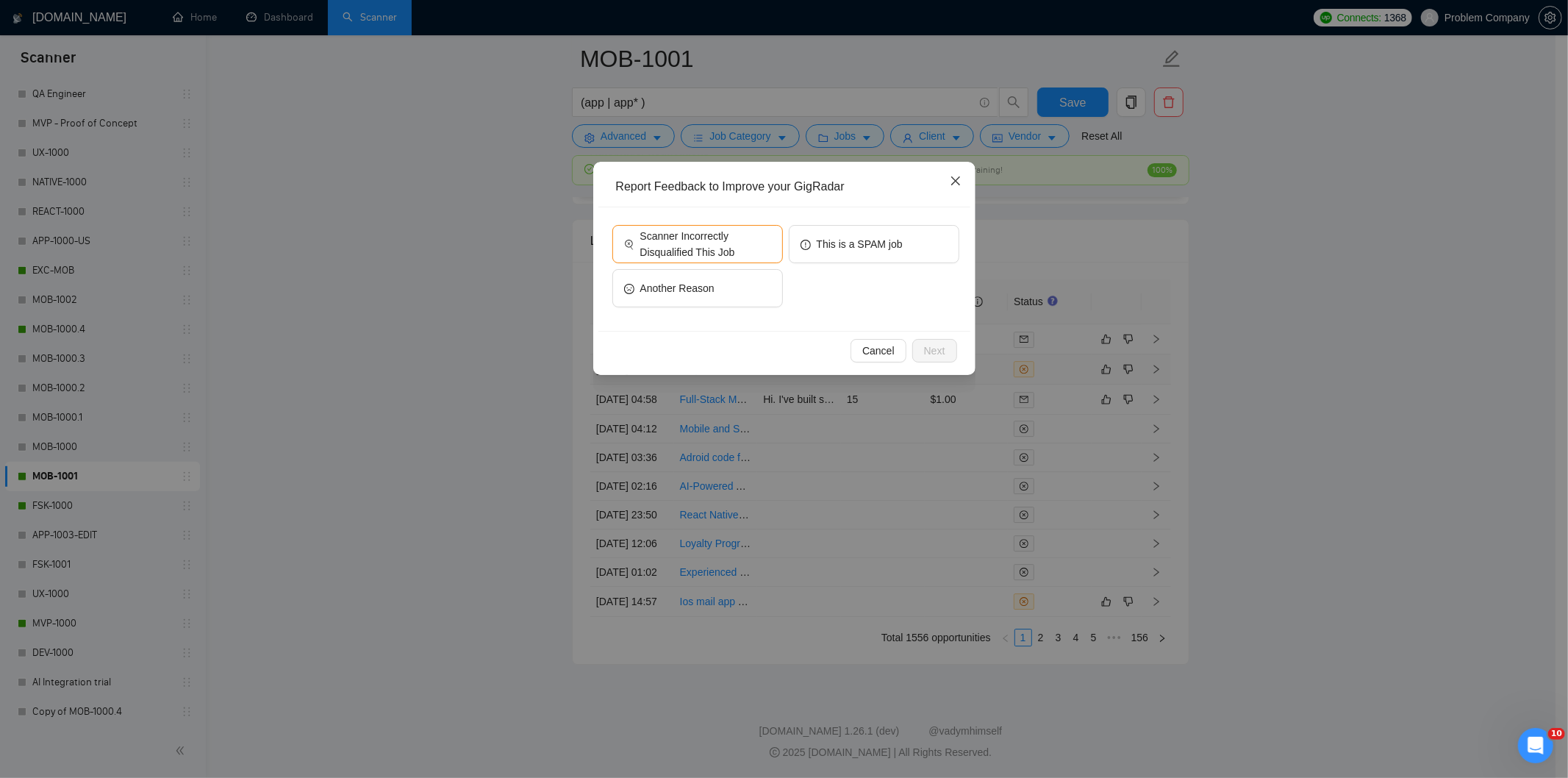
click at [949, 177] on icon "close" at bounding box center [955, 181] width 12 height 12
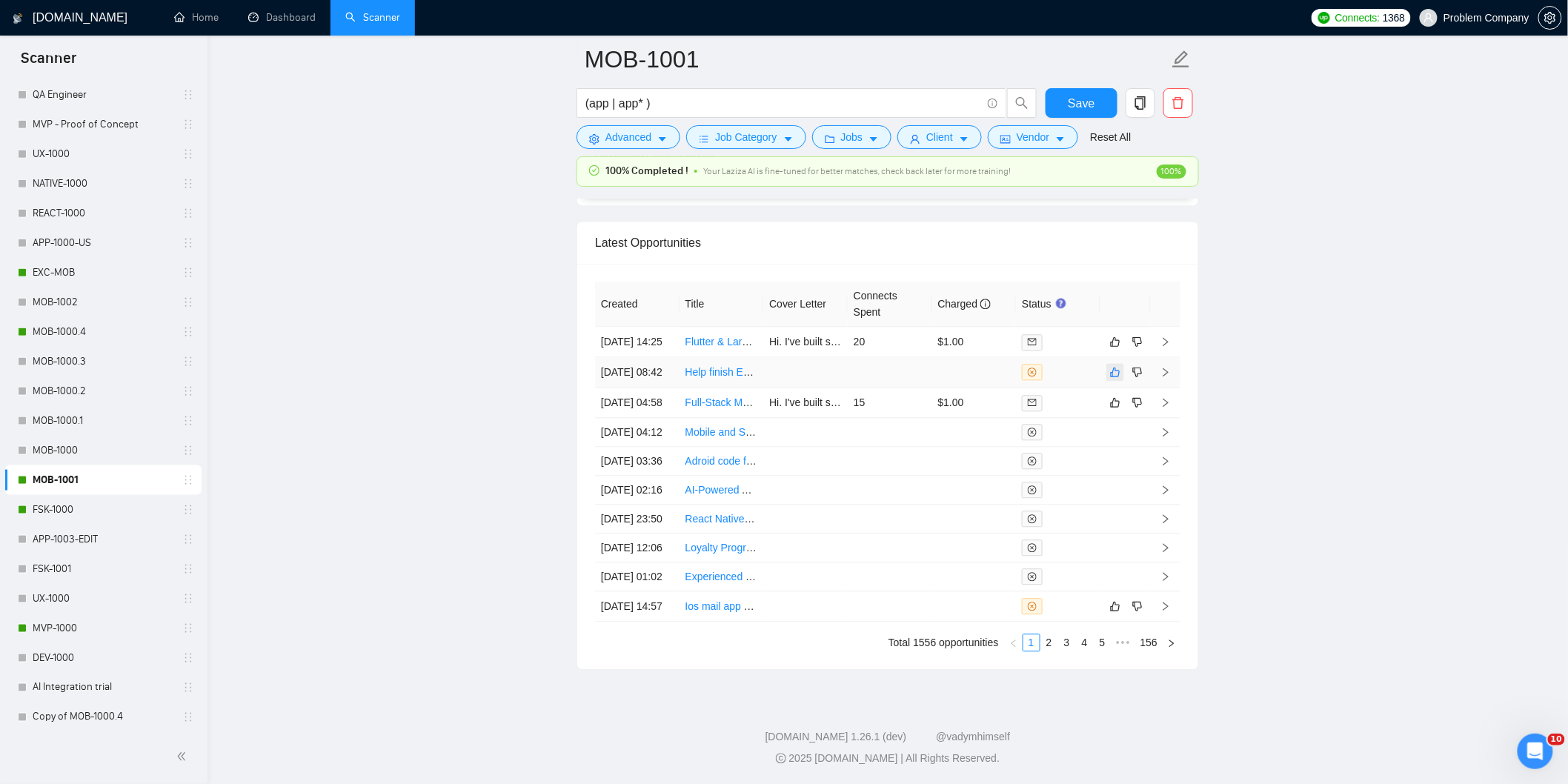
click at [1116, 367] on icon "like" at bounding box center [1115, 372] width 10 height 10
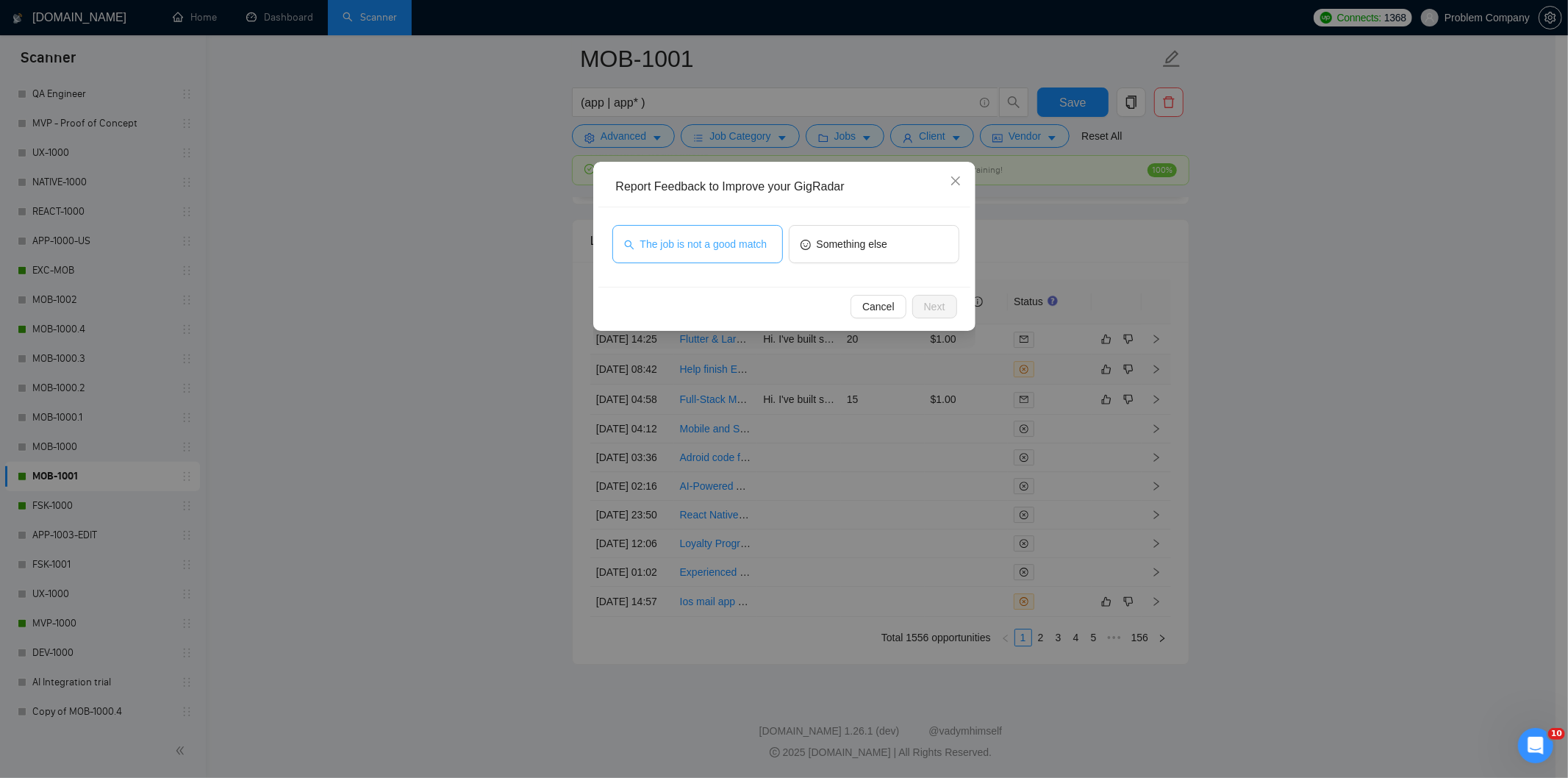
click at [745, 246] on span "The job is not a good match" at bounding box center [703, 244] width 127 height 16
click at [915, 300] on button "Next" at bounding box center [935, 306] width 45 height 24
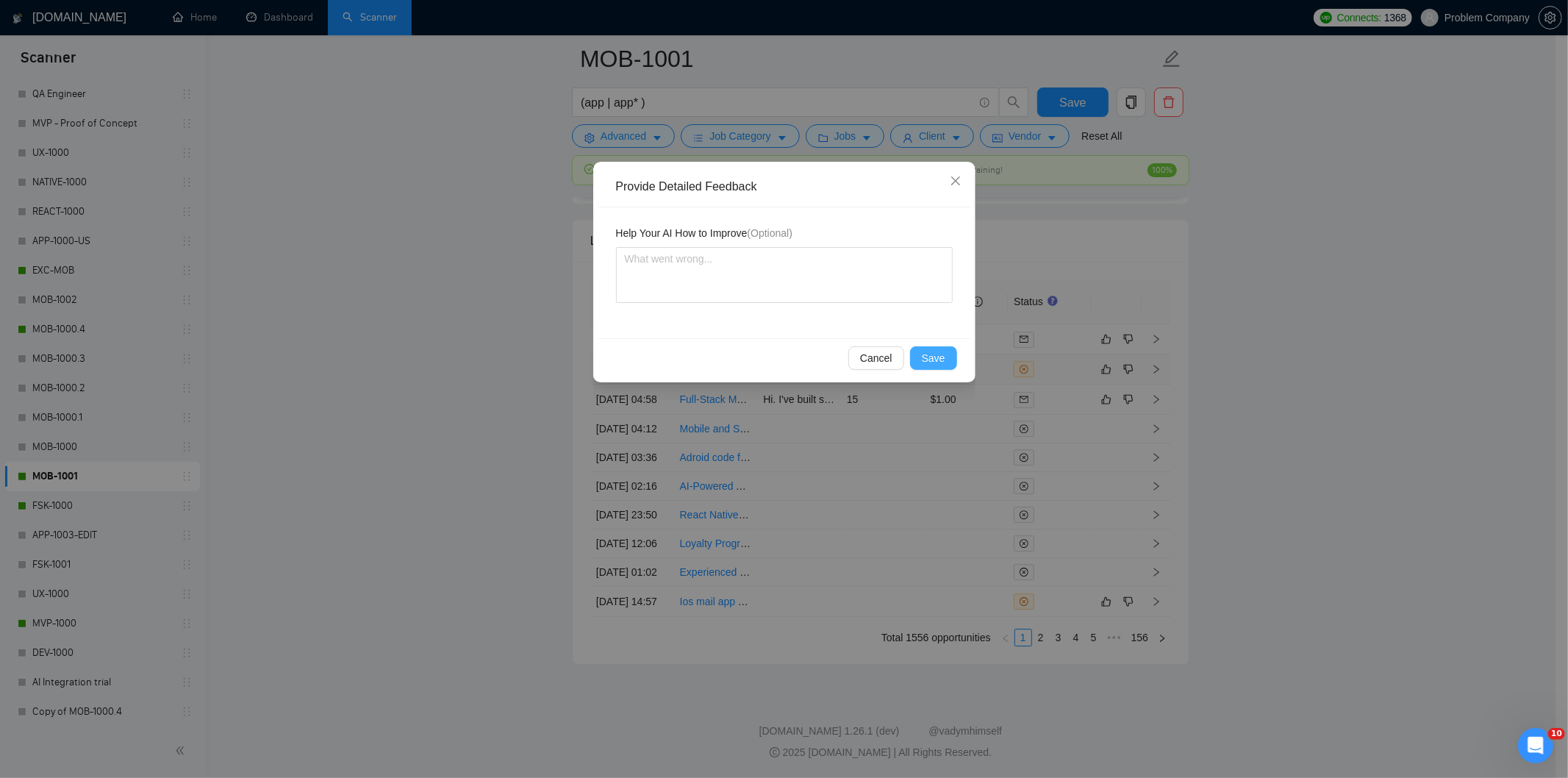
click at [943, 361] on span "Save" at bounding box center [934, 359] width 24 height 16
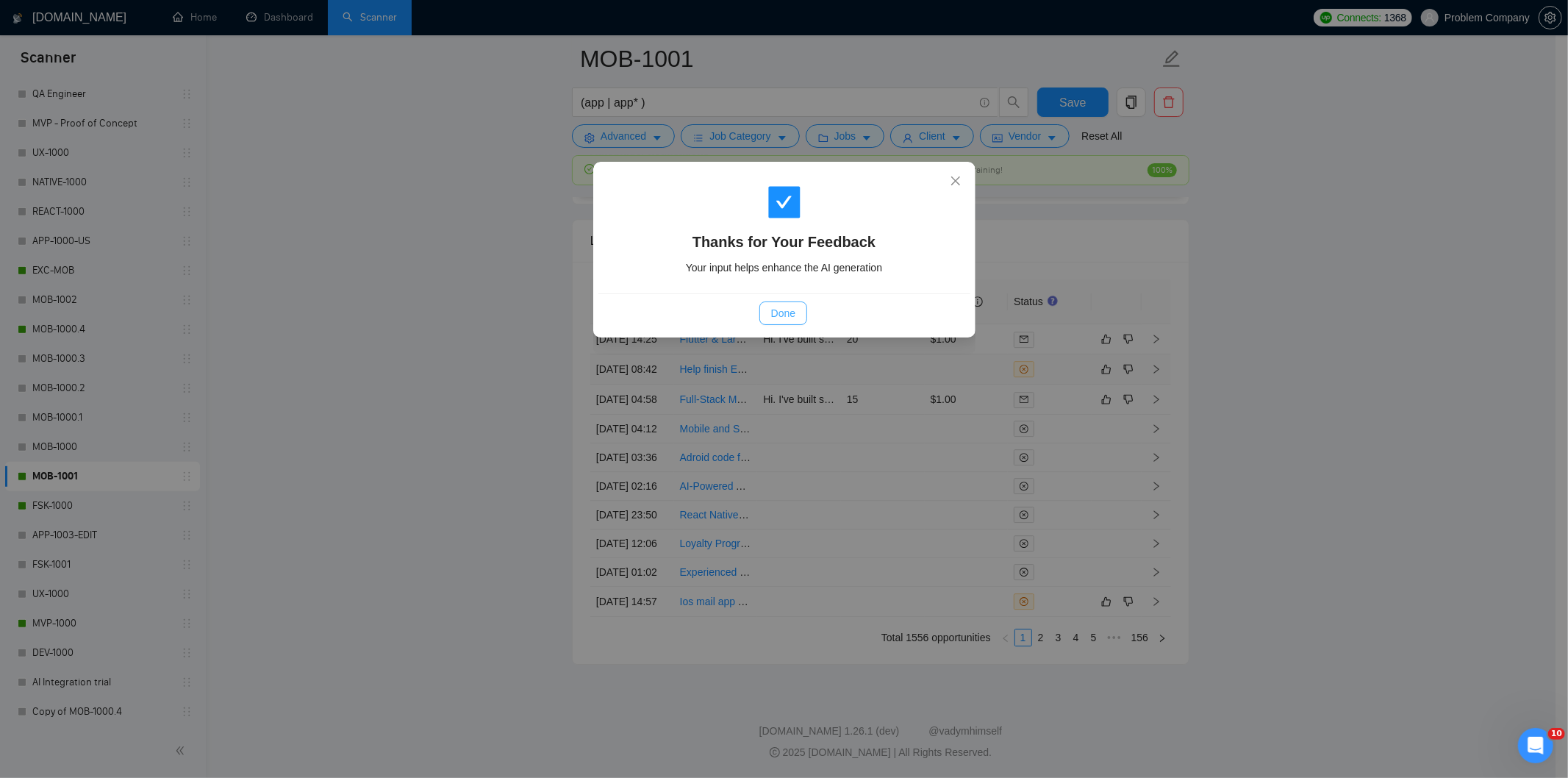
click at [782, 313] on span "Done" at bounding box center [783, 313] width 25 height 16
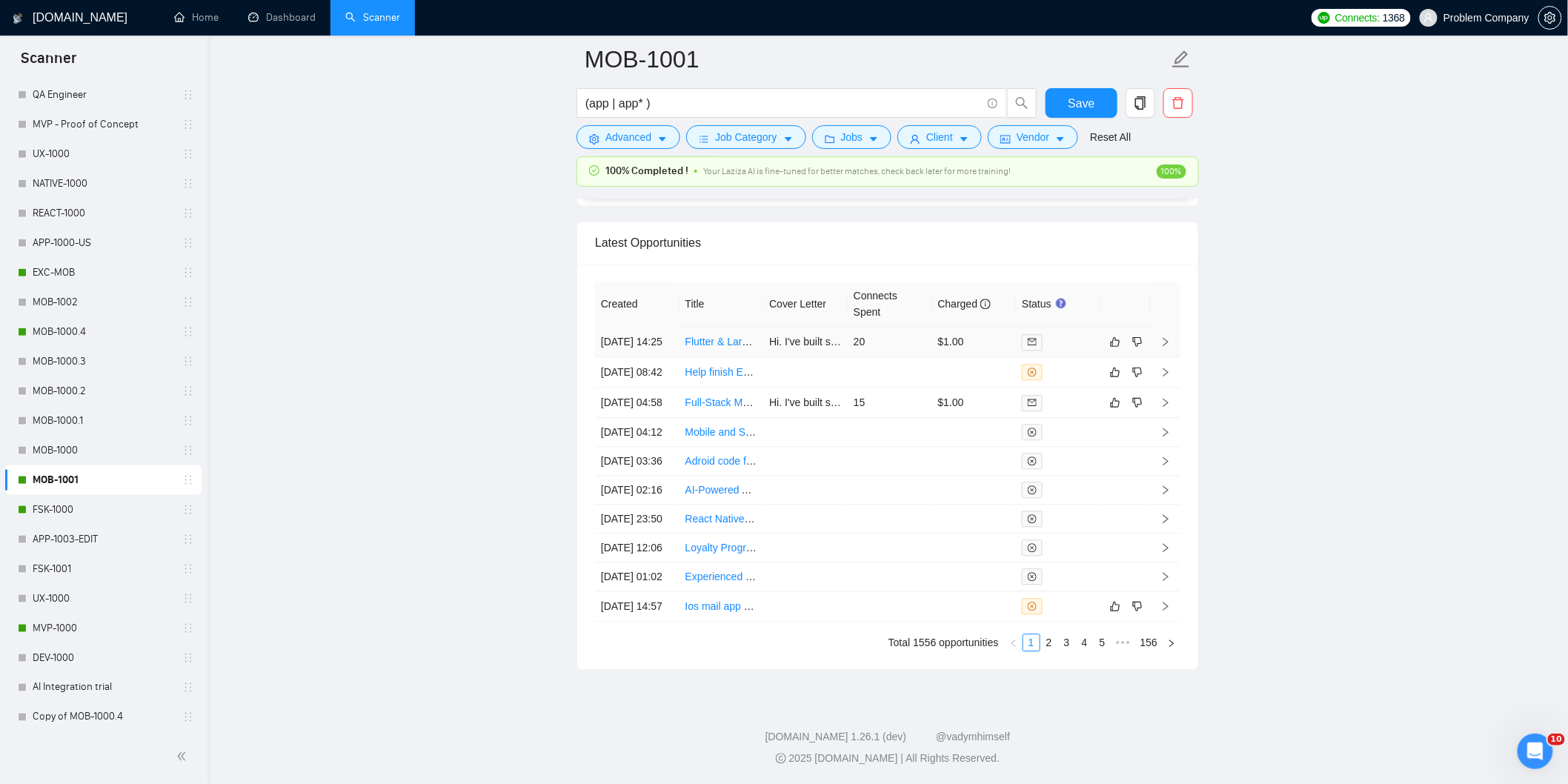
click at [642, 327] on td "[DATE] 14:25" at bounding box center [637, 342] width 85 height 31
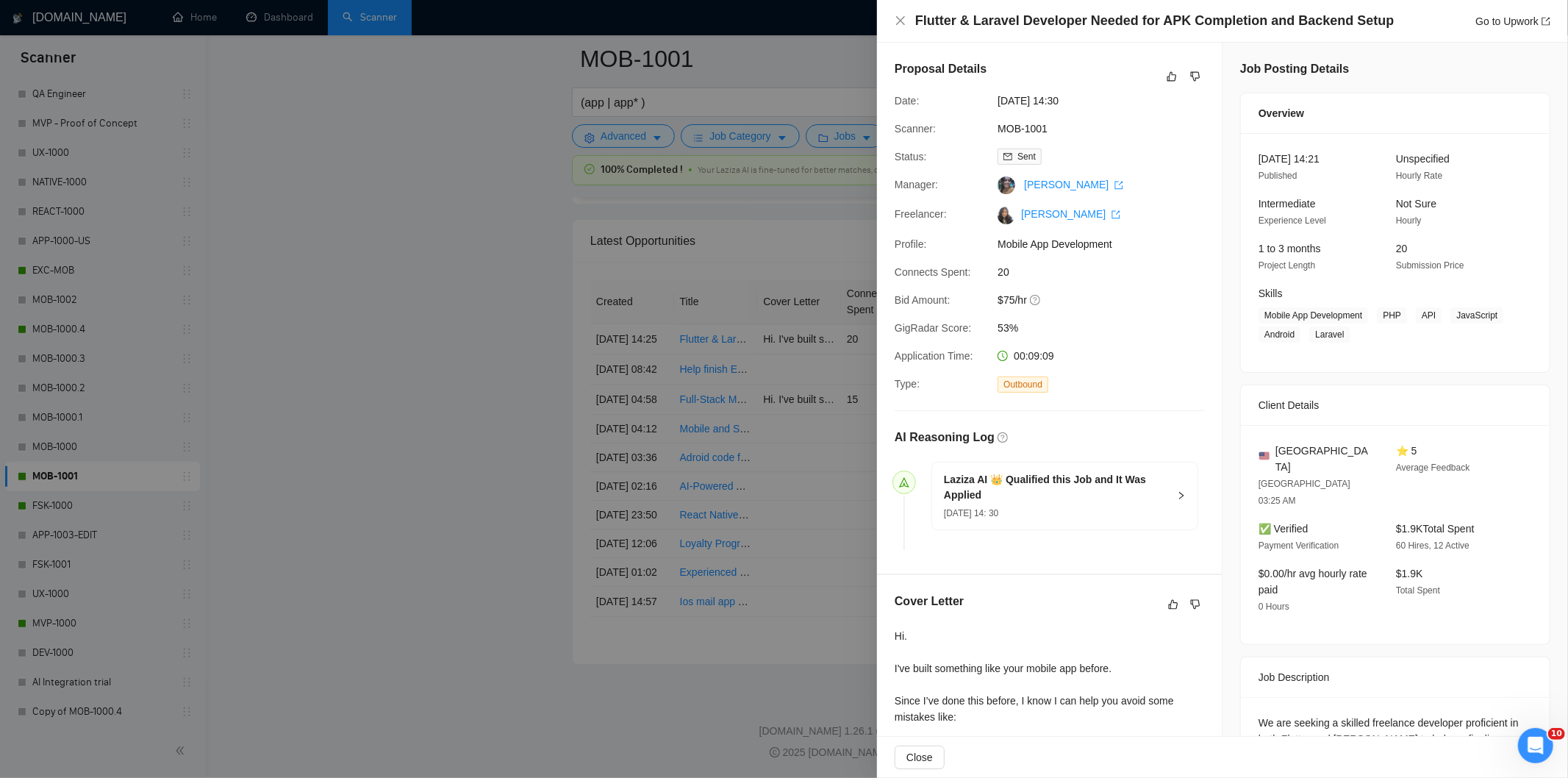
scroll to position [3638, 0]
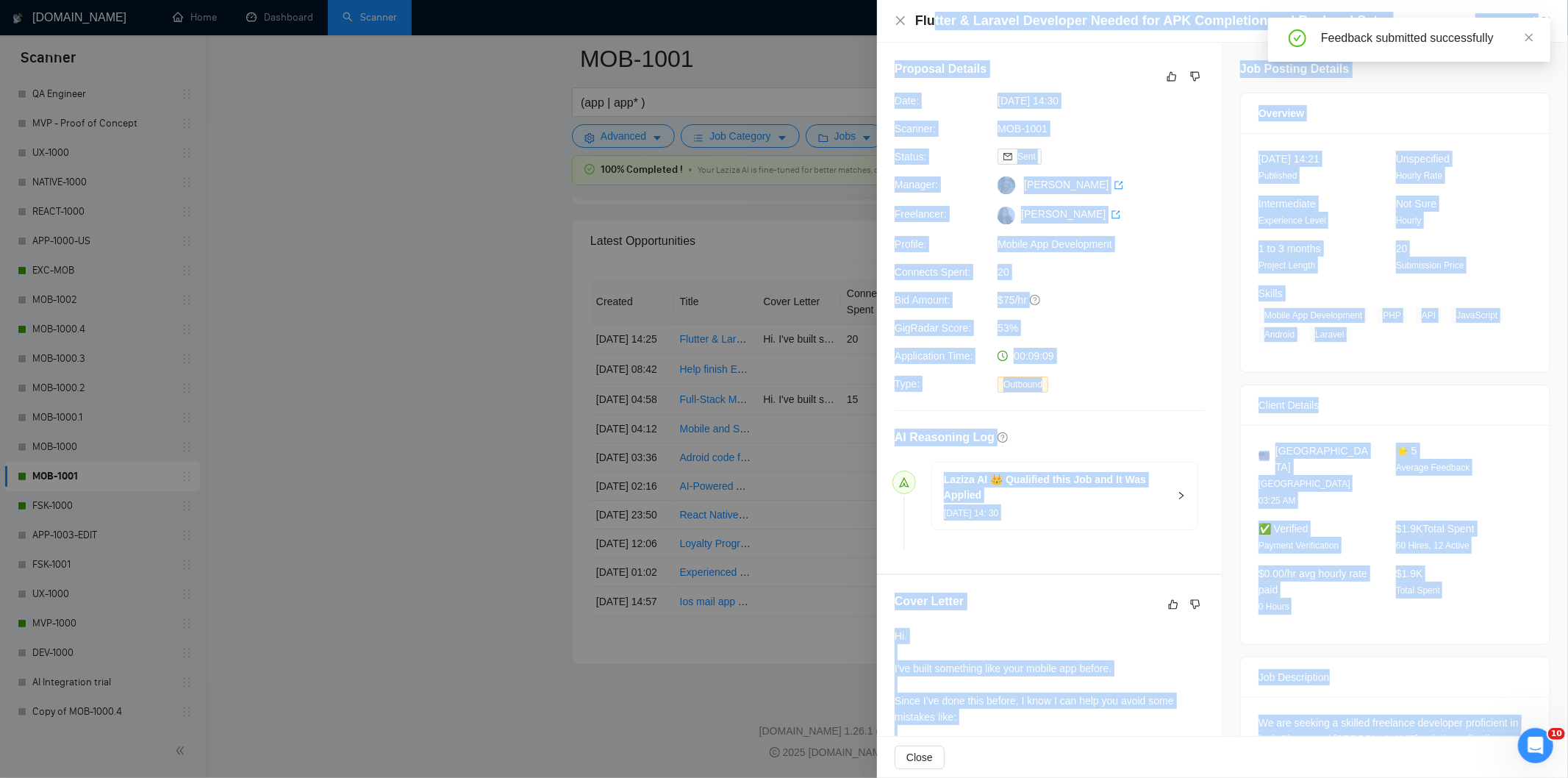
drag, startPoint x: 1361, startPoint y: 25, endPoint x: 927, endPoint y: 20, distance: 434.0
click at [1526, 36] on icon "close" at bounding box center [1529, 37] width 10 height 10
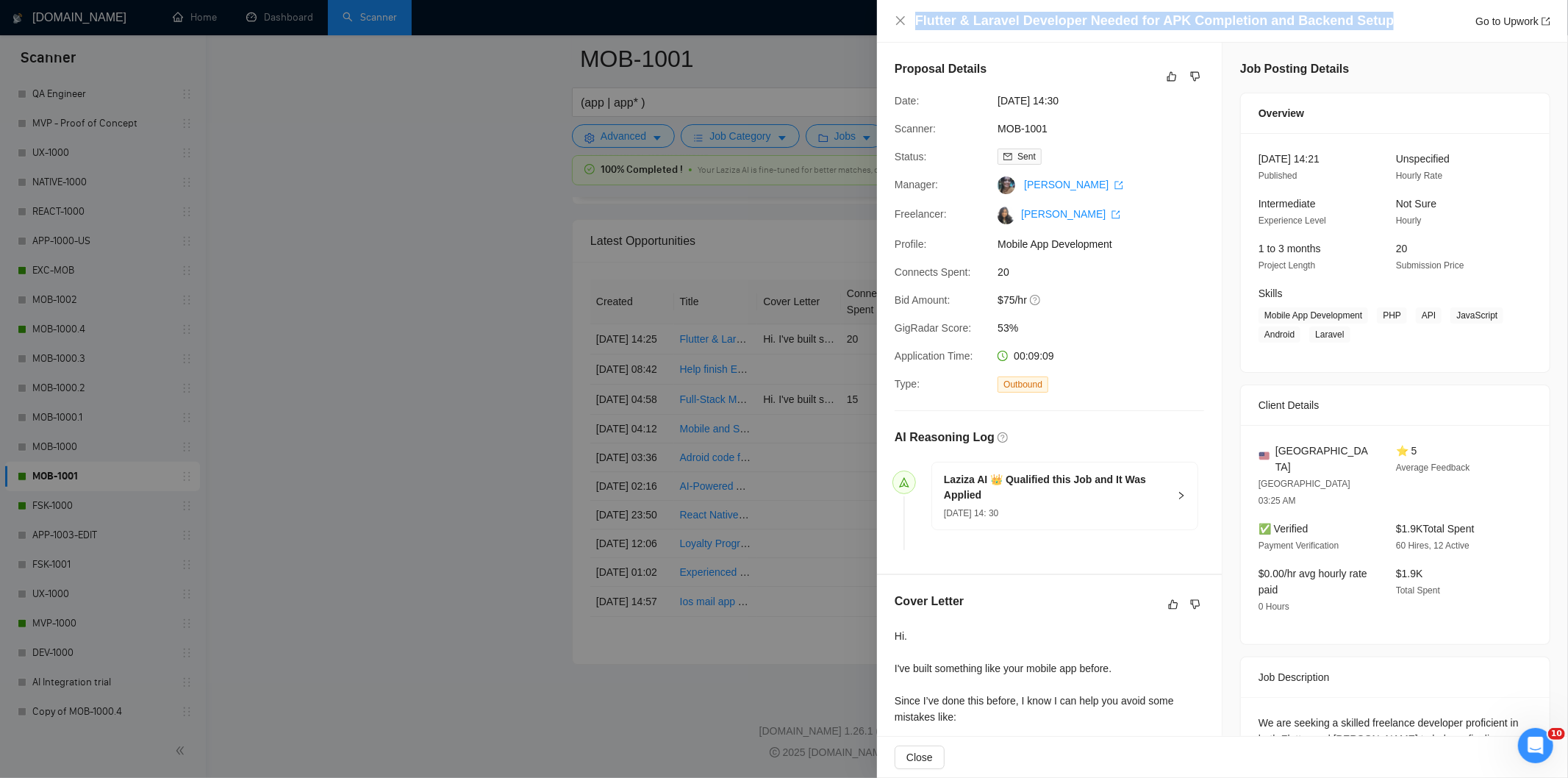
drag, startPoint x: 1390, startPoint y: 20, endPoint x: 913, endPoint y: 28, distance: 477.1
click at [913, 28] on div "Flutter & Laravel Developer Needed for APK Completion and Backend Setup Go to U…" at bounding box center [1222, 21] width 656 height 19
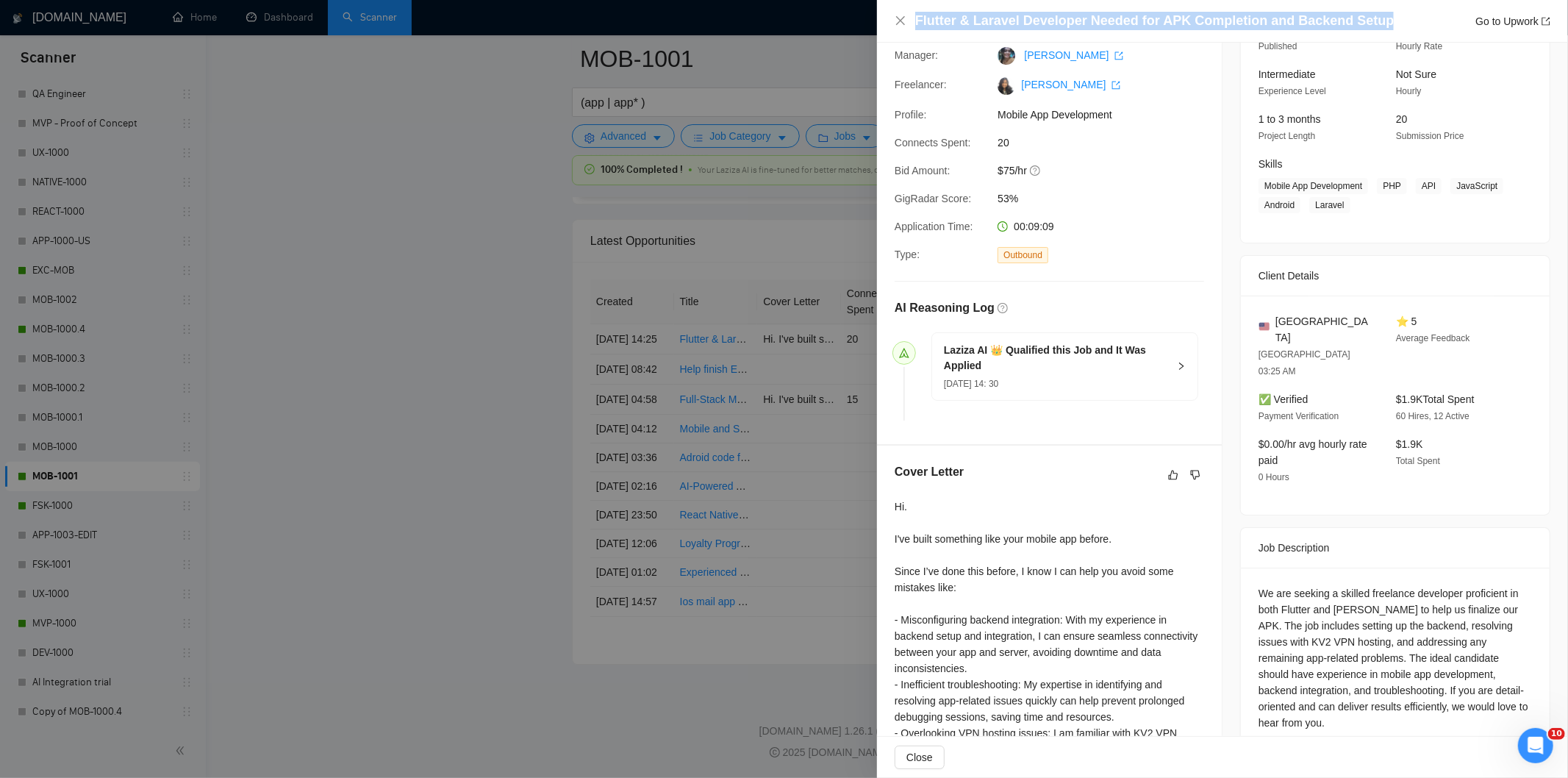
scroll to position [289, 0]
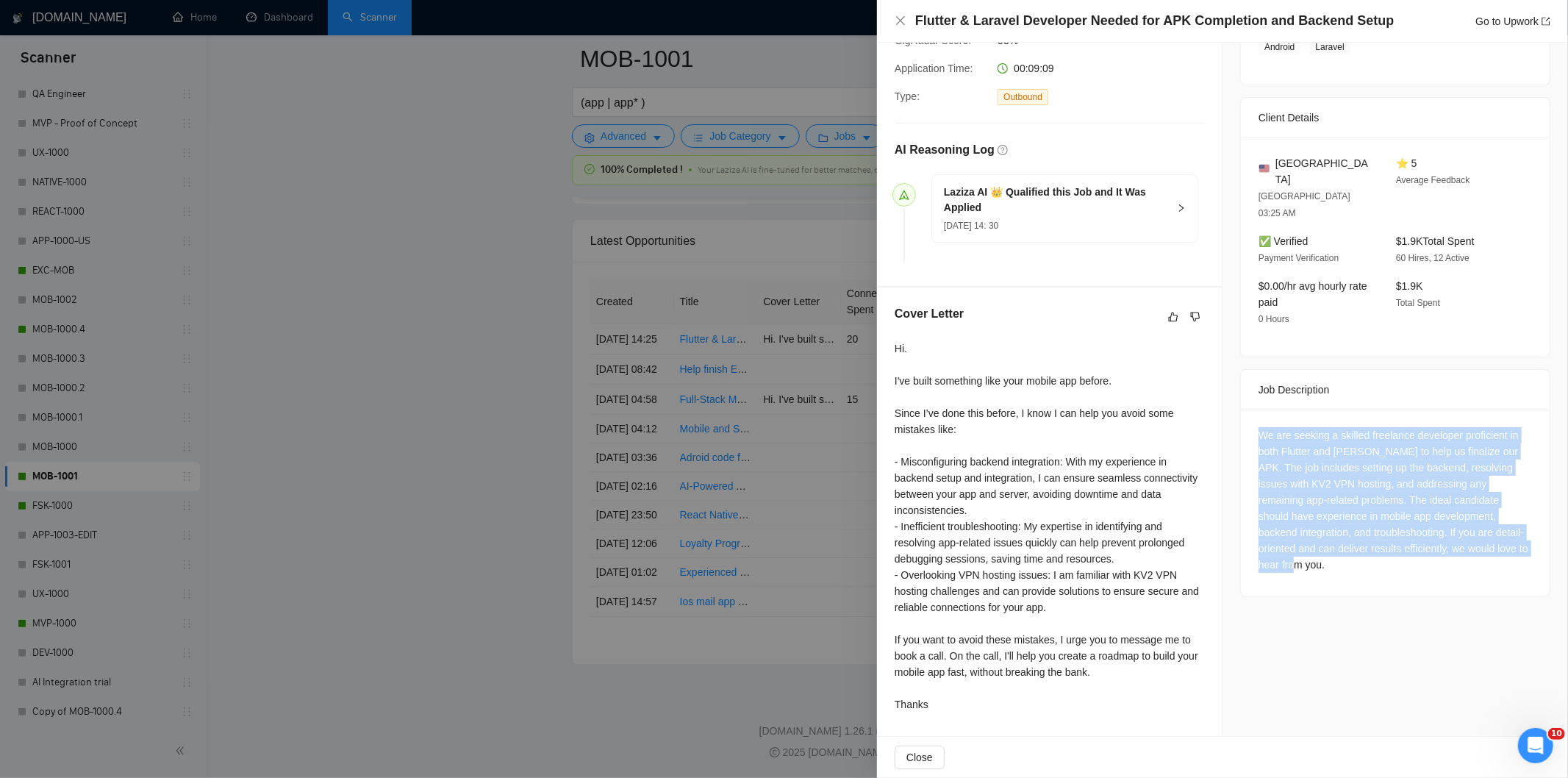
drag, startPoint x: 1253, startPoint y: 401, endPoint x: 1378, endPoint y: 544, distance: 189.9
click at [1378, 544] on div "We are seeking a skilled freelance developer proficient in both Flutter and [PE…" at bounding box center [1395, 503] width 309 height 187
click at [1384, 427] on div "We are seeking a skilled freelance developer proficient in both Flutter and [PE…" at bounding box center [1395, 500] width 274 height 146
click at [1480, 431] on div "We are seeking a skilled freelance developer proficient in both Flutter and [PE…" at bounding box center [1395, 500] width 274 height 146
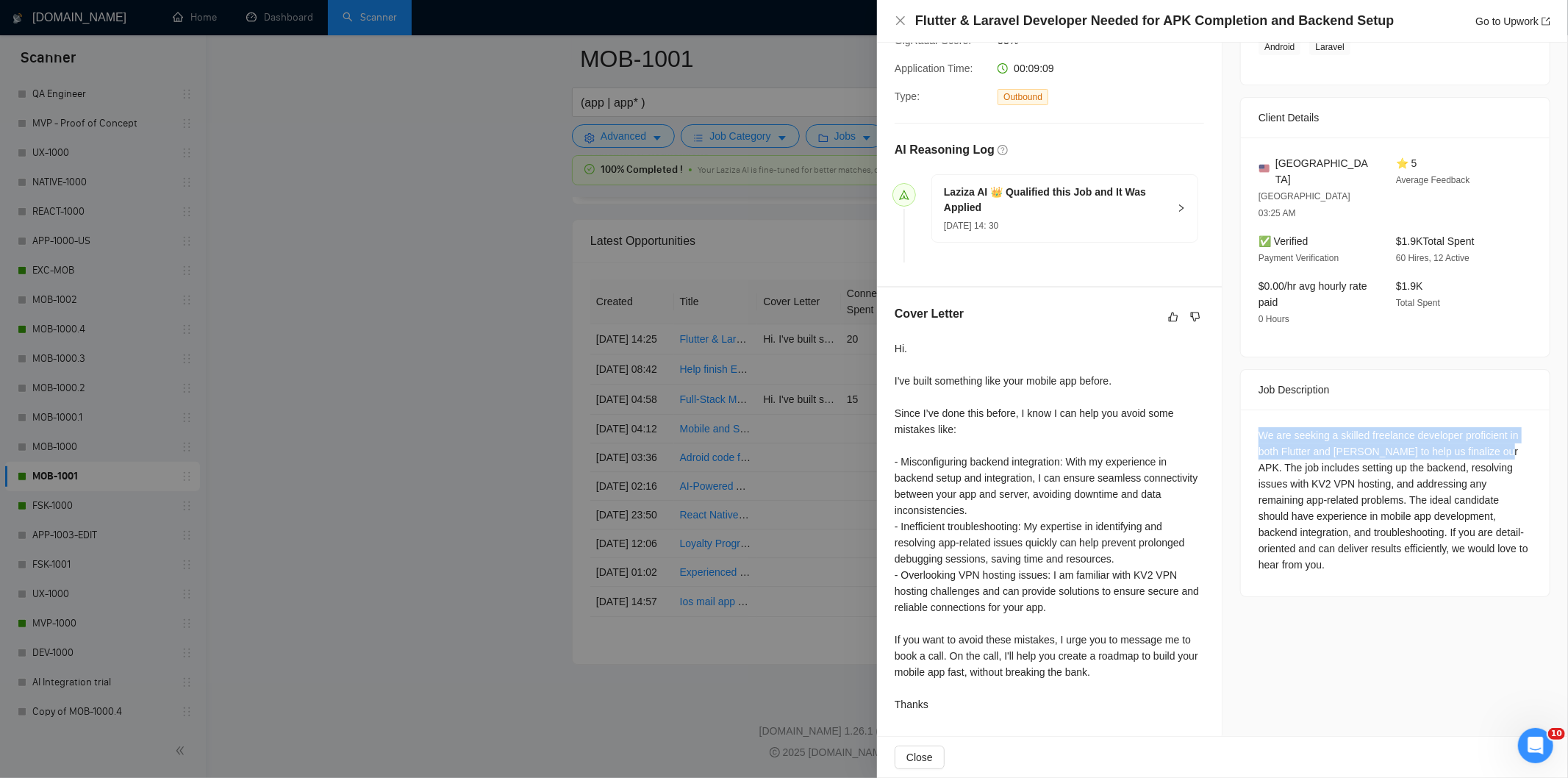
drag, startPoint x: 1483, startPoint y: 420, endPoint x: 1220, endPoint y: 405, distance: 263.4
click at [1222, 405] on div "Job Posting Details Overview [DATE] 14:21 Published Unspecified Hourly Rate Int…" at bounding box center [1395, 245] width 346 height 981
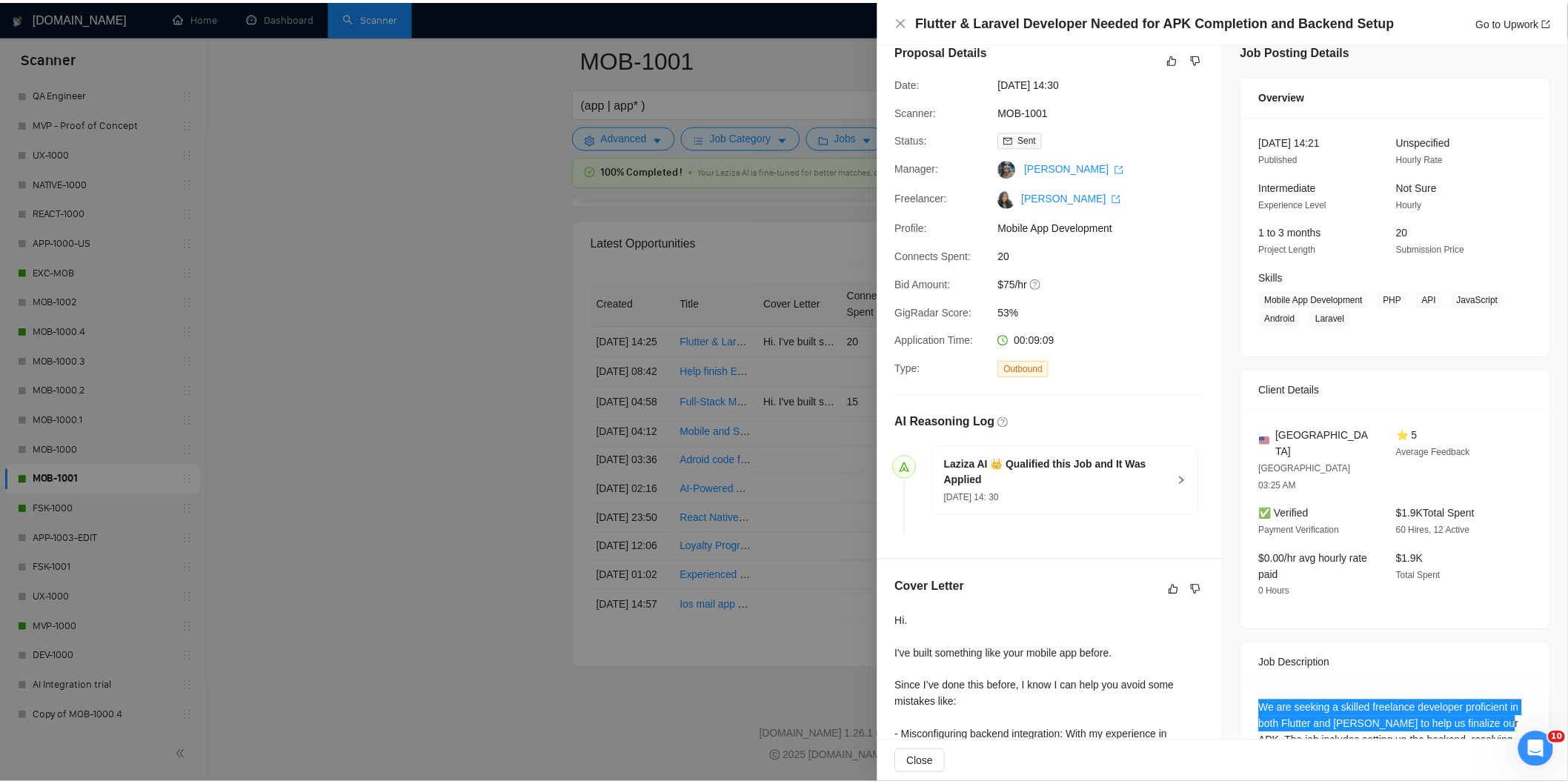
scroll to position [0, 0]
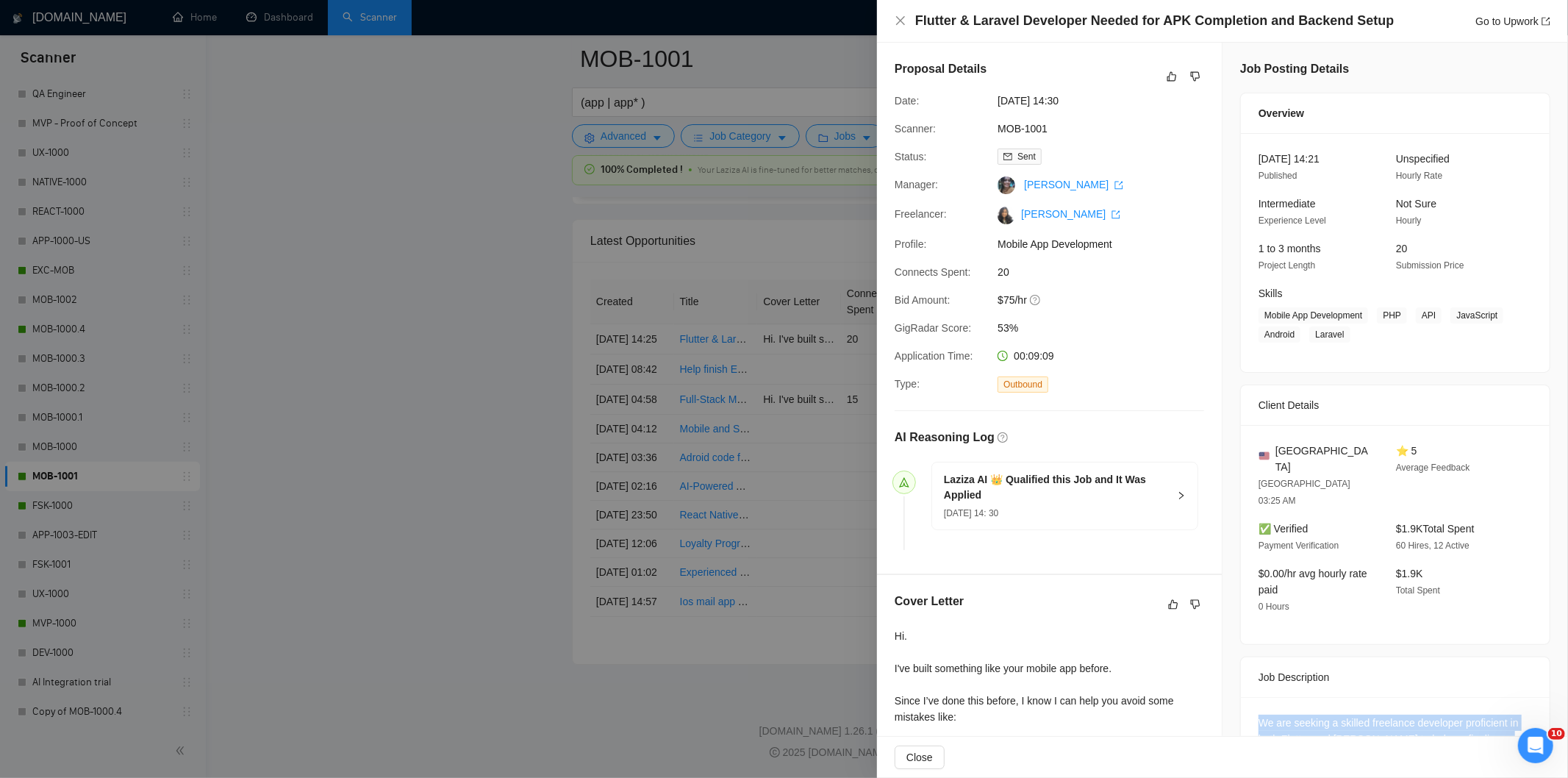
drag, startPoint x: 1100, startPoint y: 101, endPoint x: 993, endPoint y: 105, distance: 107.1
click at [993, 105] on div "[DATE] 14:30" at bounding box center [1069, 101] width 155 height 16
click at [903, 19] on icon "close" at bounding box center [900, 21] width 12 height 12
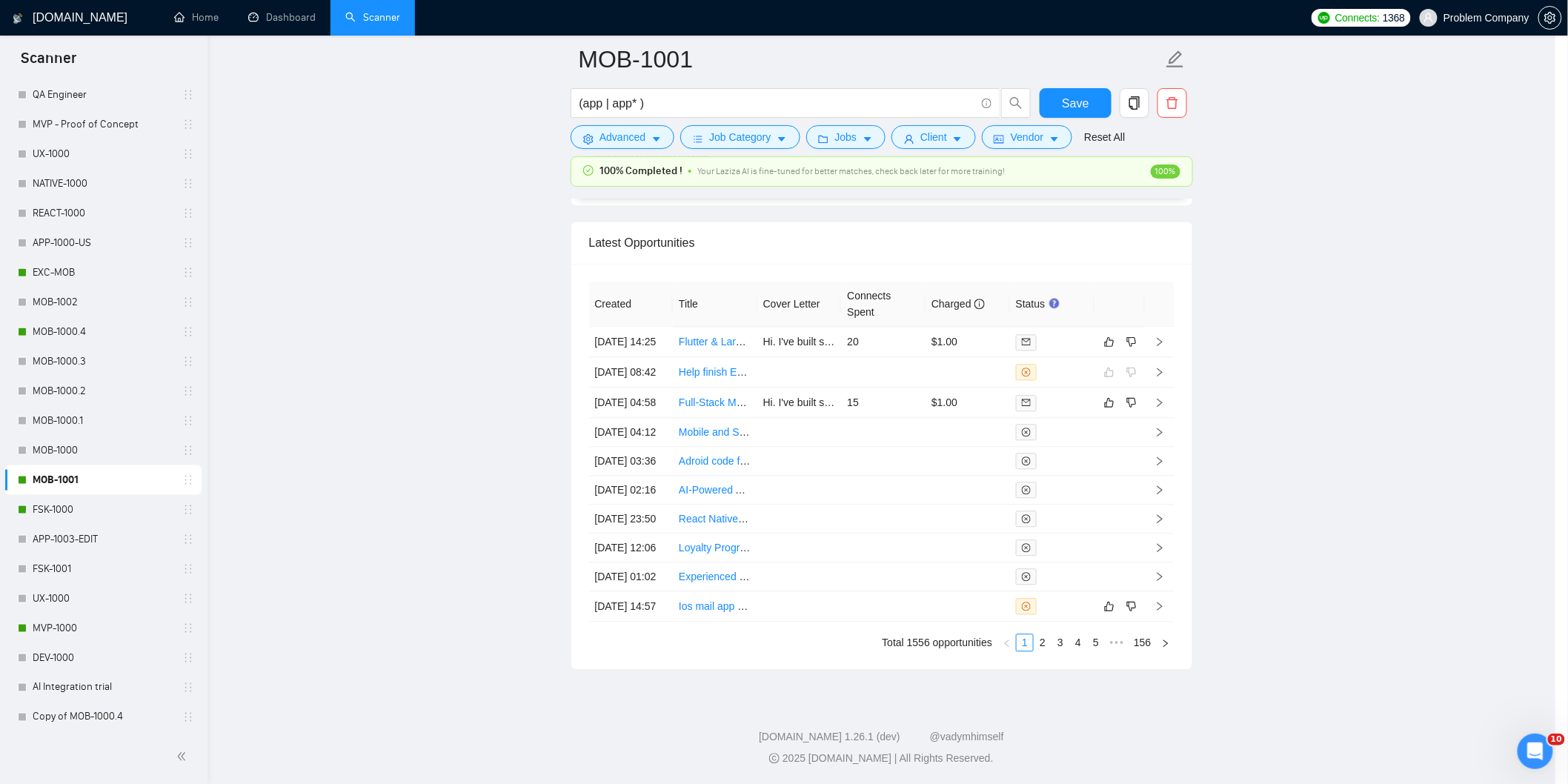
click at [61, 507] on link "FSK-1000" at bounding box center [103, 510] width 141 height 30
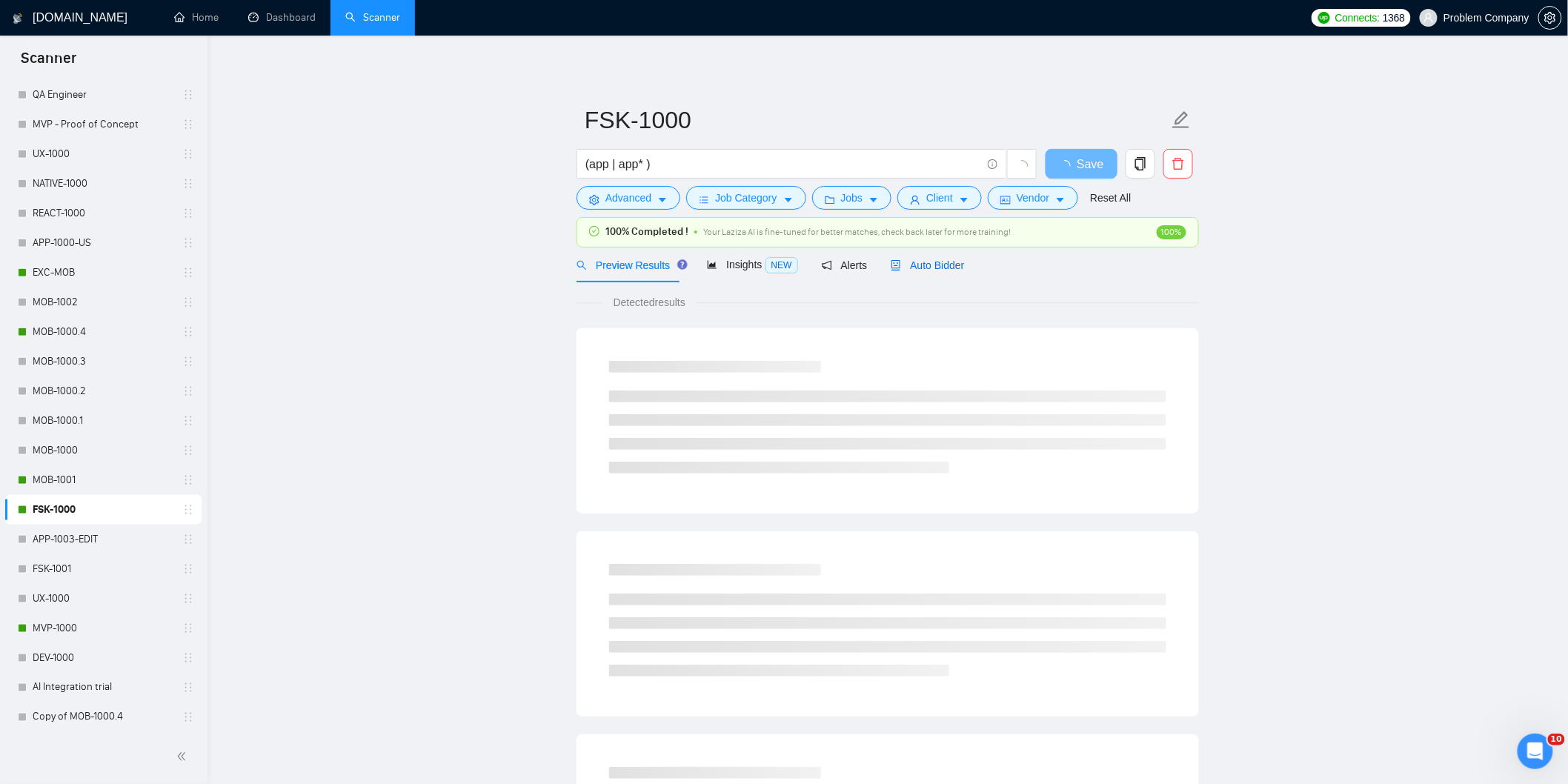
click at [944, 268] on span "Auto Bidder" at bounding box center [927, 265] width 73 height 12
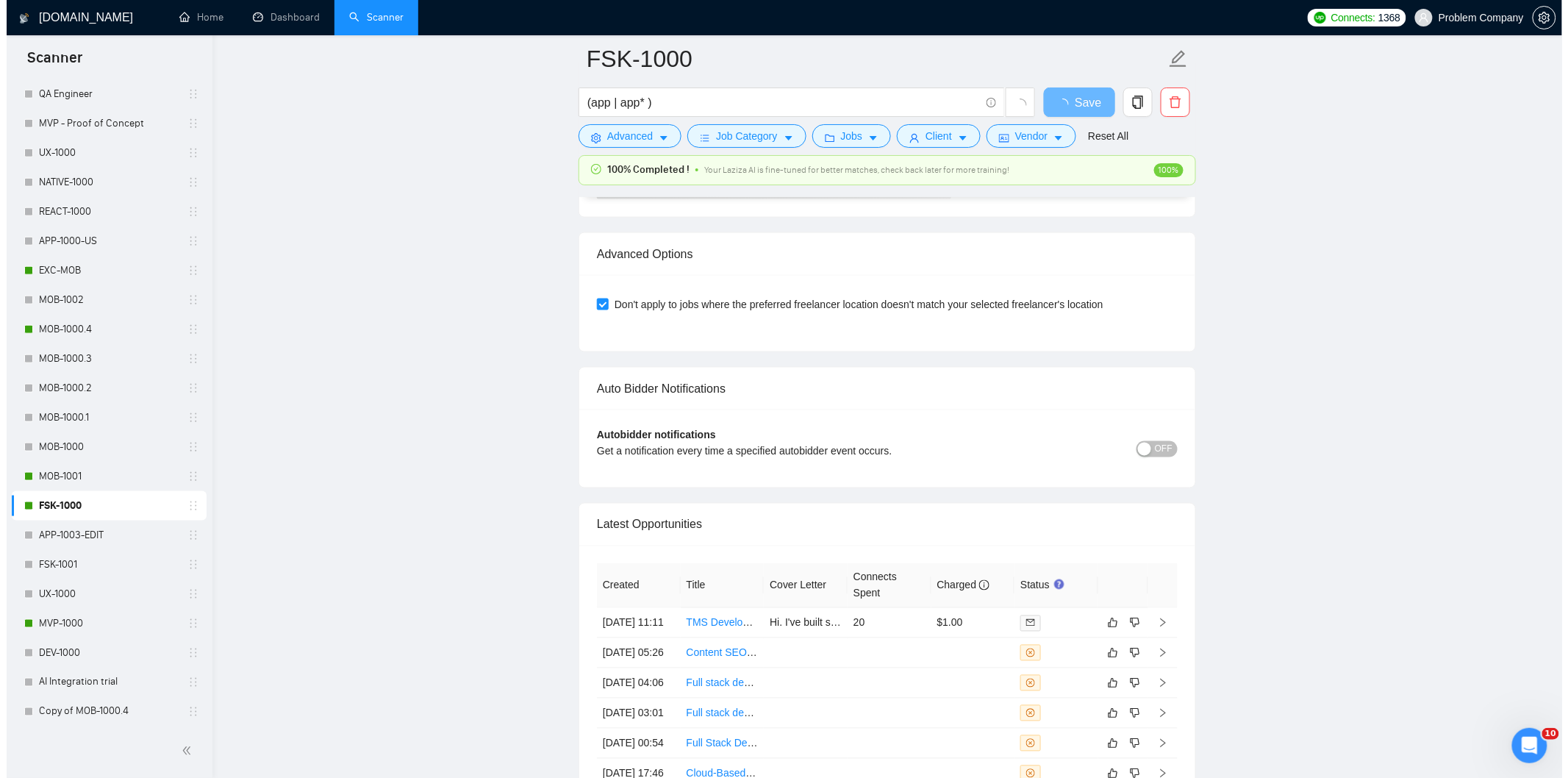
scroll to position [3553, 0]
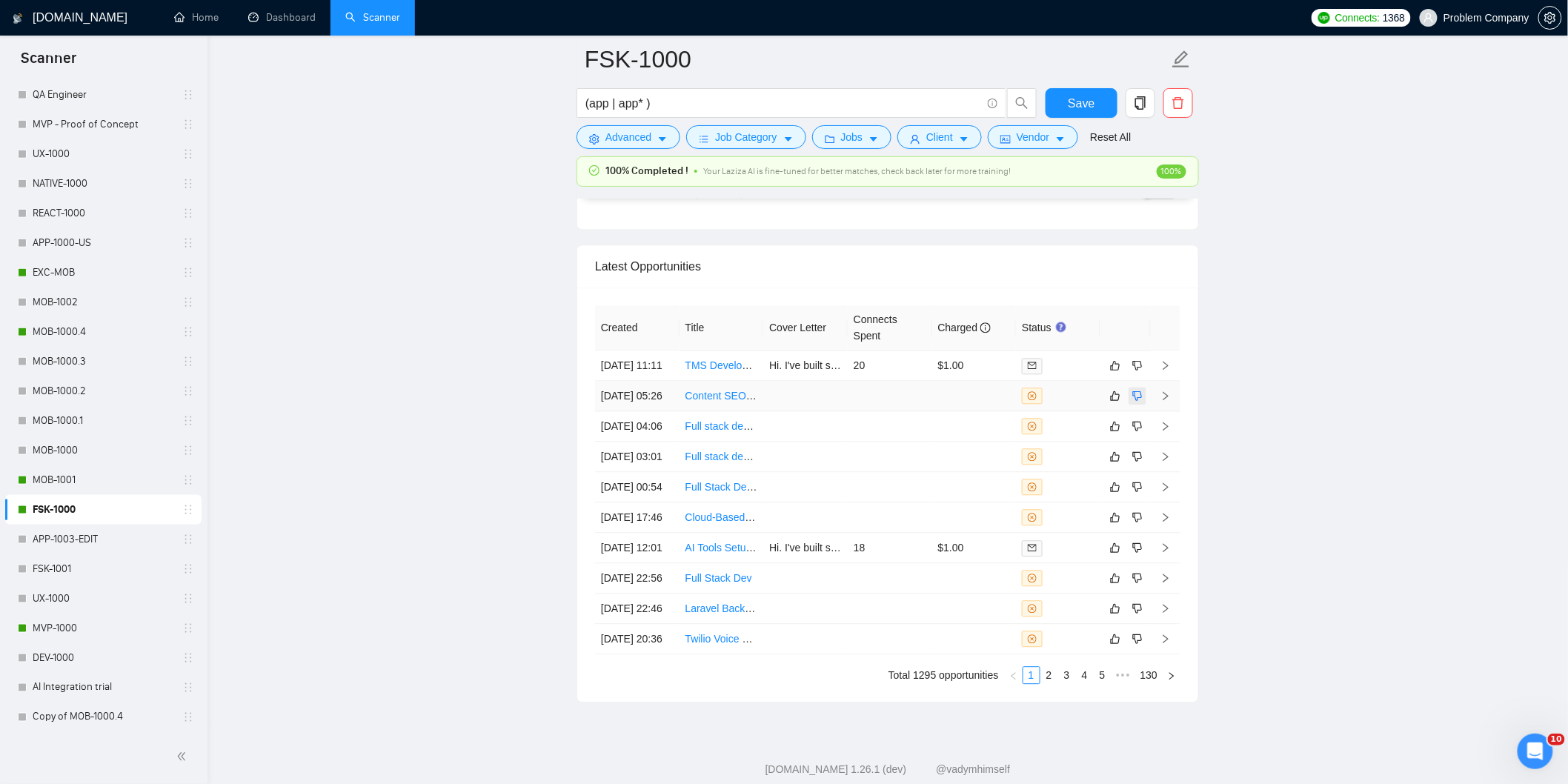
click at [1139, 402] on icon "dislike" at bounding box center [1138, 396] width 10 height 12
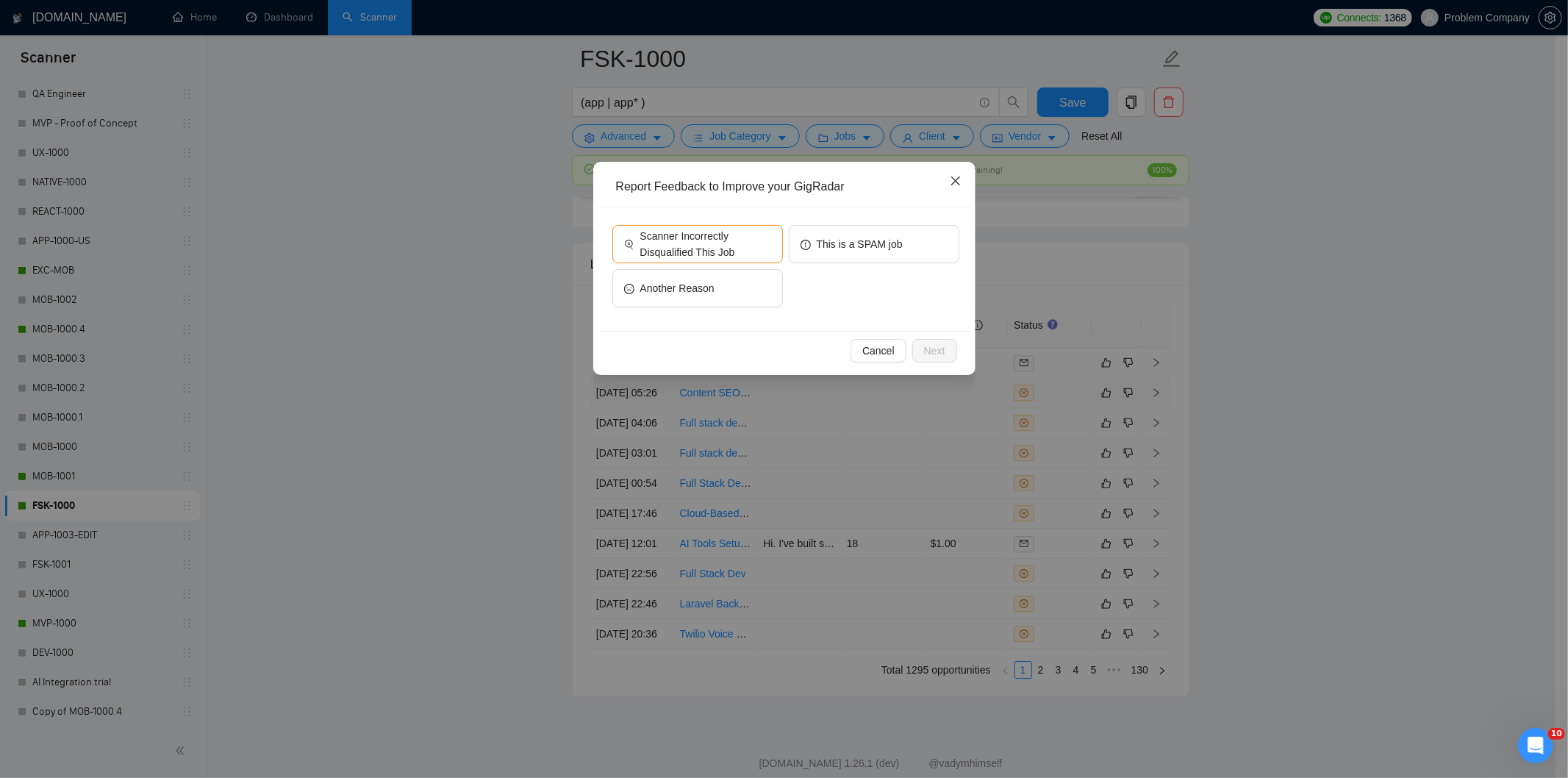
drag, startPoint x: 952, startPoint y: 175, endPoint x: 956, endPoint y: 189, distance: 14.6
click at [952, 179] on icon "close" at bounding box center [955, 181] width 12 height 12
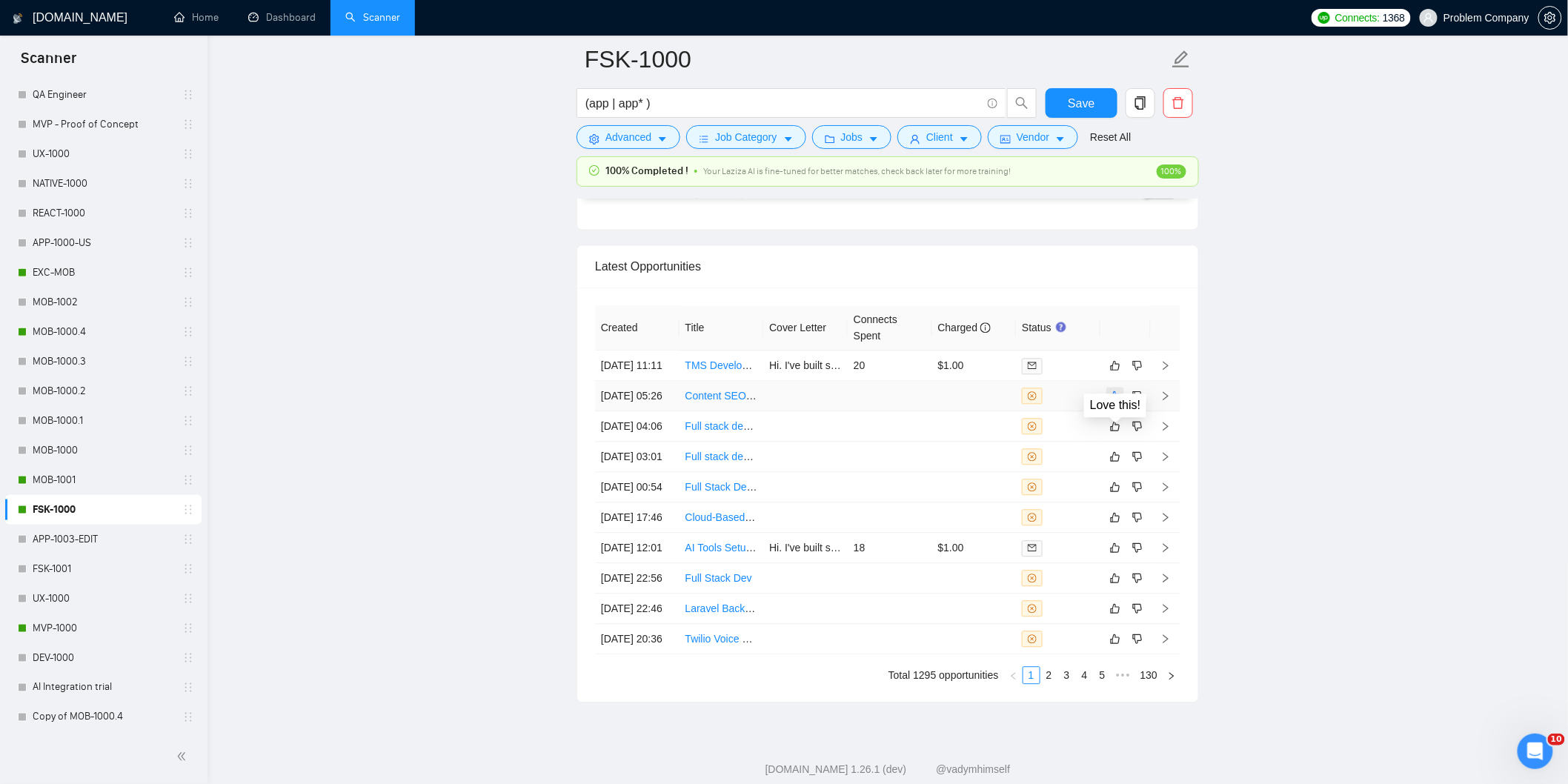
click at [1117, 402] on icon "like" at bounding box center [1115, 396] width 10 height 12
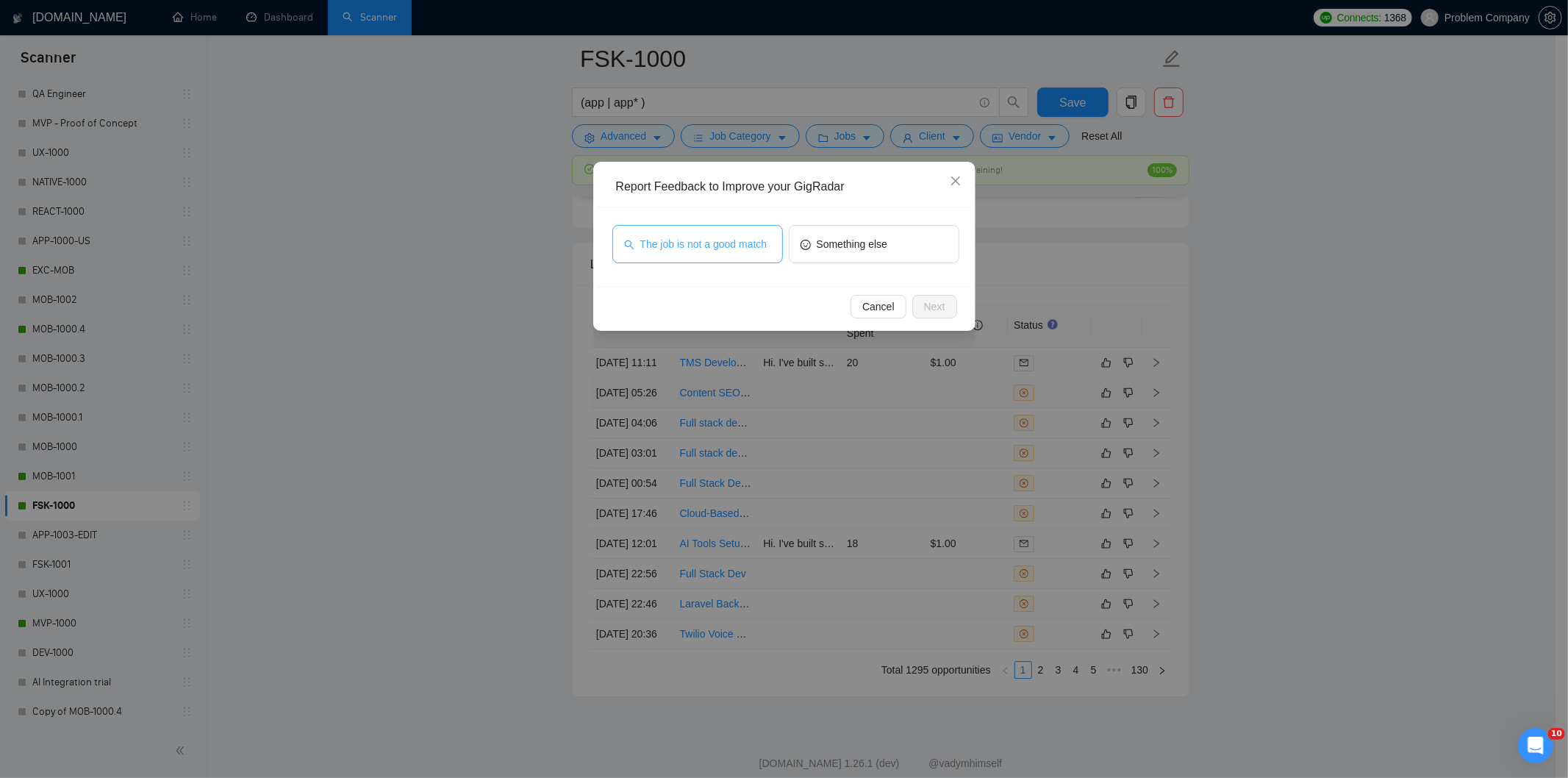
click at [737, 239] on span "The job is not a good match" at bounding box center [703, 244] width 127 height 16
click at [927, 304] on span "Next" at bounding box center [935, 306] width 22 height 16
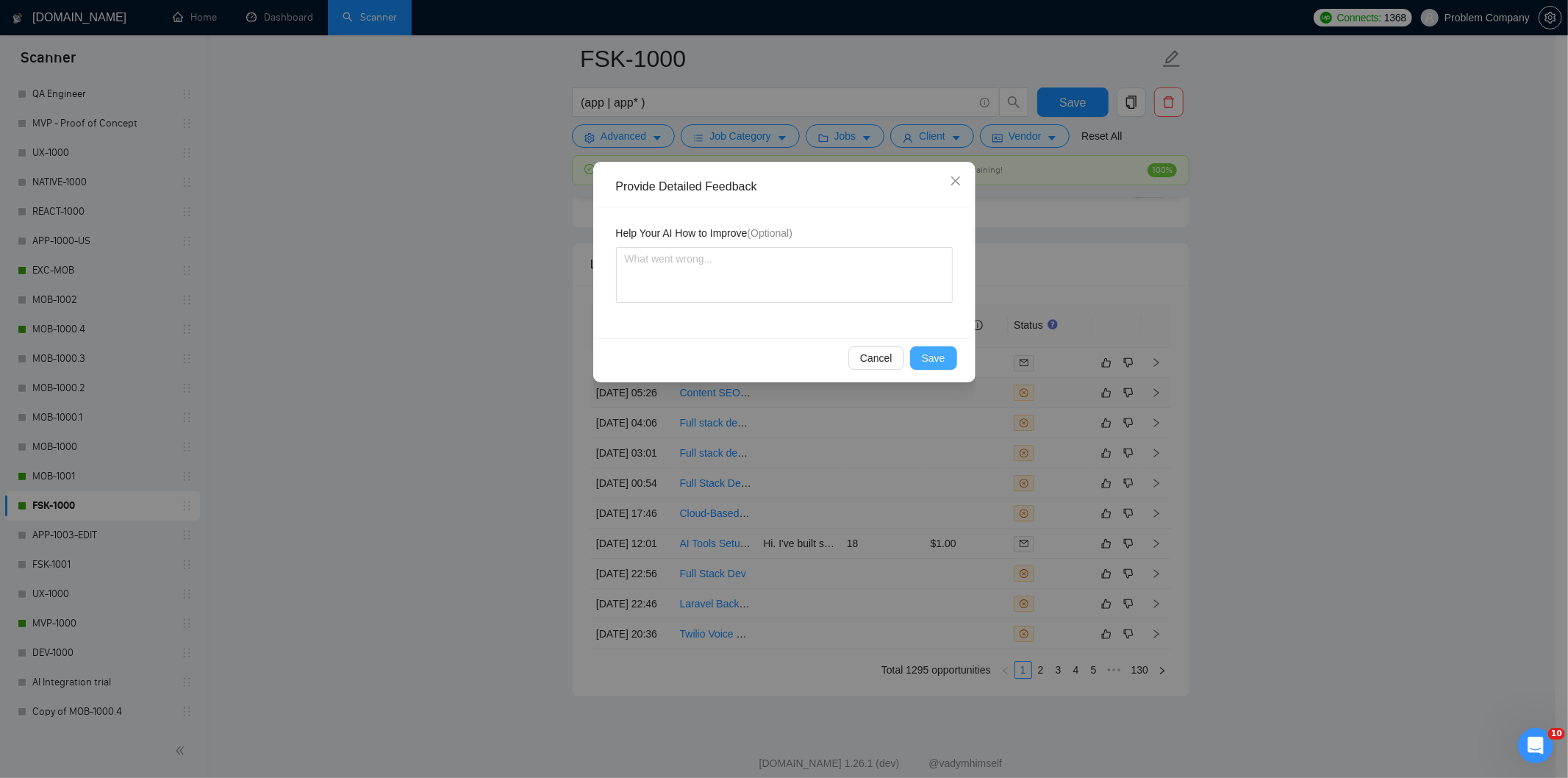
click at [943, 357] on span "Save" at bounding box center [934, 359] width 24 height 16
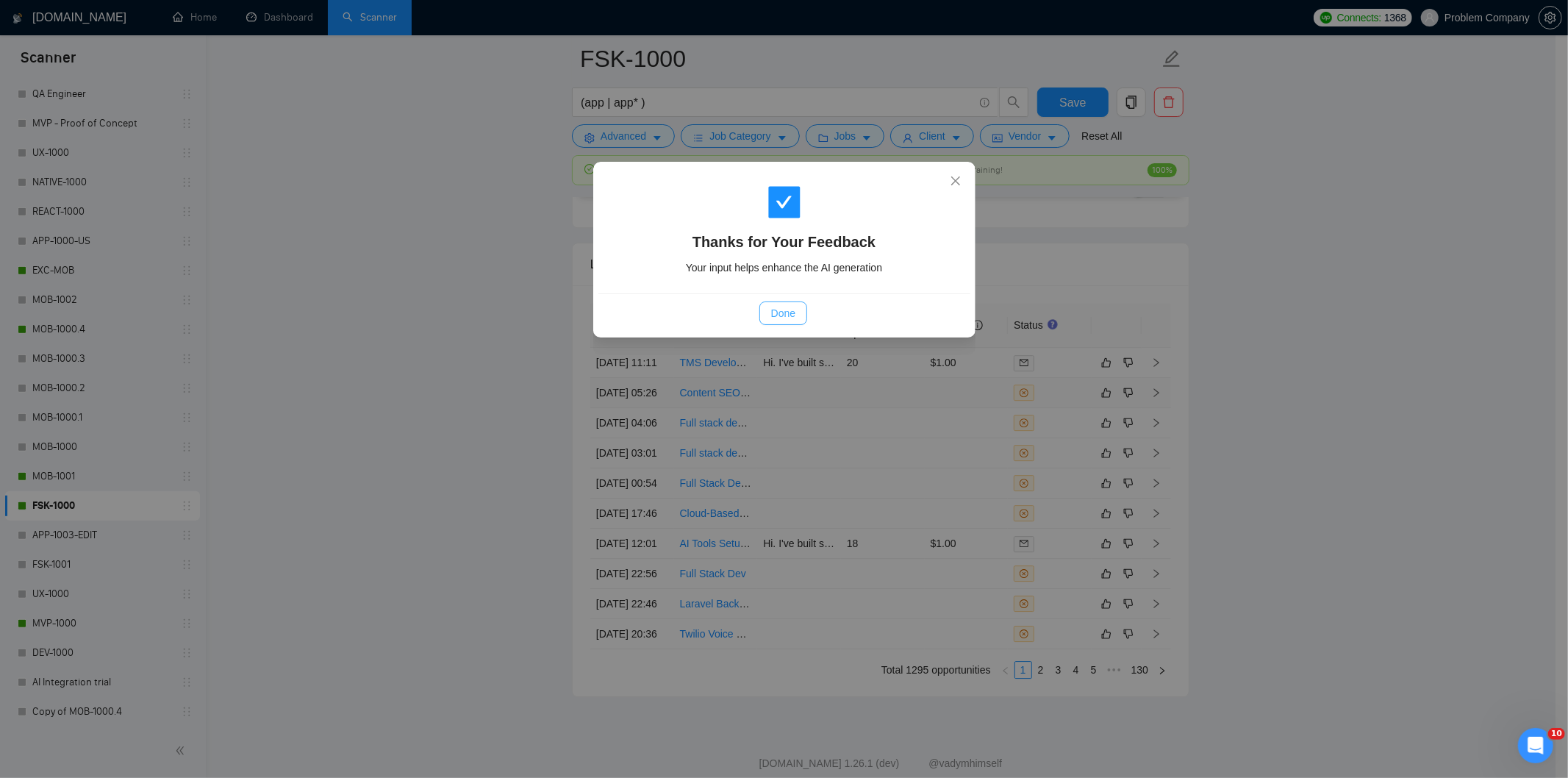
click at [792, 315] on span "Done" at bounding box center [783, 313] width 25 height 16
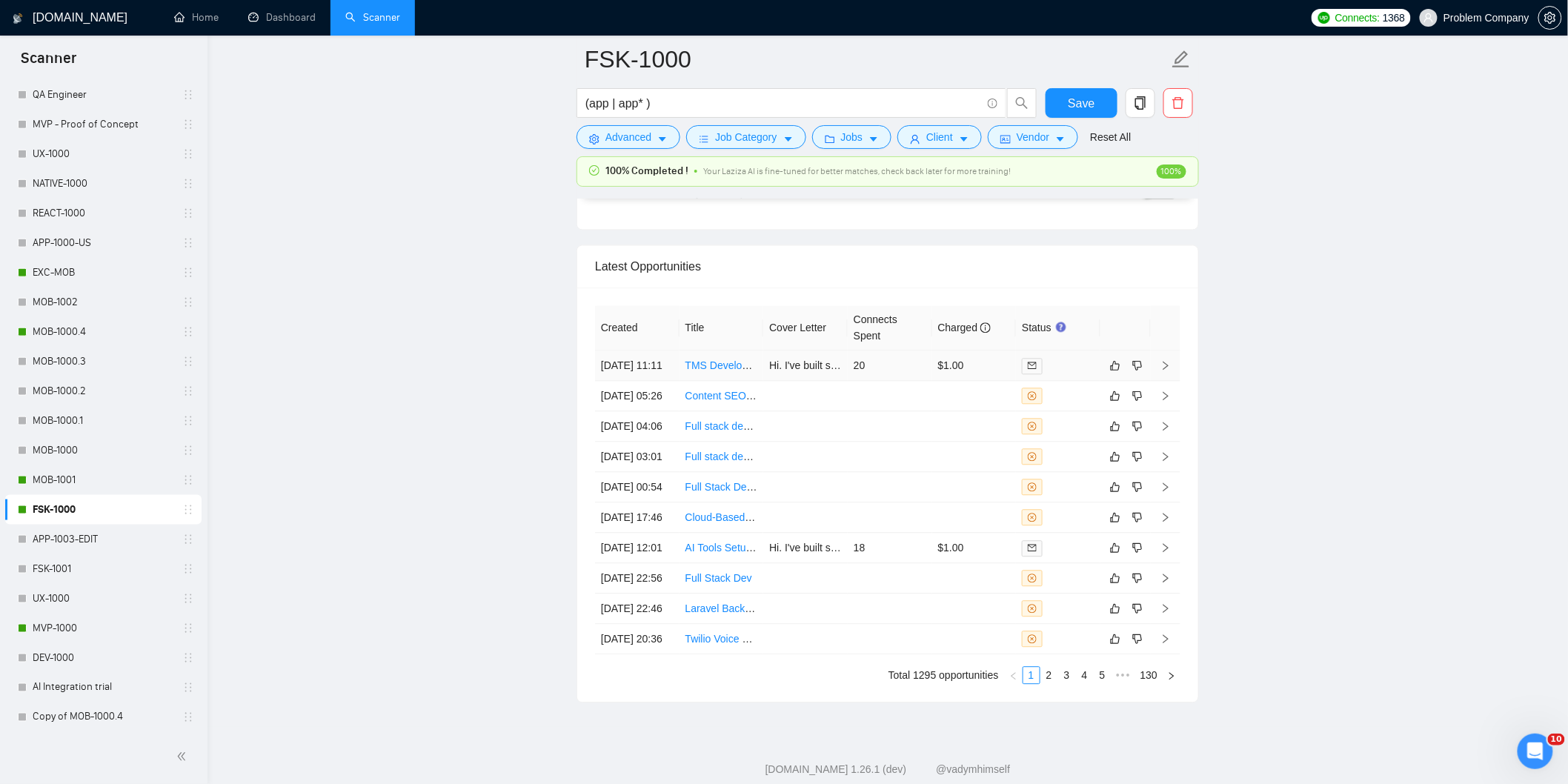
click at [660, 381] on td "[DATE] 11:11" at bounding box center [637, 366] width 85 height 31
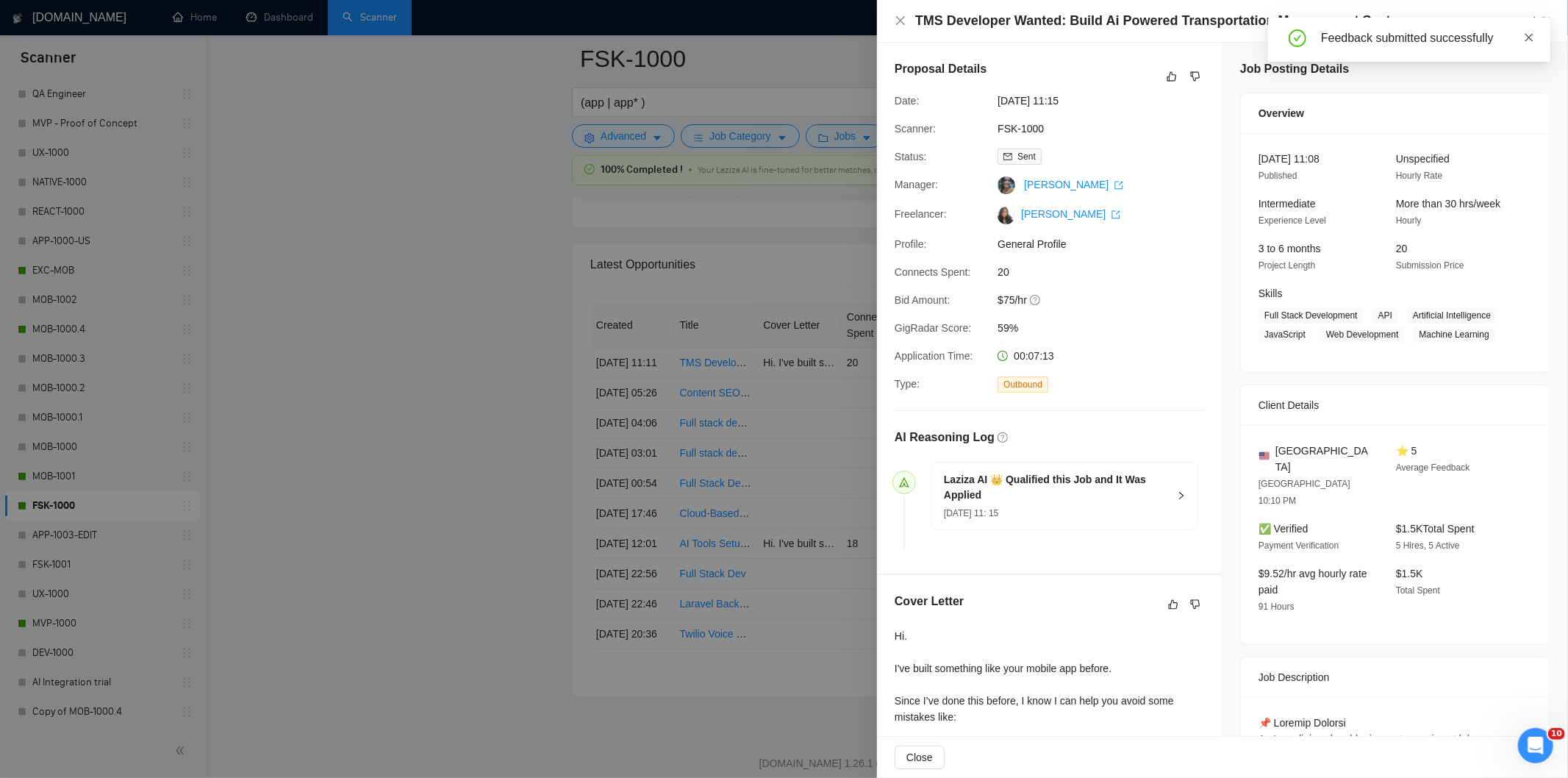
click at [1530, 39] on icon "close" at bounding box center [1529, 36] width 8 height 8
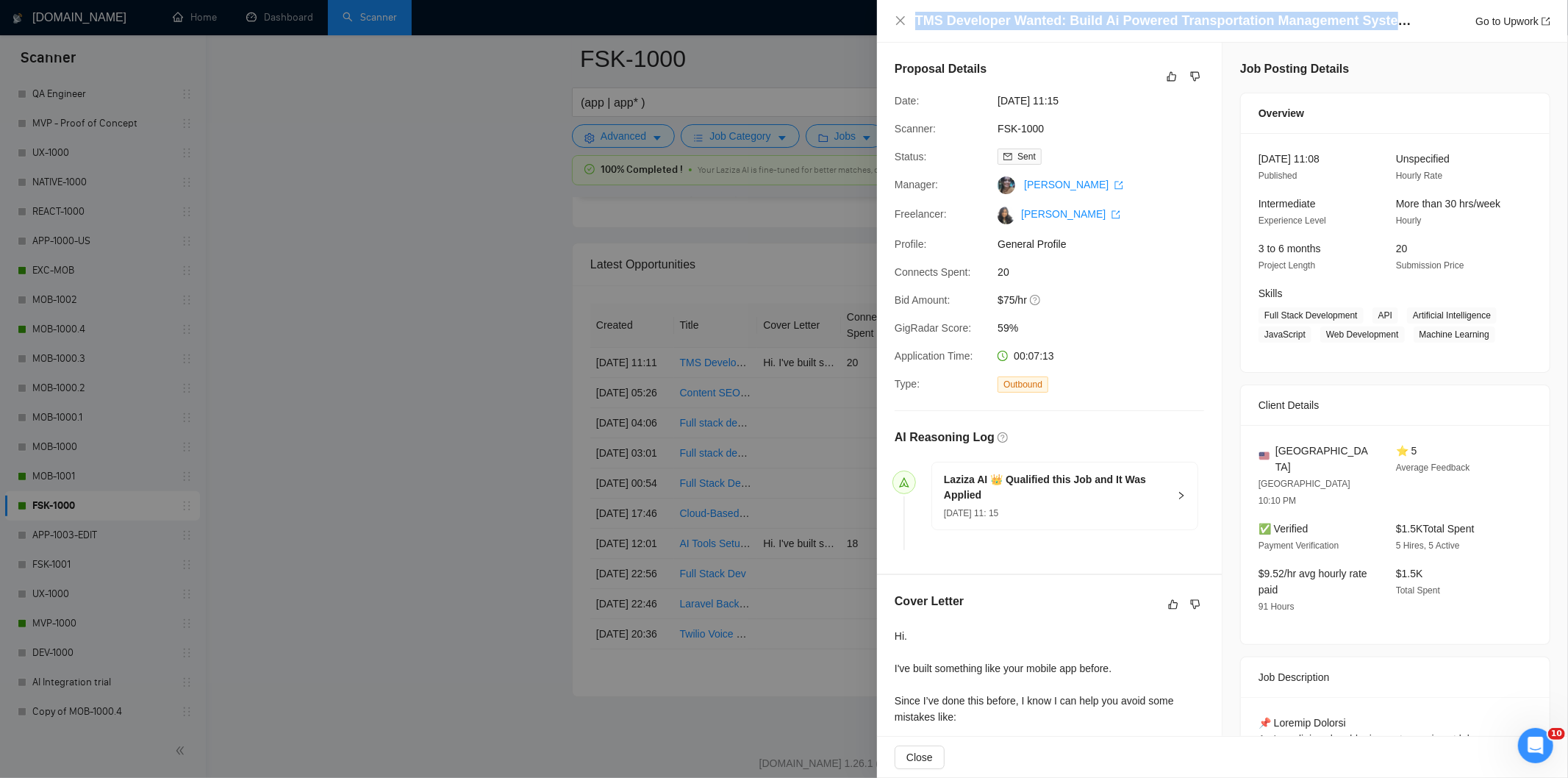
drag, startPoint x: 1392, startPoint y: 23, endPoint x: 891, endPoint y: 26, distance: 501.0
click at [891, 26] on div "TMS Developer Wanted: Build Ai Powered Transportation Management System for Fre…" at bounding box center [1222, 21] width 691 height 42
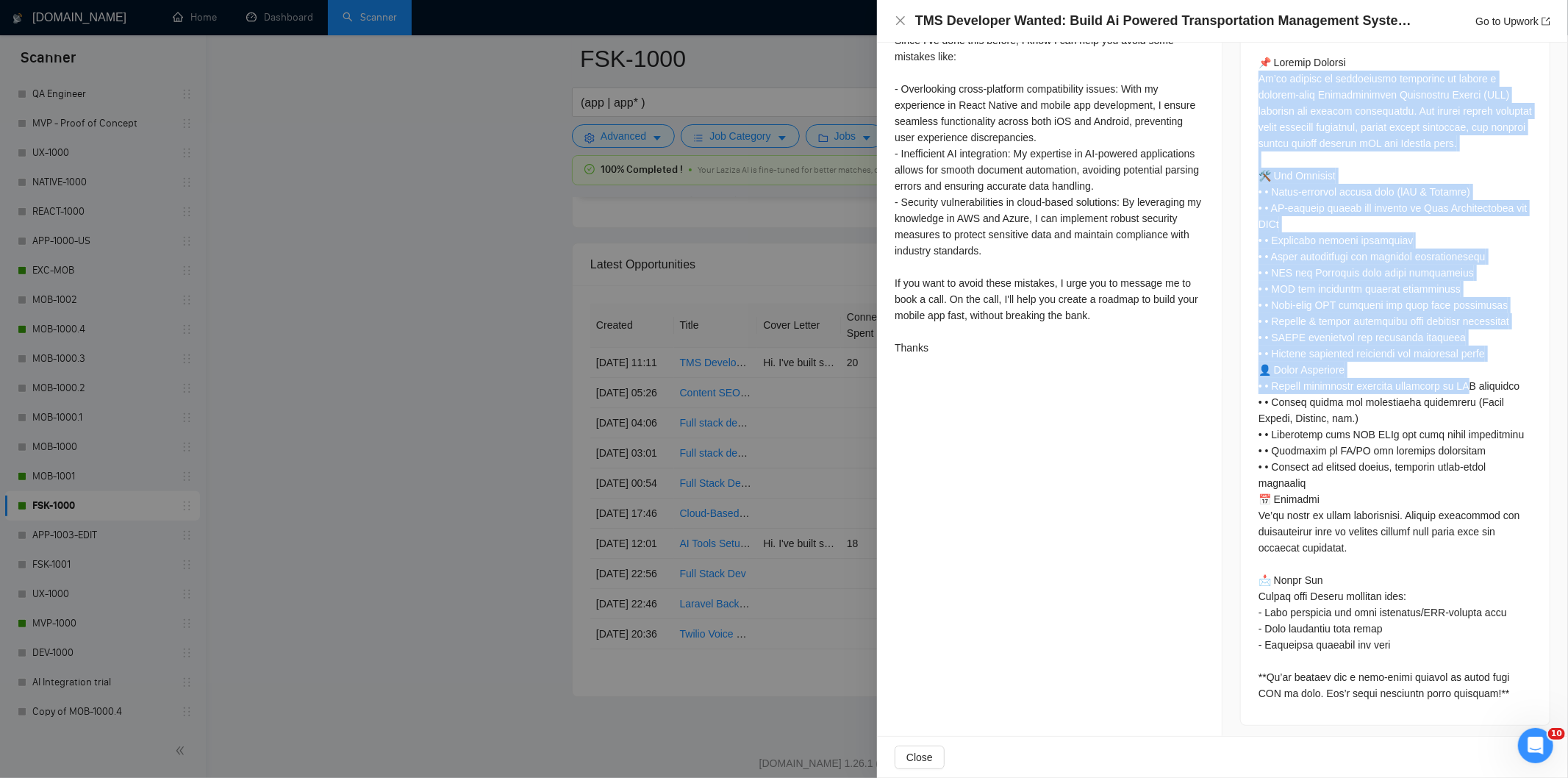
scroll to position [666, 0]
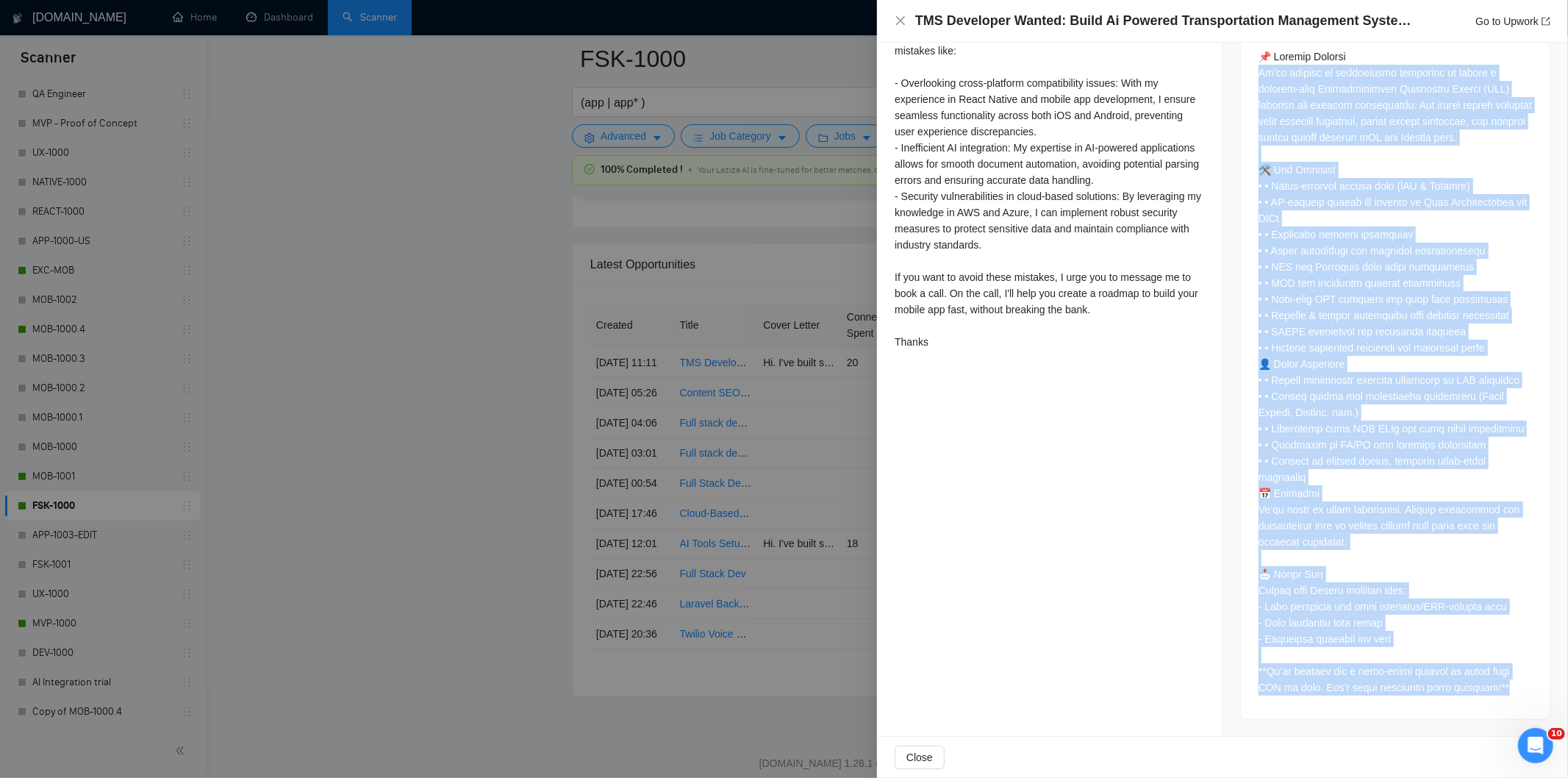
drag, startPoint x: 1252, startPoint y: 298, endPoint x: 1500, endPoint y: 694, distance: 467.2
click at [1500, 694] on div at bounding box center [1395, 372] width 274 height 647
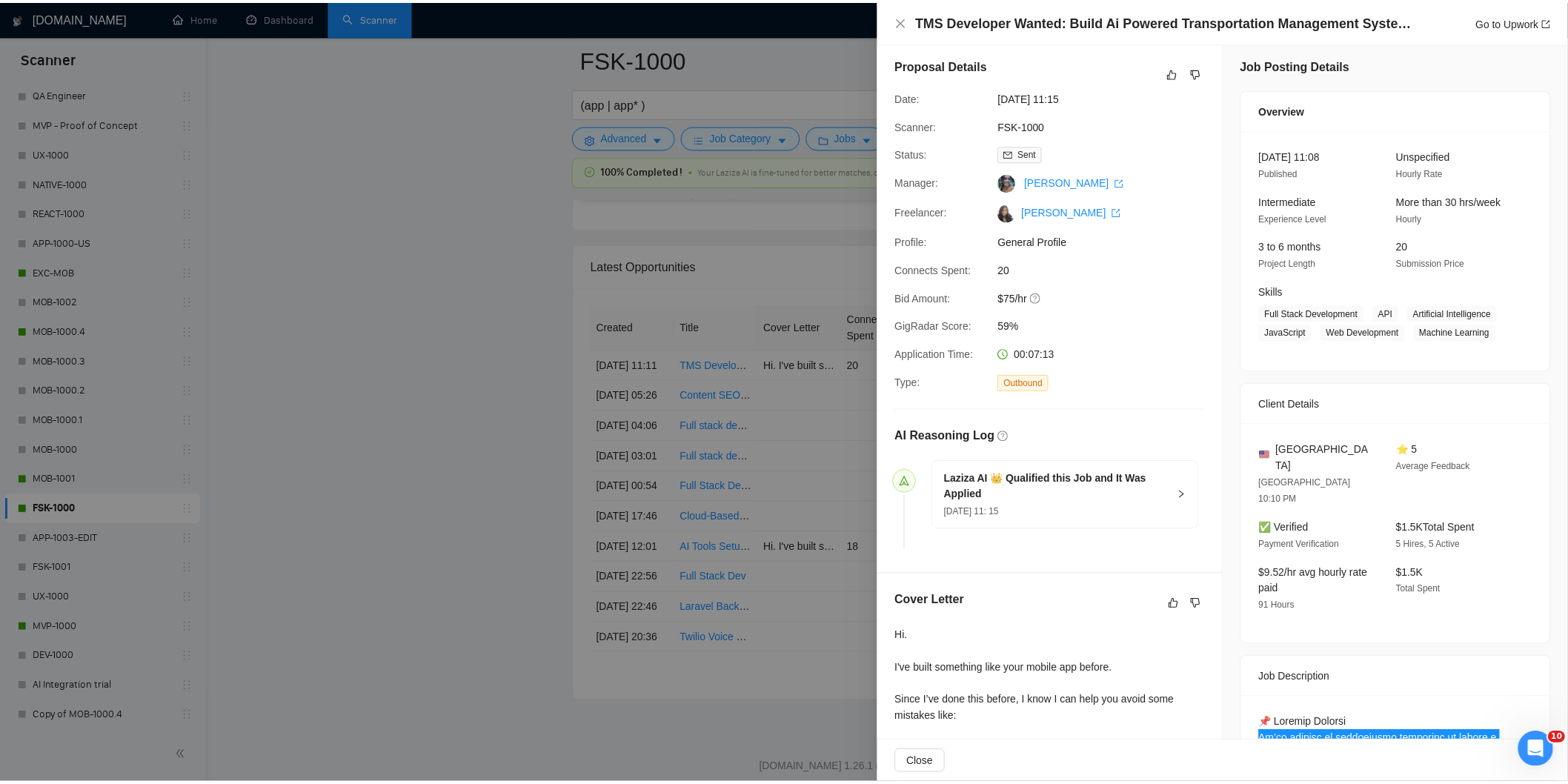
scroll to position [0, 0]
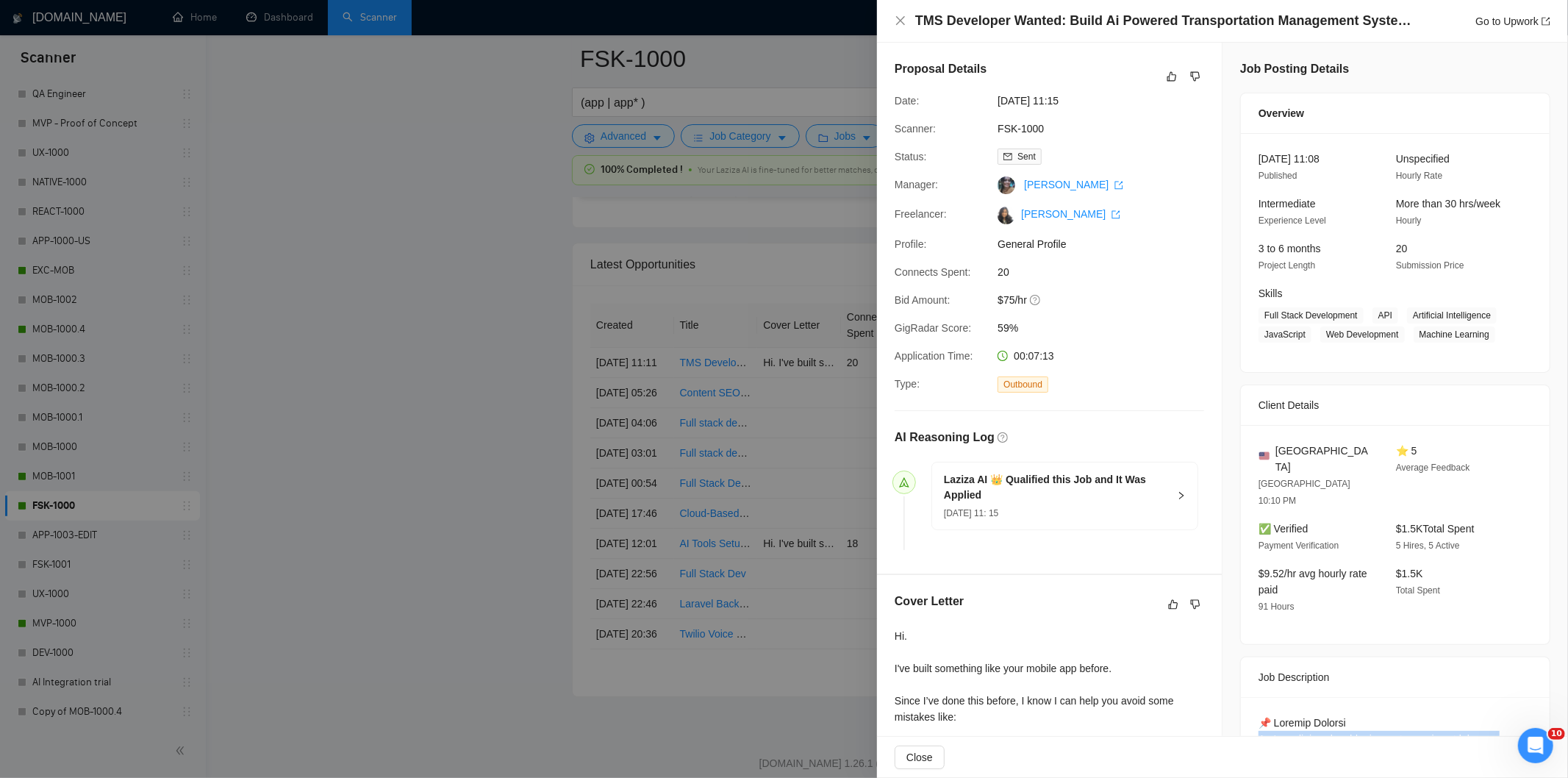
drag, startPoint x: 1091, startPoint y: 103, endPoint x: 976, endPoint y: 97, distance: 115.2
click at [976, 97] on div "Date: [DATE] 11:15" at bounding box center [1043, 101] width 309 height 16
drag, startPoint x: 900, startPoint y: 24, endPoint x: 886, endPoint y: 33, distance: 16.6
click at [901, 25] on icon "close" at bounding box center [900, 21] width 12 height 12
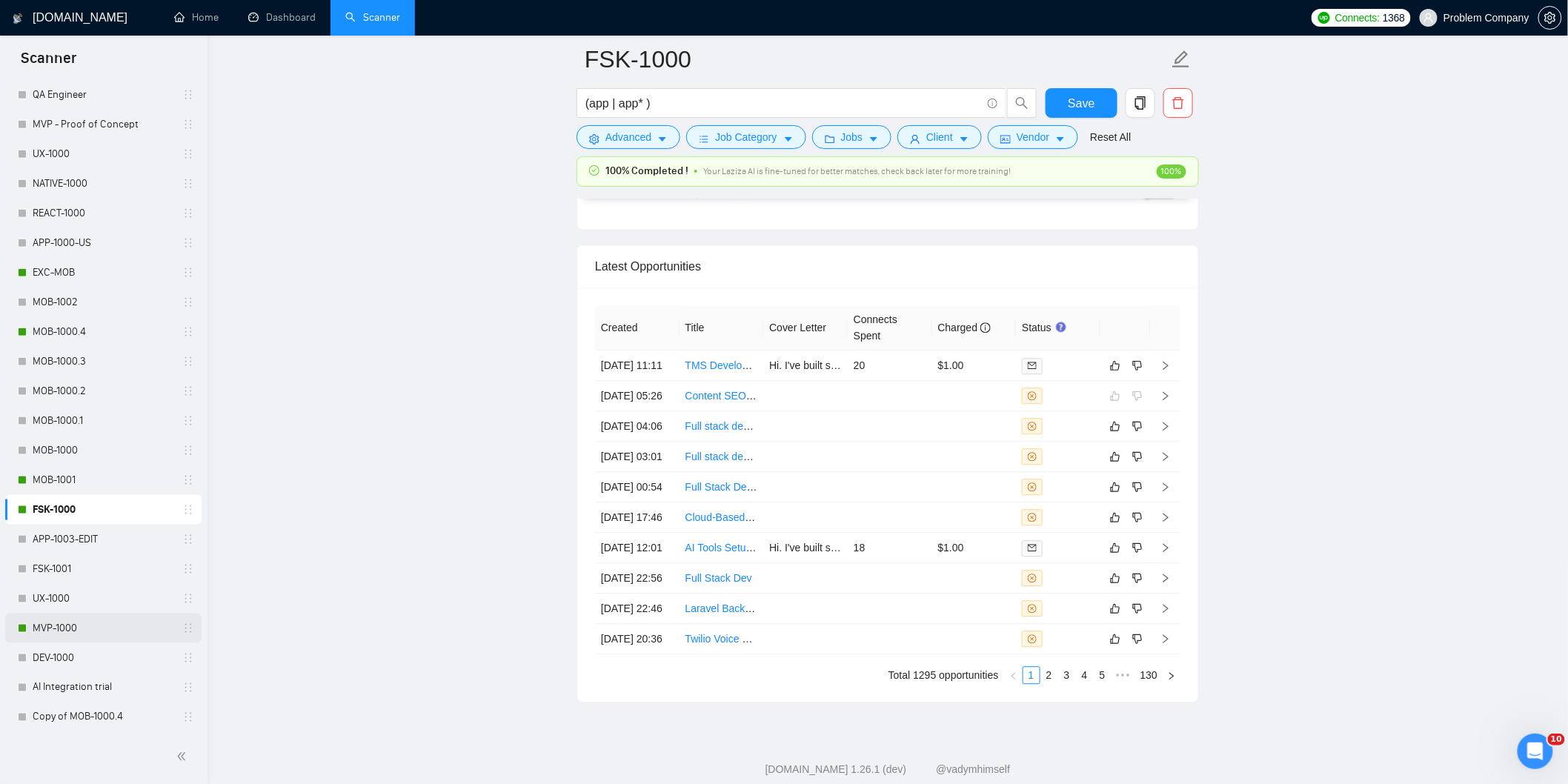
click at [65, 624] on link "MVP-1000" at bounding box center [103, 629] width 141 height 30
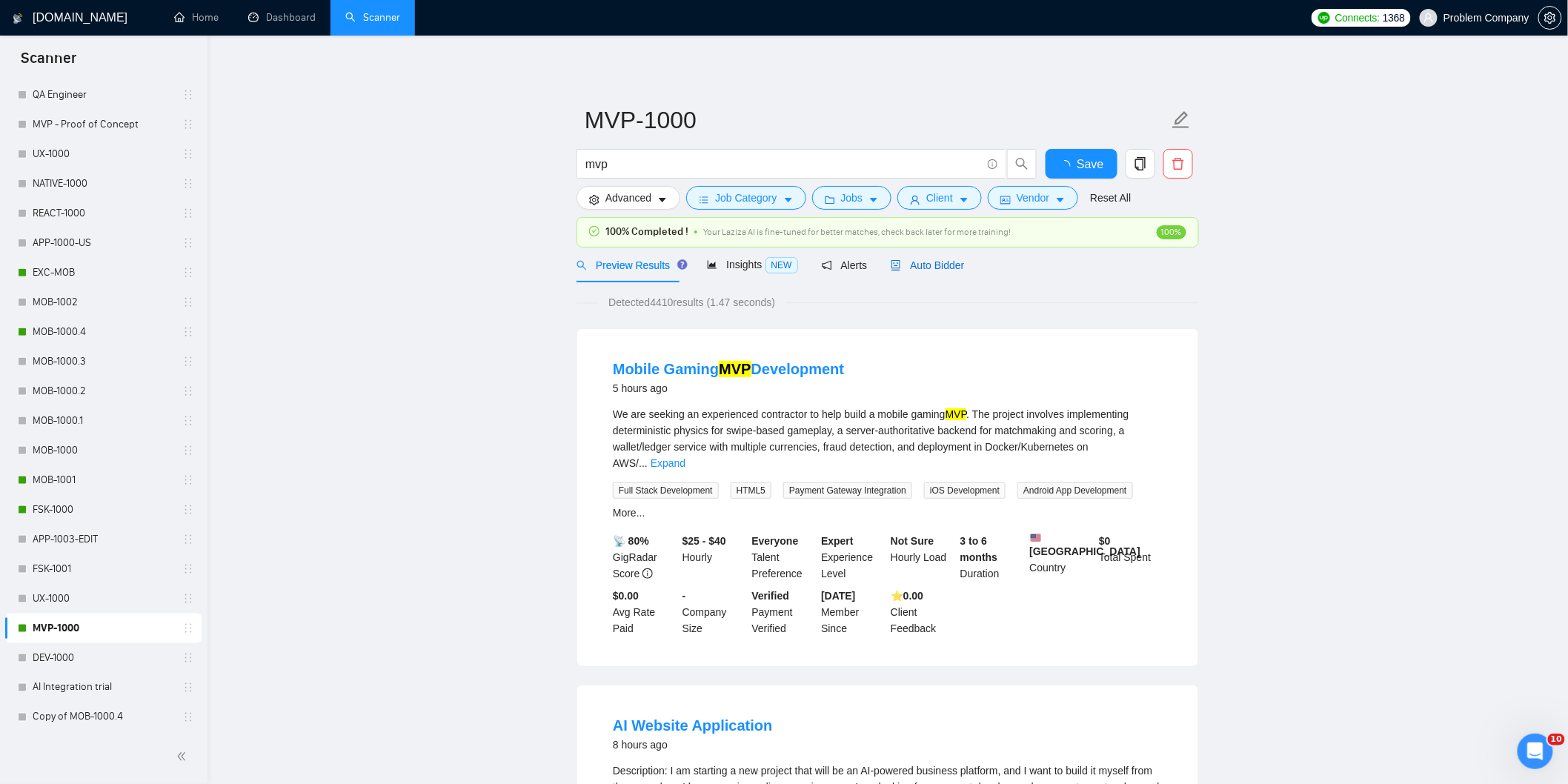
click at [939, 269] on span "Auto Bidder" at bounding box center [927, 265] width 73 height 12
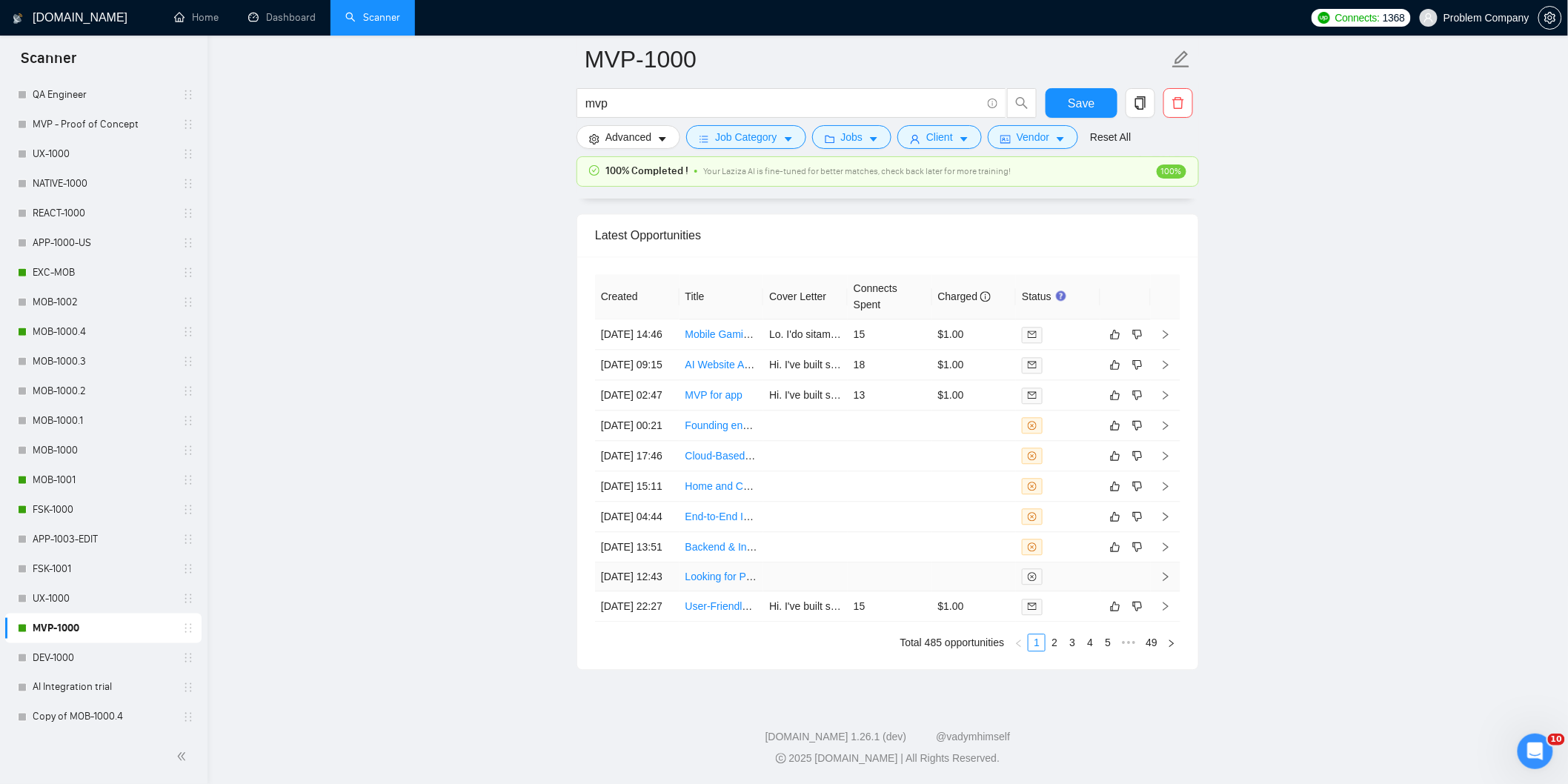
scroll to position [3718, 0]
click at [1052, 651] on link "2" at bounding box center [1055, 642] width 16 height 16
click at [1040, 642] on link "1" at bounding box center [1037, 642] width 16 height 16
click at [660, 414] on td "[DATE] 02:47" at bounding box center [637, 399] width 85 height 31
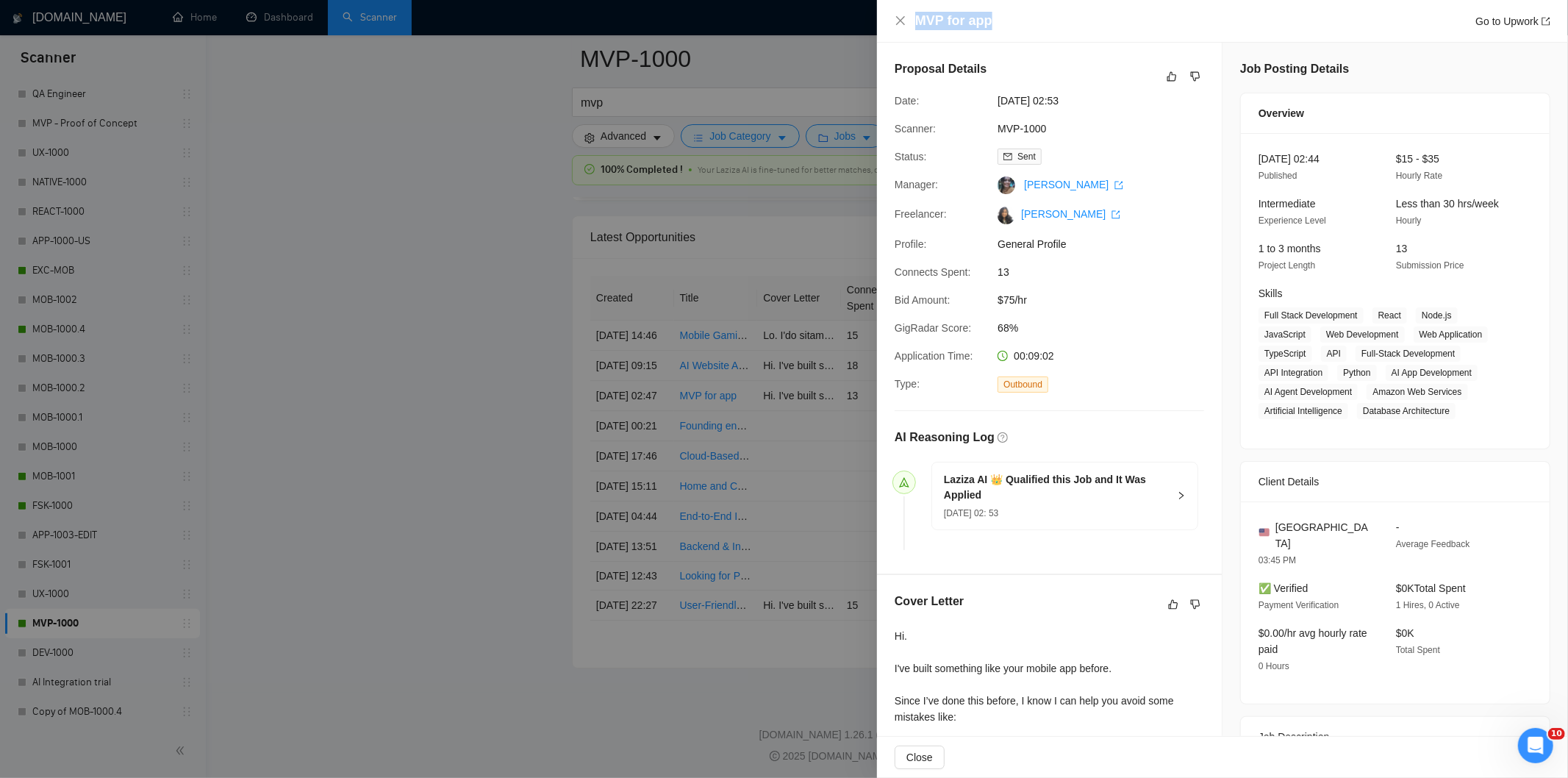
drag, startPoint x: 1025, startPoint y: 23, endPoint x: 892, endPoint y: 23, distance: 133.0
click at [892, 23] on div "MVP for app Go to Upwork" at bounding box center [1222, 21] width 691 height 42
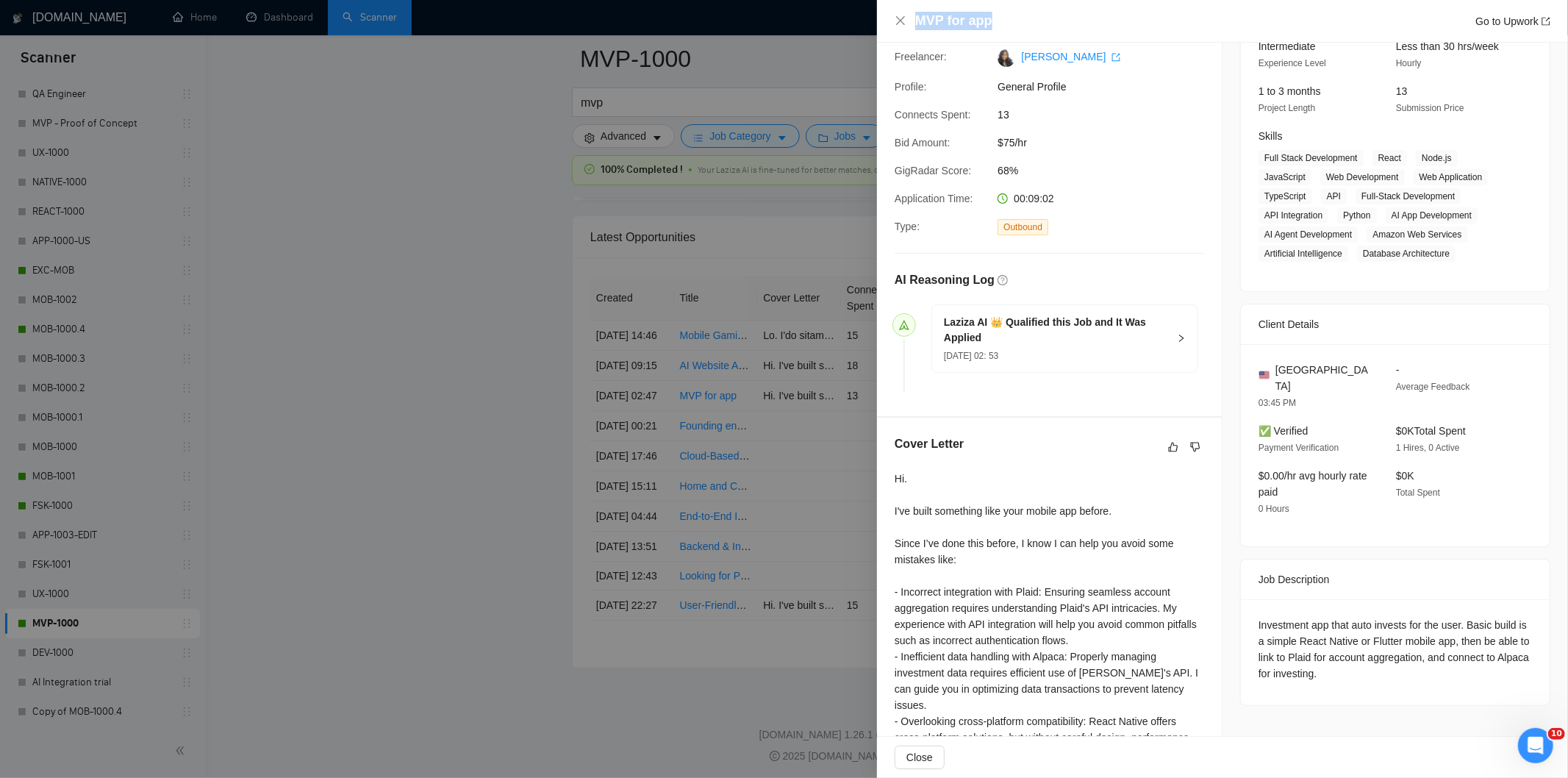
scroll to position [304, 0]
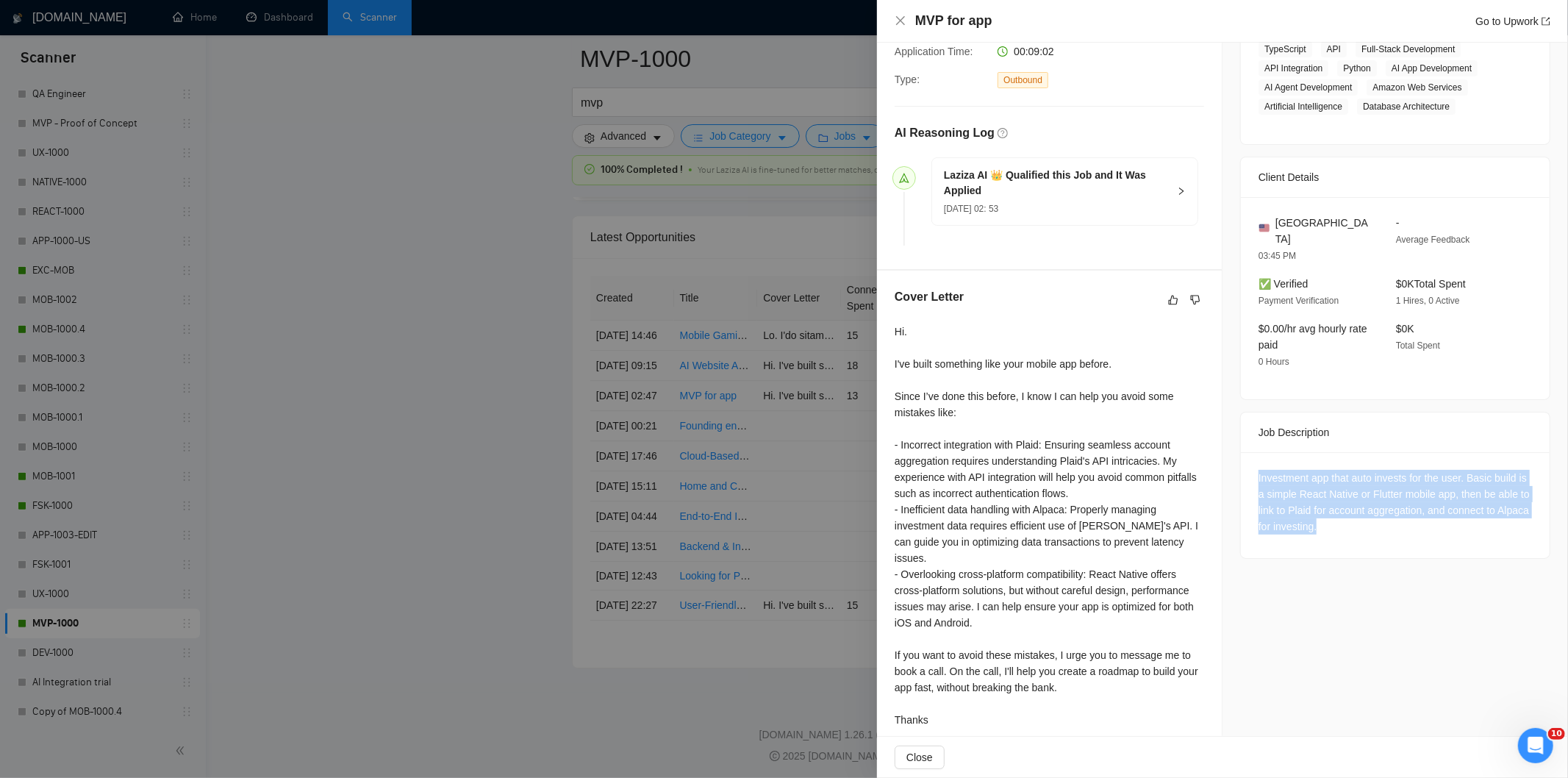
drag, startPoint x: 1251, startPoint y: 462, endPoint x: 1379, endPoint y: 523, distance: 141.8
click at [1379, 523] on div "Investment app that auto invests for the user. Basic build is a simple React Na…" at bounding box center [1395, 505] width 309 height 106
click at [900, 26] on icon "close" at bounding box center [900, 21] width 12 height 12
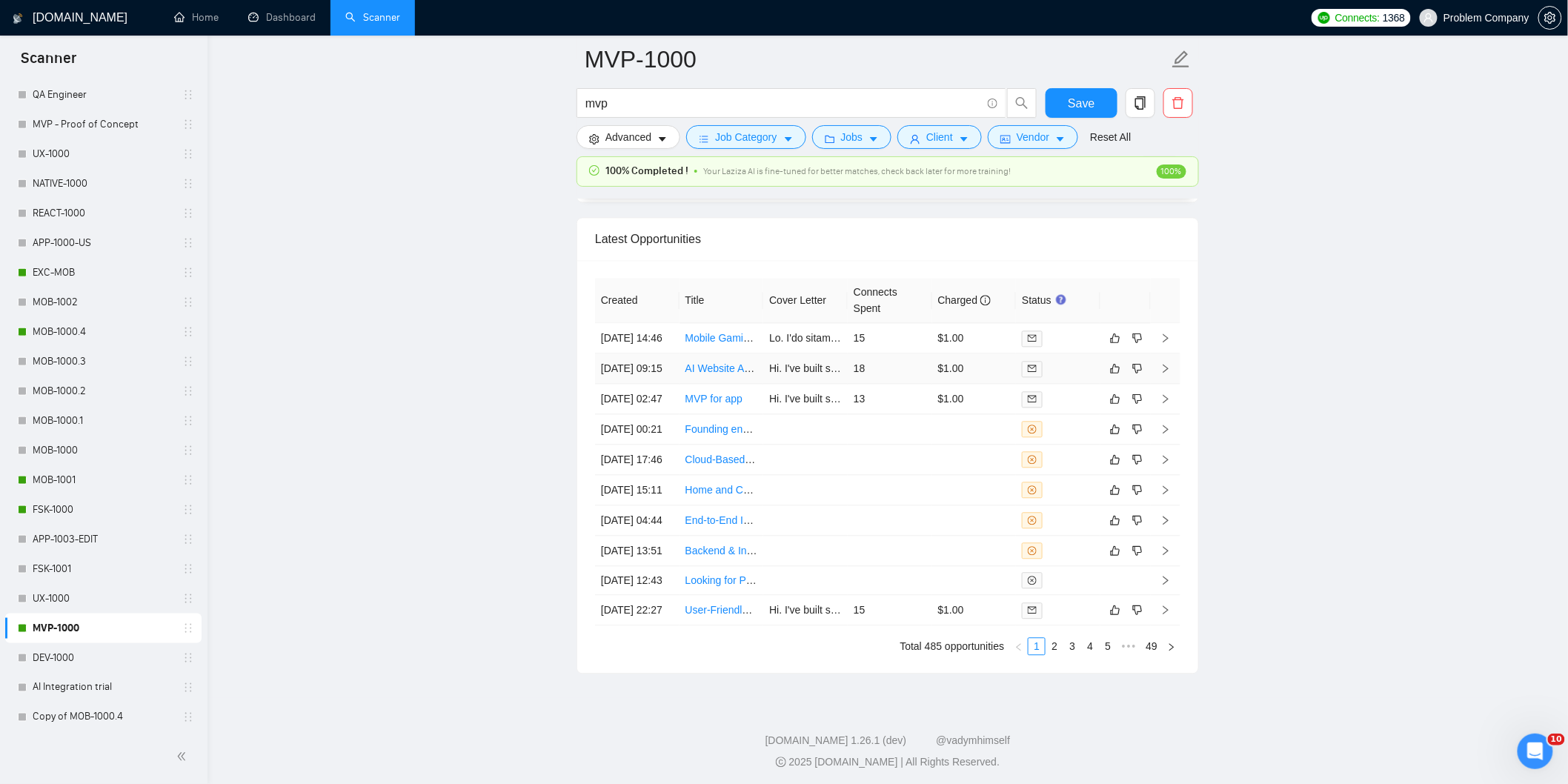
click at [645, 384] on td "[DATE] 09:15" at bounding box center [637, 369] width 85 height 31
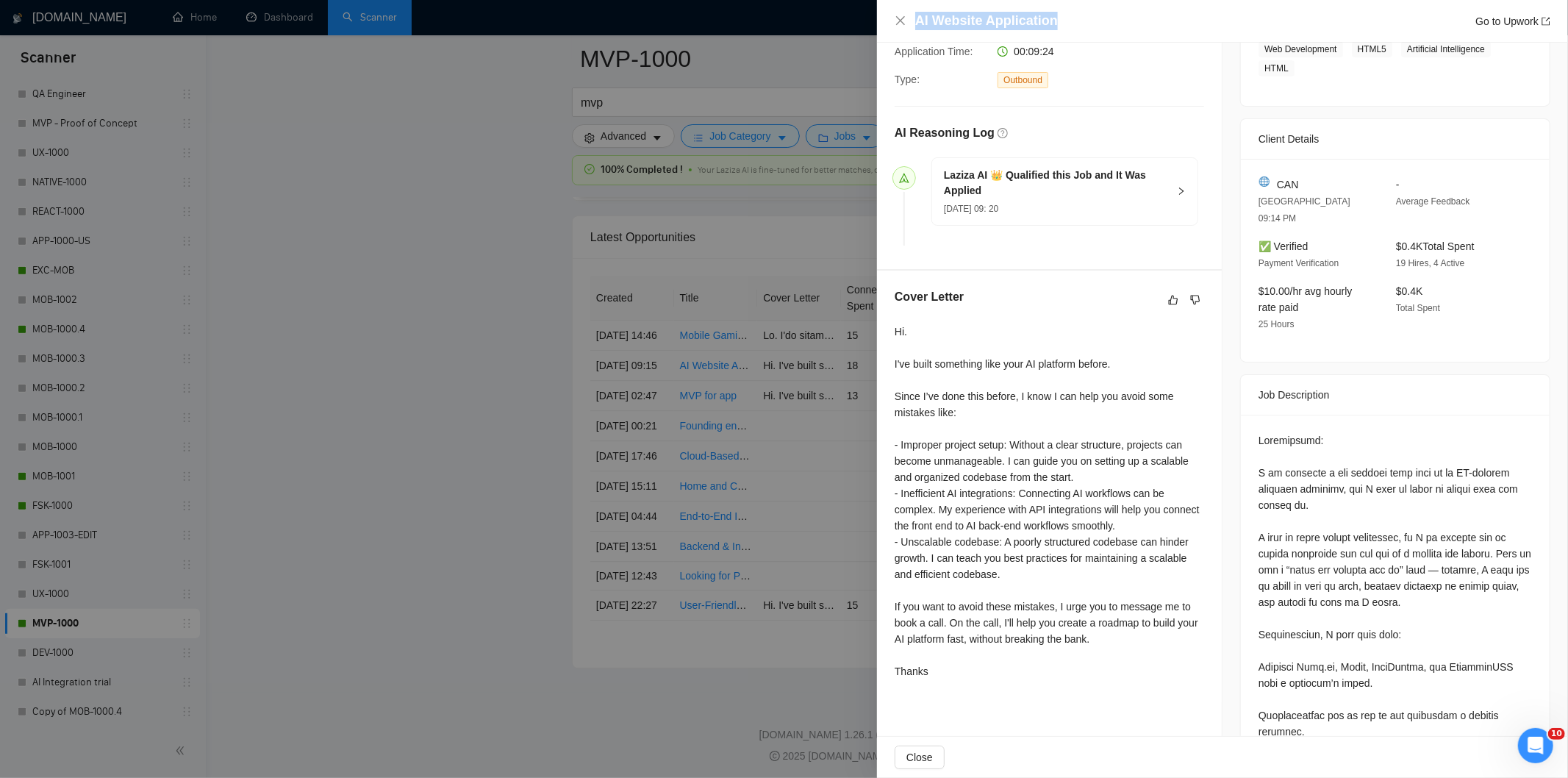
drag, startPoint x: 1084, startPoint y: 25, endPoint x: 912, endPoint y: 32, distance: 172.1
click at [912, 32] on div "AI Website Application Go to Upwork" at bounding box center [1222, 21] width 691 height 42
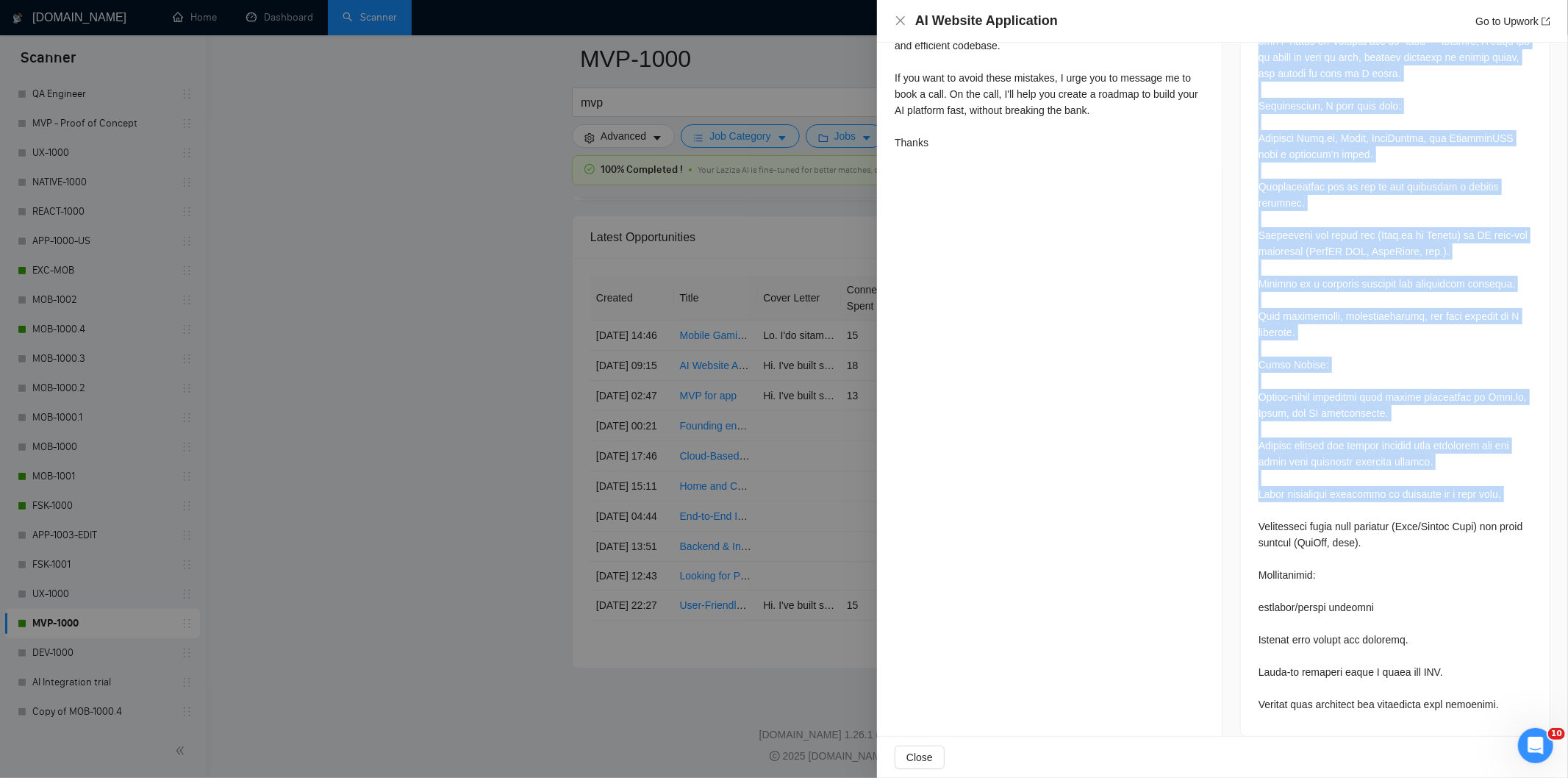
scroll to position [834, 0]
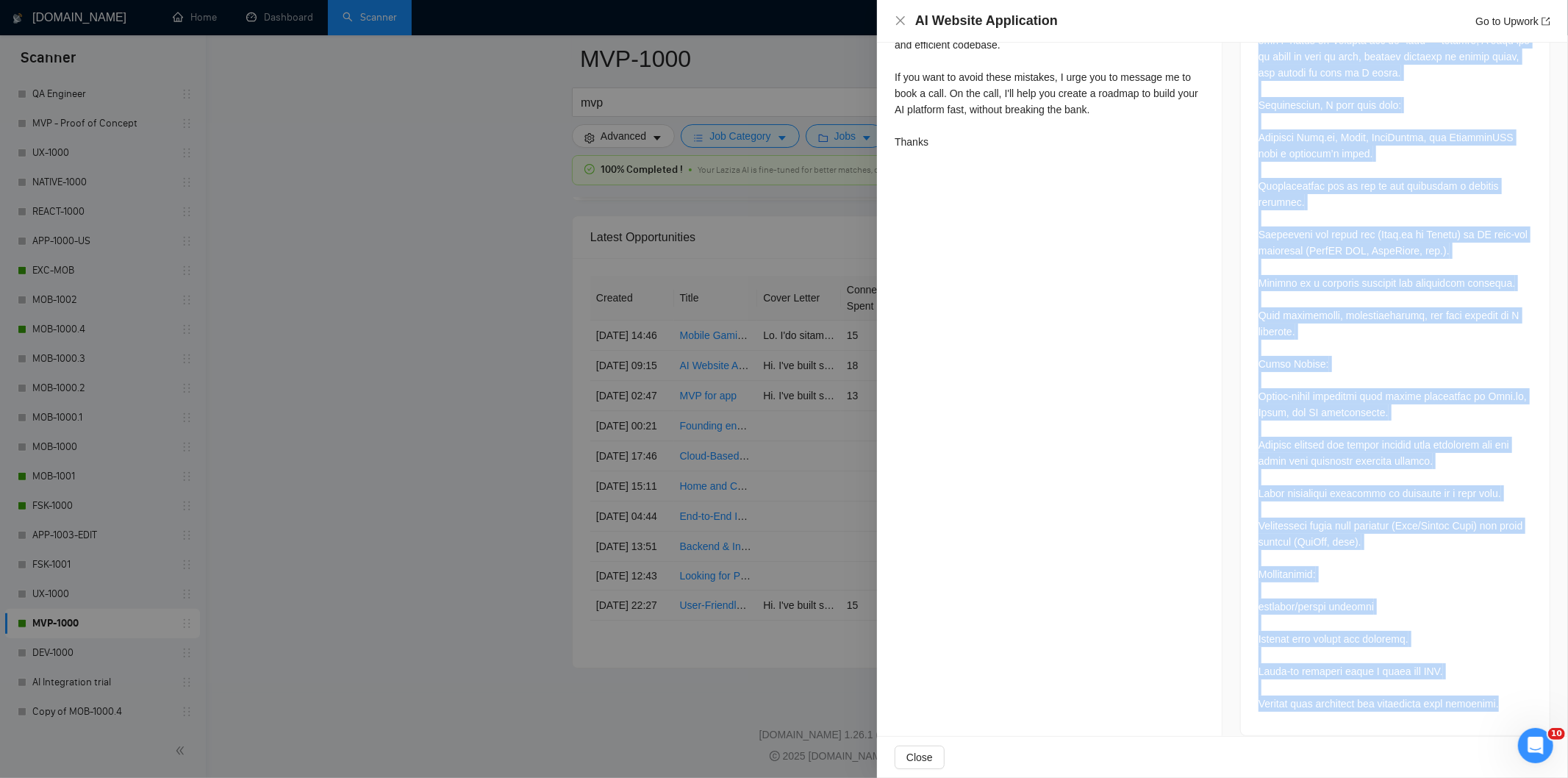
drag, startPoint x: 1252, startPoint y: 295, endPoint x: 1530, endPoint y: 684, distance: 478.1
click at [1530, 684] on div at bounding box center [1395, 310] width 309 height 850
click at [900, 25] on icon "close" at bounding box center [900, 21] width 12 height 12
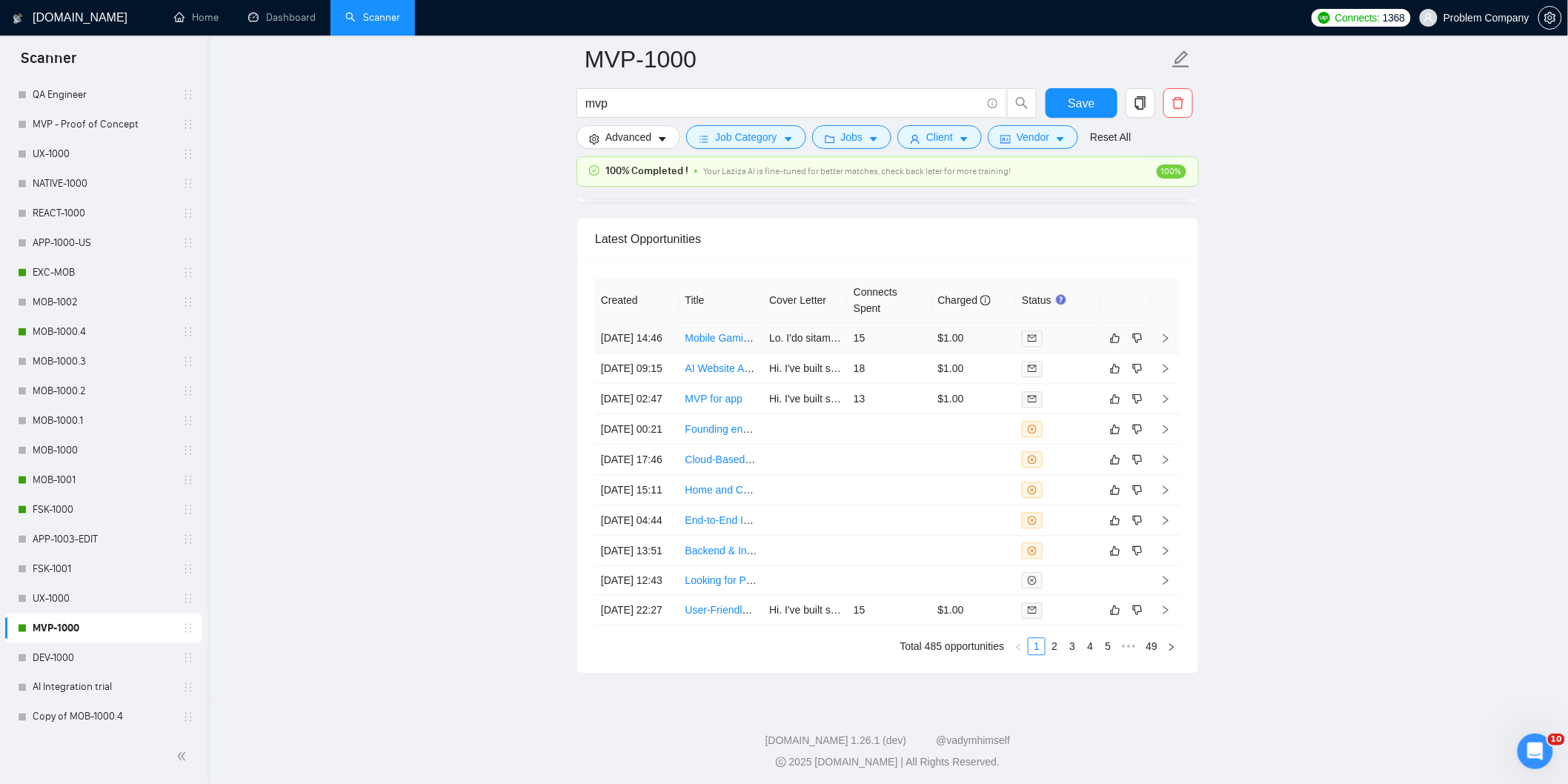
click at [654, 354] on td "[DATE] 14:46" at bounding box center [637, 338] width 85 height 31
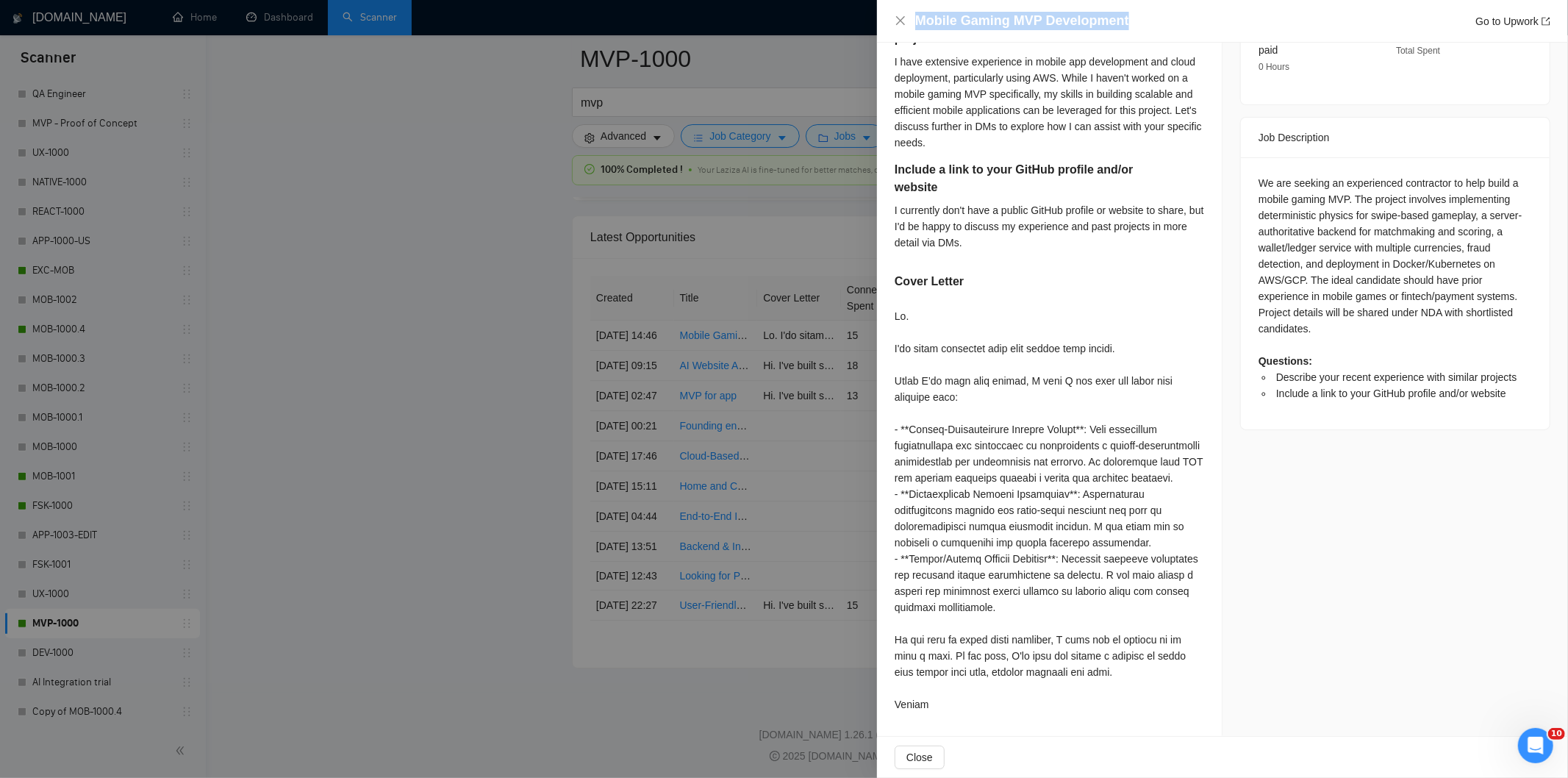
drag, startPoint x: 1156, startPoint y: 12, endPoint x: 907, endPoint y: 21, distance: 249.2
click at [907, 21] on div "Mobile Gaming MVP Development Go to Upwork" at bounding box center [1222, 21] width 656 height 19
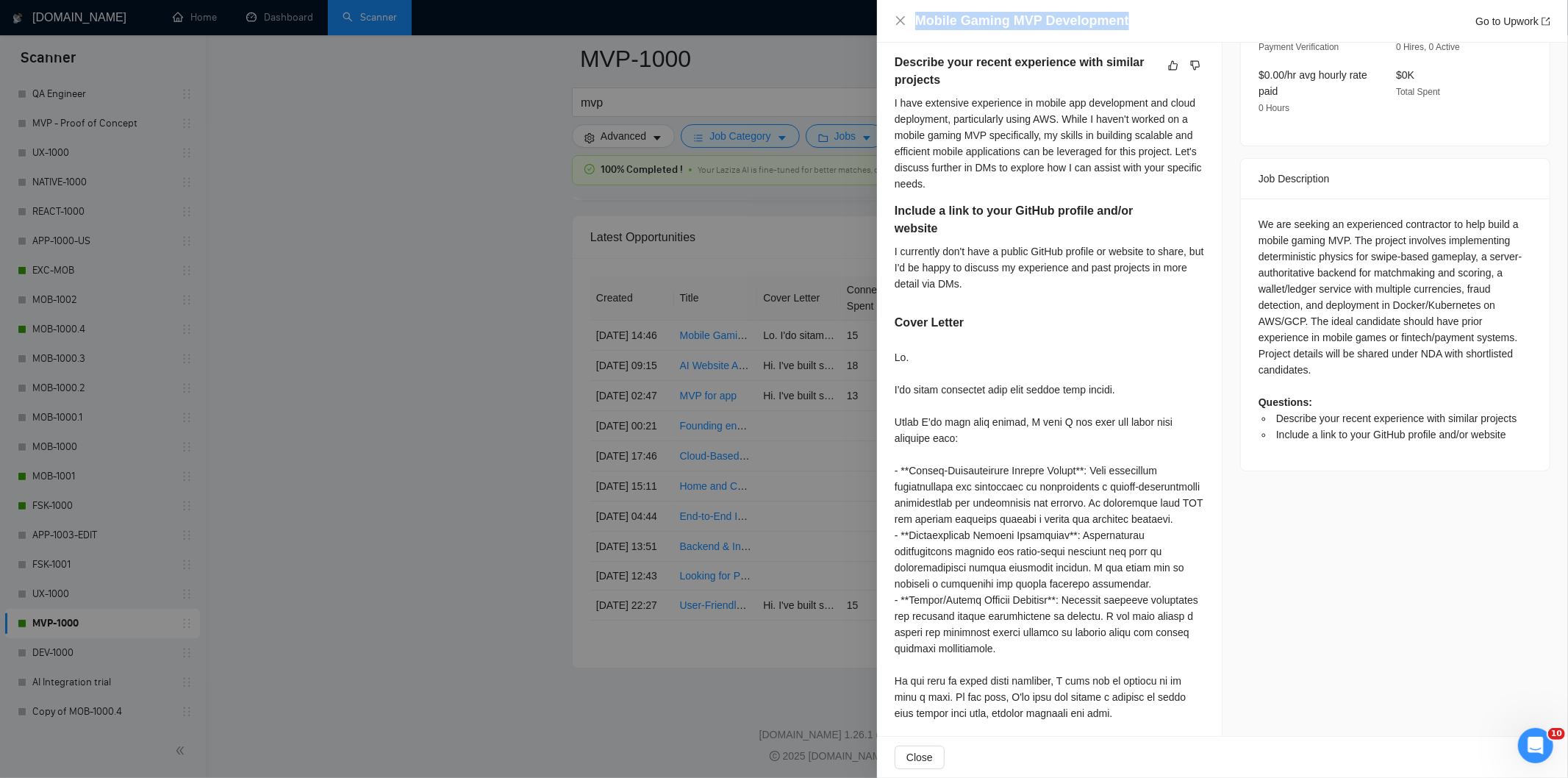
scroll to position [434, 0]
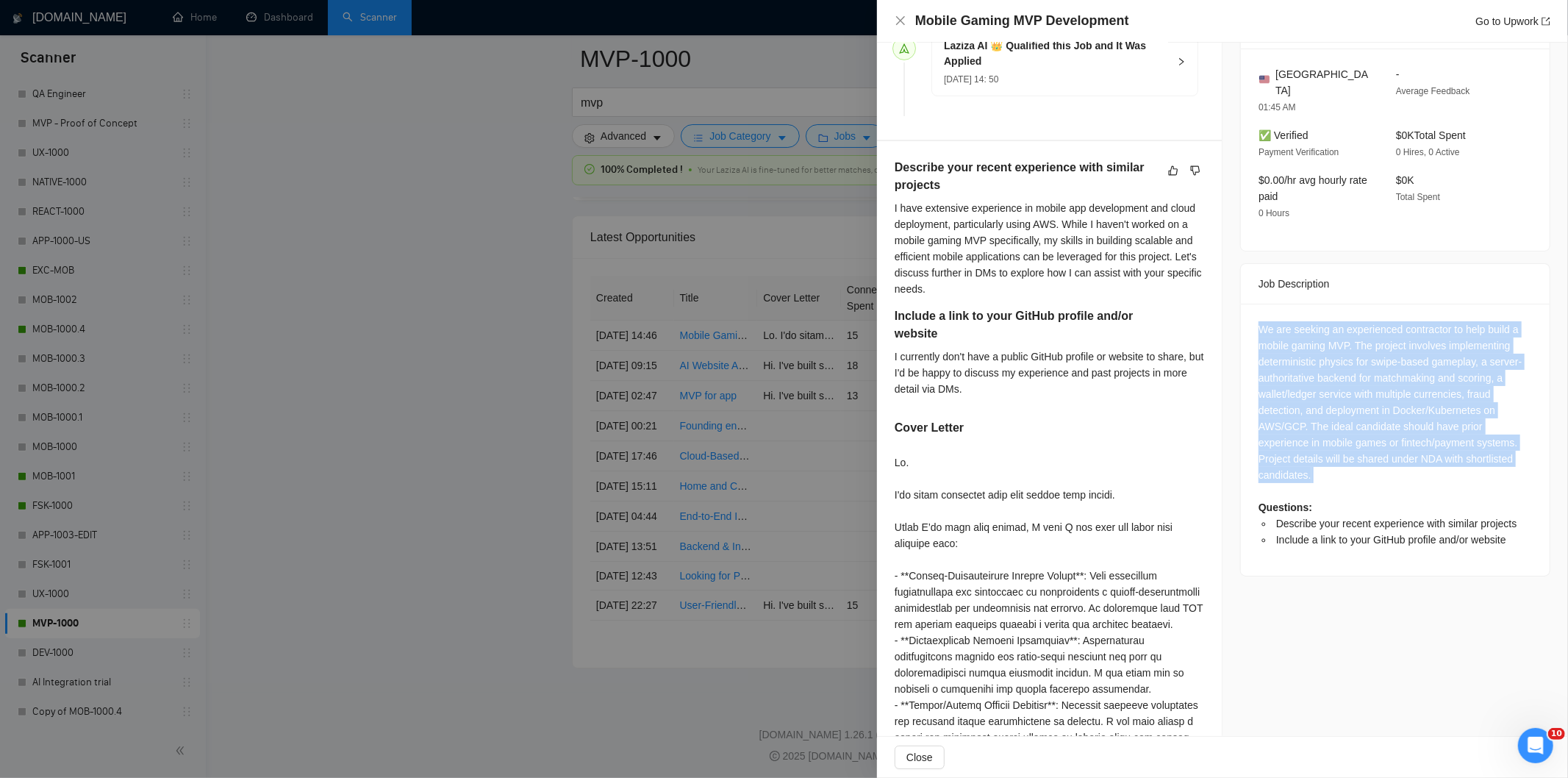
drag, startPoint x: 1248, startPoint y: 313, endPoint x: 1382, endPoint y: 469, distance: 205.7
click at [1382, 469] on div "We are seeking an experienced contractor to help build a mobile gaming MVP. The…" at bounding box center [1395, 440] width 309 height 272
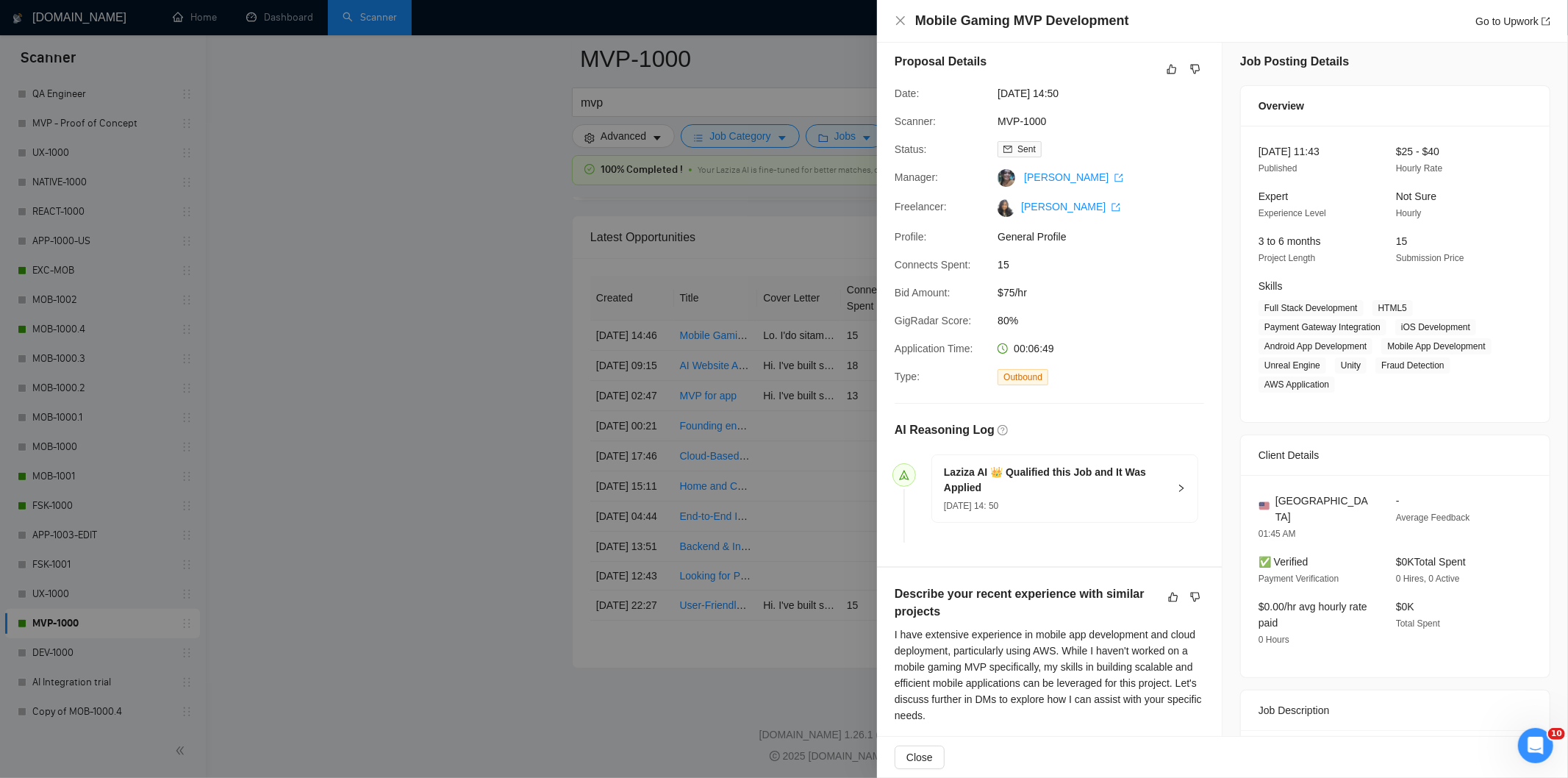
scroll to position [0, 0]
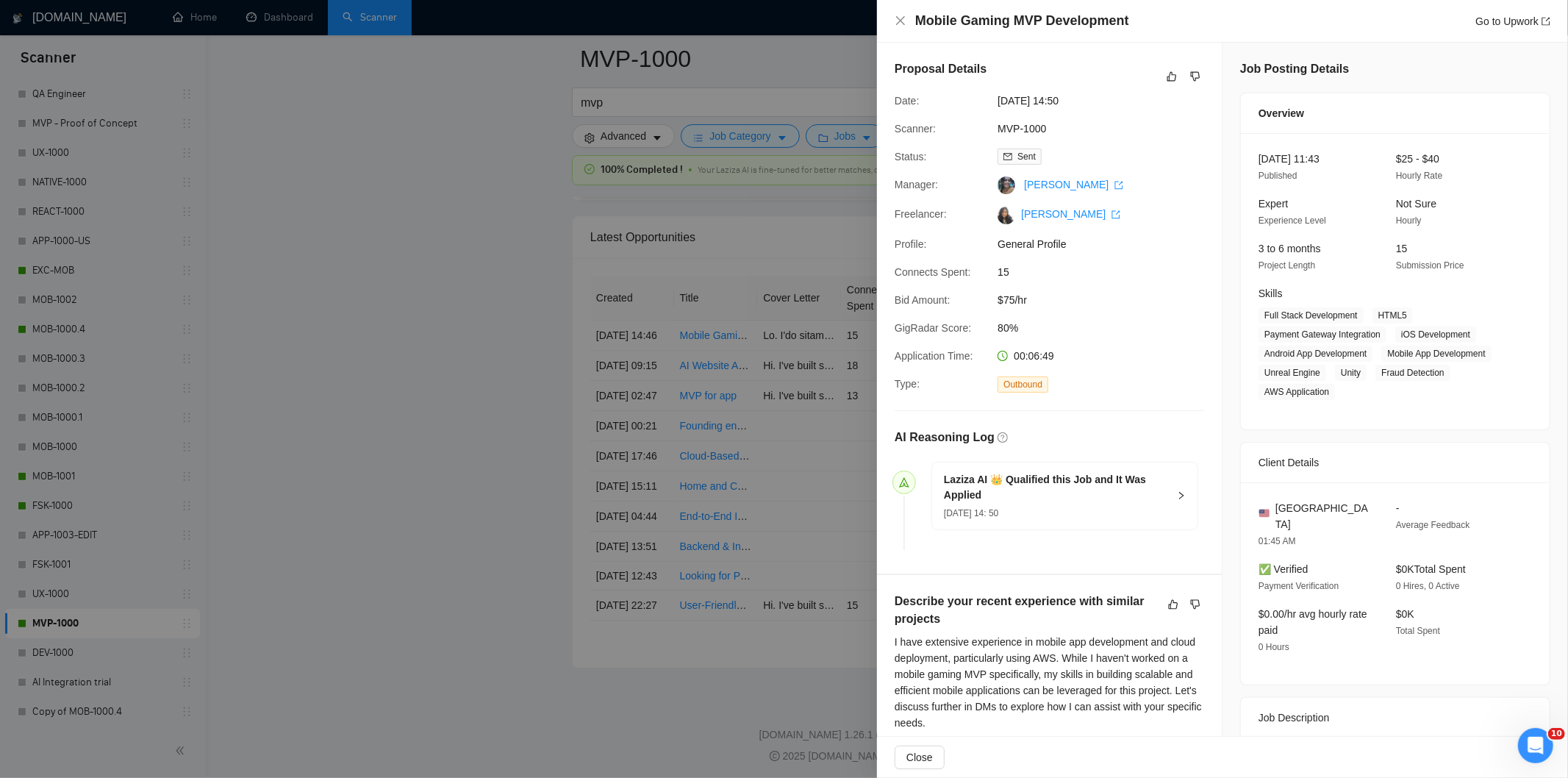
drag, startPoint x: 1093, startPoint y: 104, endPoint x: 984, endPoint y: 100, distance: 109.1
click at [984, 100] on div "Date: [DATE] 14:50" at bounding box center [1043, 101] width 309 height 16
